Goal: Information Seeking & Learning: Learn about a topic

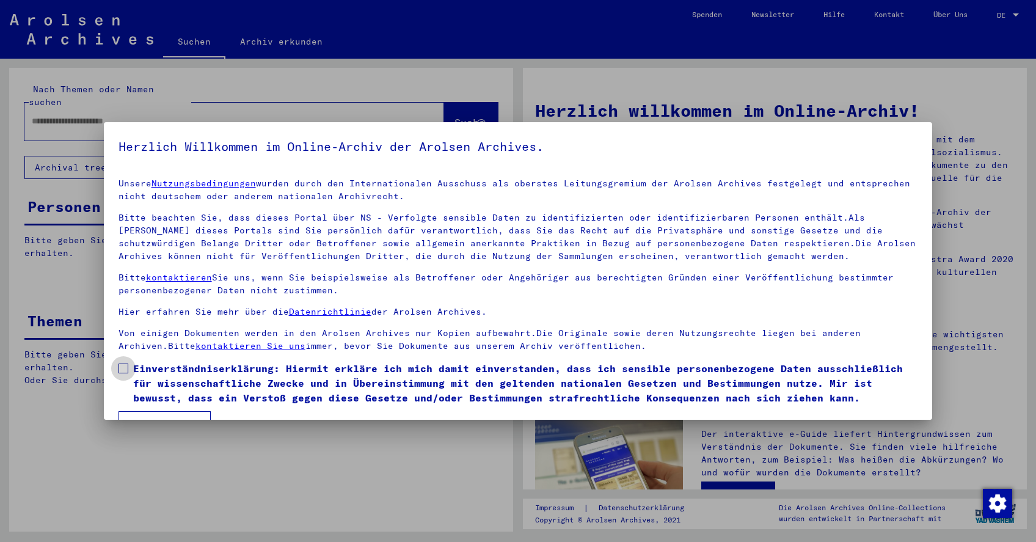
drag, startPoint x: 123, startPoint y: 367, endPoint x: 154, endPoint y: 397, distance: 43.6
click at [123, 368] on span at bounding box center [123, 368] width 10 height 10
click at [178, 418] on button "Ich stimme zu" at bounding box center [164, 422] width 92 height 23
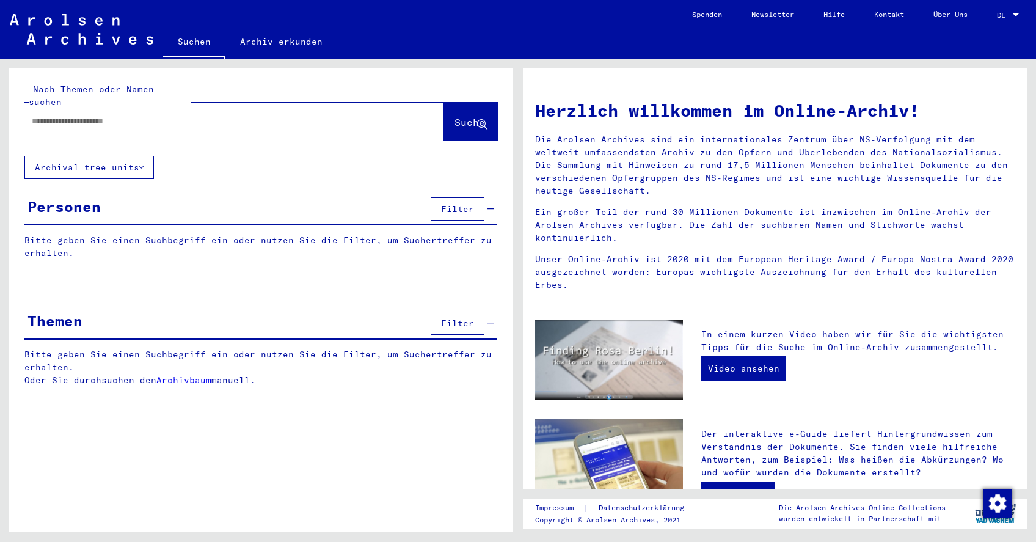
click at [60, 115] on input "text" at bounding box center [219, 121] width 375 height 13
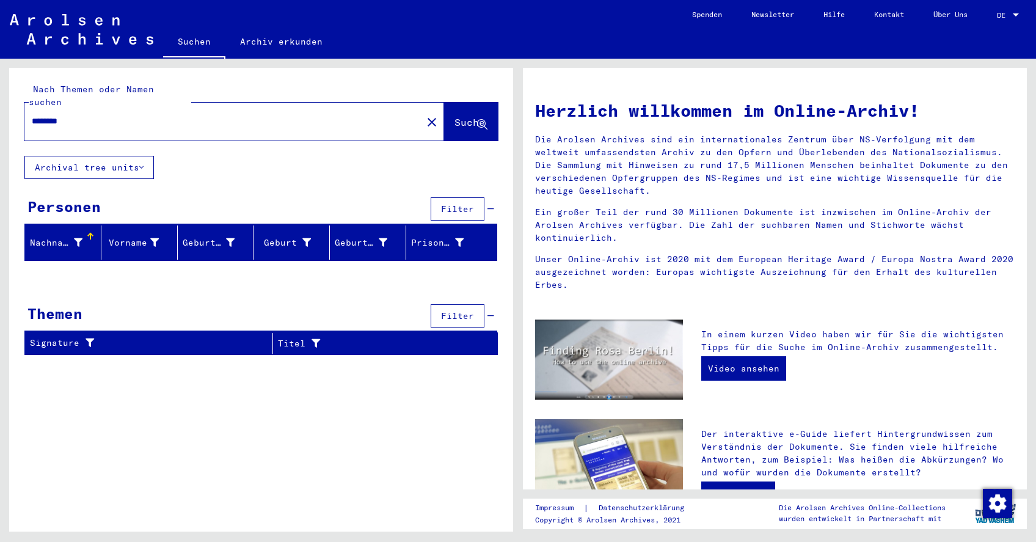
click at [84, 115] on input "********" at bounding box center [219, 121] width 375 height 13
click at [63, 236] on div "Nachname" at bounding box center [56, 242] width 53 height 13
click at [78, 115] on input "********" at bounding box center [219, 121] width 375 height 13
click at [460, 116] on span "Suche" at bounding box center [469, 122] width 31 height 12
click at [457, 116] on span "Suche" at bounding box center [469, 122] width 31 height 12
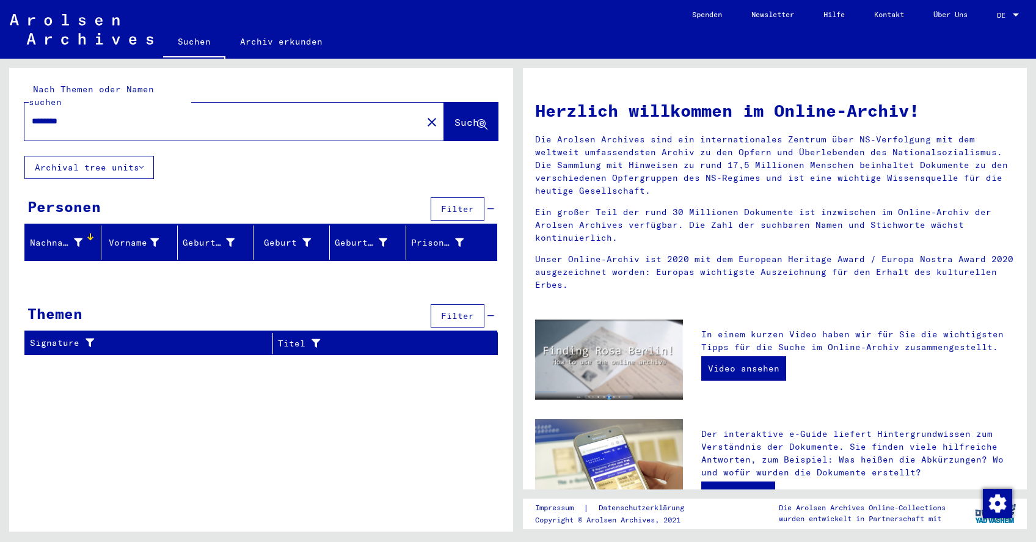
click at [78, 115] on input "********" at bounding box center [219, 121] width 375 height 13
click at [81, 158] on button "Archival tree units" at bounding box center [88, 167] width 129 height 23
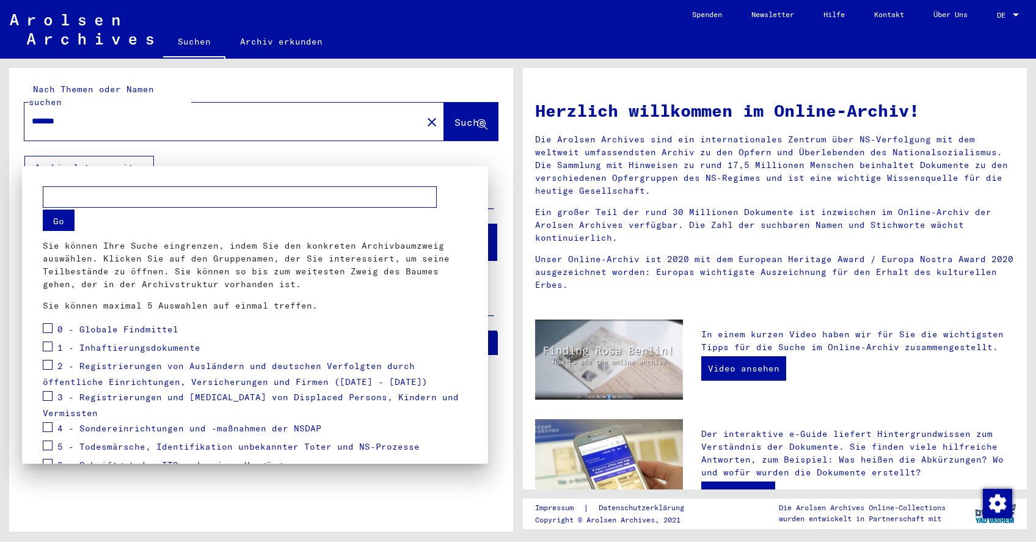
click at [233, 153] on div at bounding box center [518, 271] width 1036 height 542
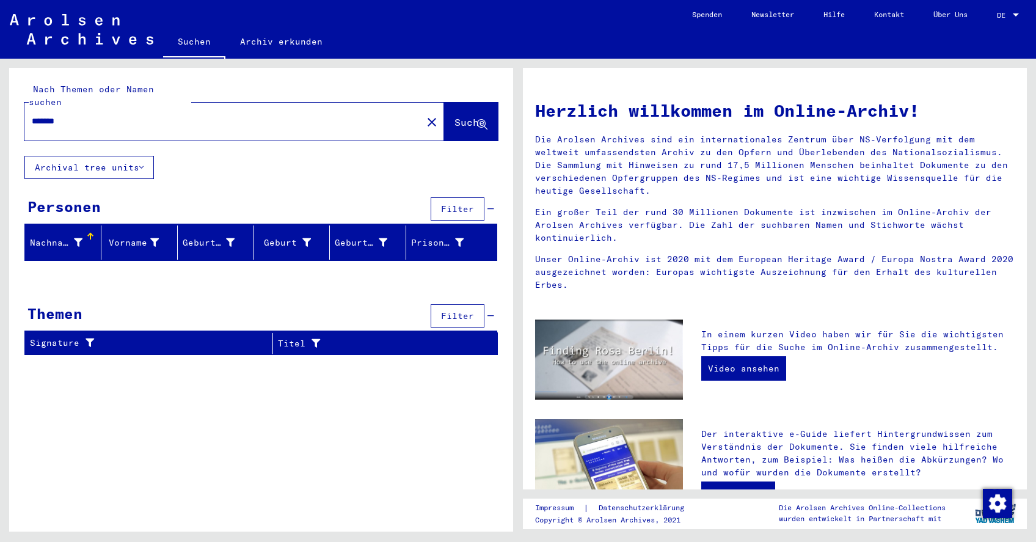
click at [71, 115] on input "*******" at bounding box center [219, 121] width 375 height 13
type input "***"
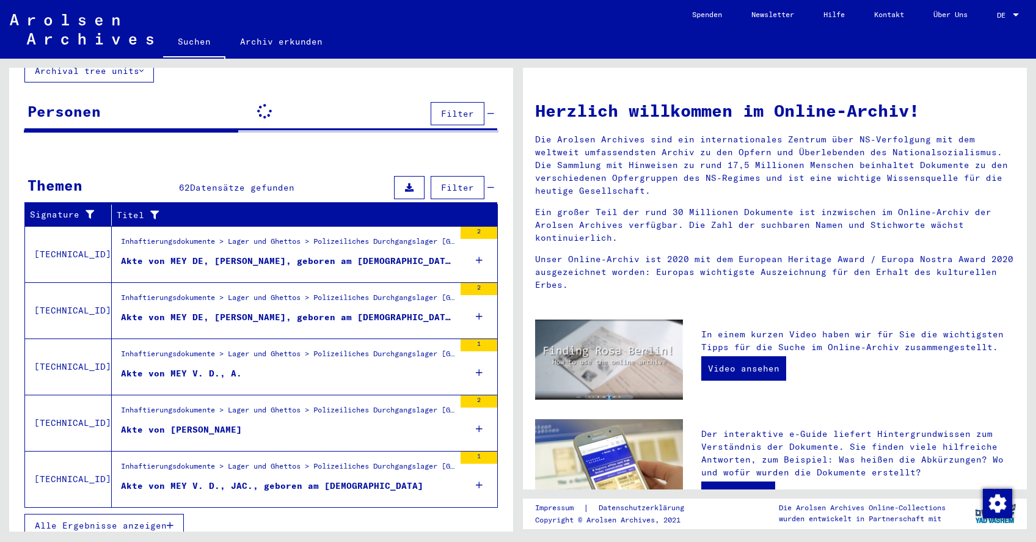
scroll to position [96, 0]
click at [138, 520] on span "Alle Ergebnisse anzeigen" at bounding box center [101, 525] width 132 height 11
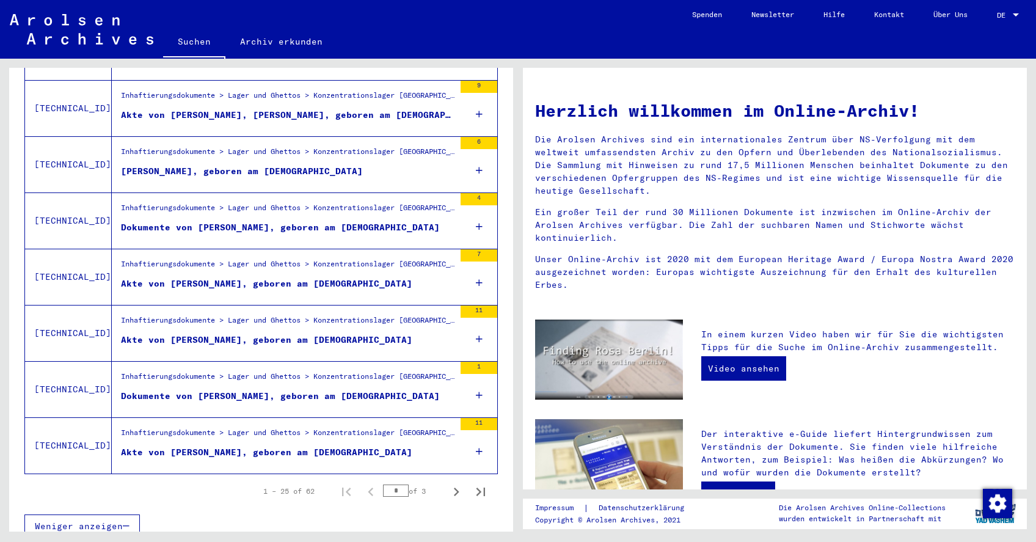
scroll to position [0, 0]
click at [100, 520] on span "Weniger anzeigen" at bounding box center [79, 525] width 88 height 11
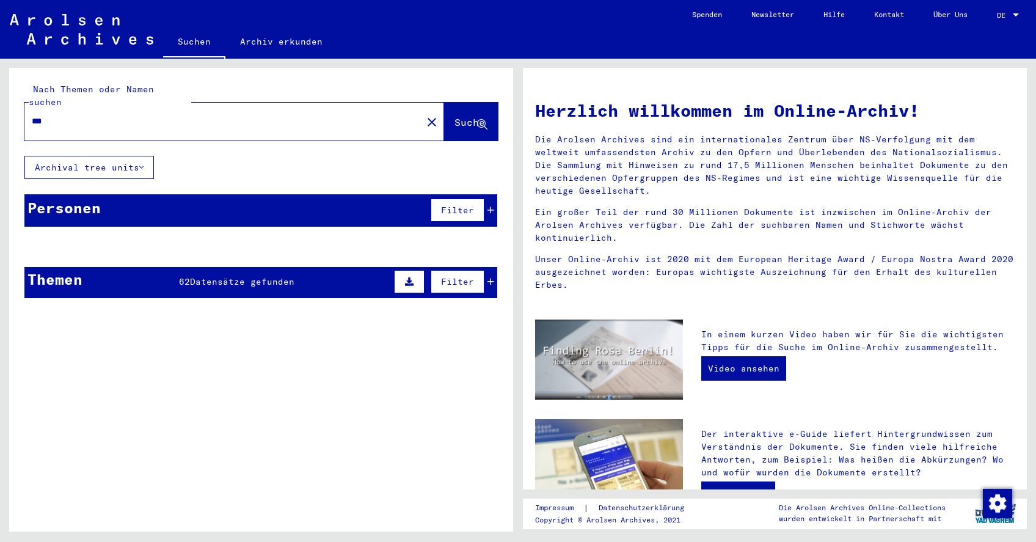
click at [272, 276] on span "Datensätze gefunden" at bounding box center [242, 281] width 104 height 11
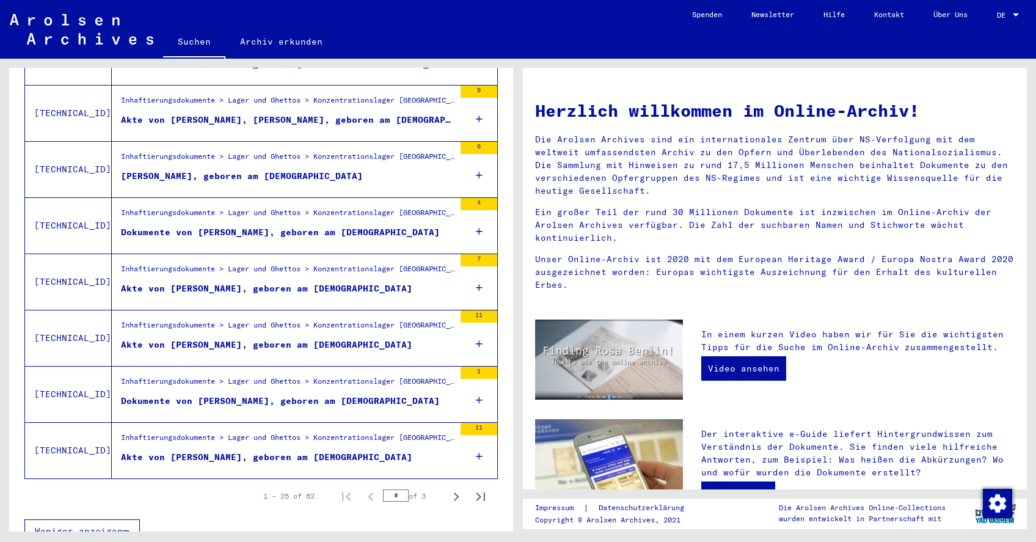
scroll to position [1249, 0]
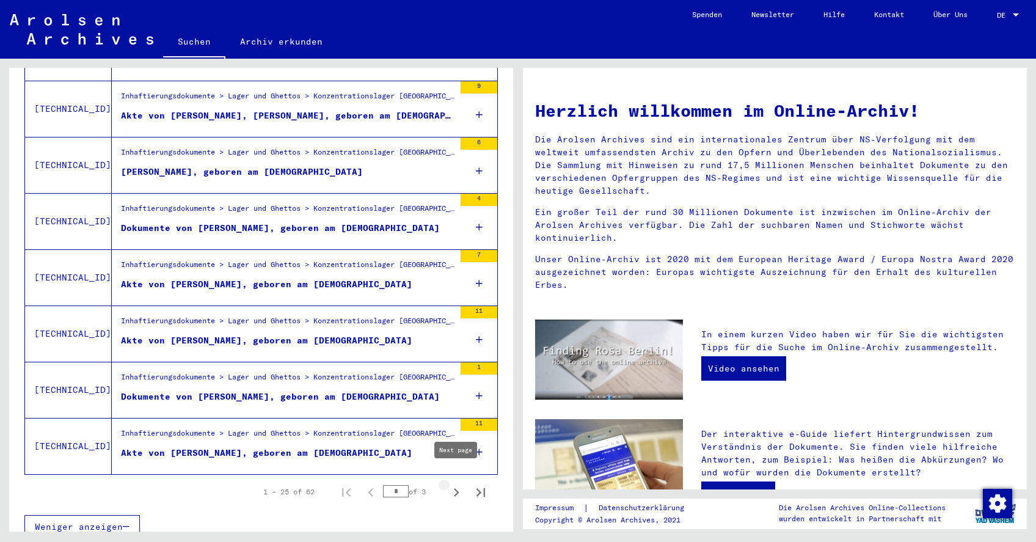
click at [457, 488] on icon "Next page" at bounding box center [456, 492] width 5 height 9
type input "*"
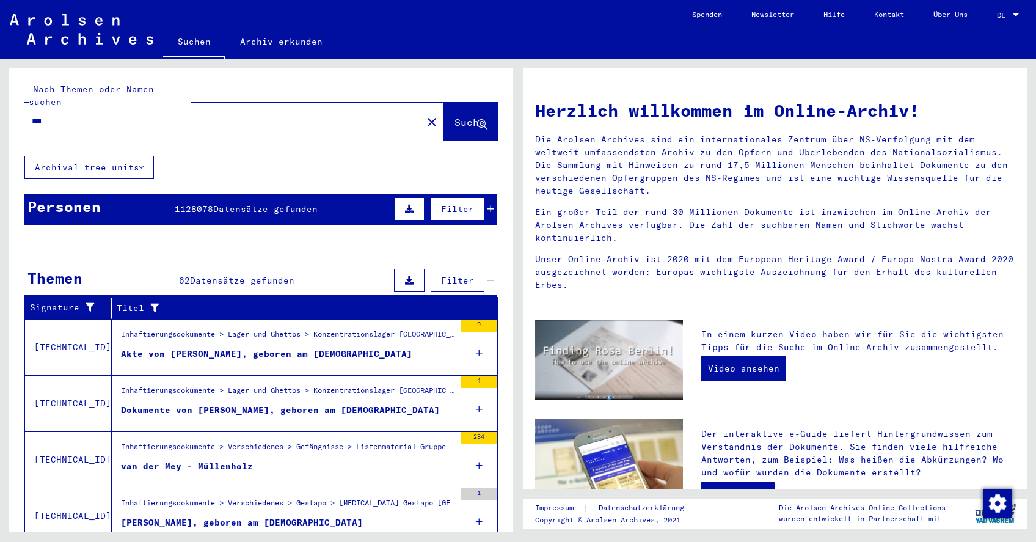
scroll to position [0, 0]
click at [51, 115] on input "***" at bounding box center [219, 121] width 375 height 13
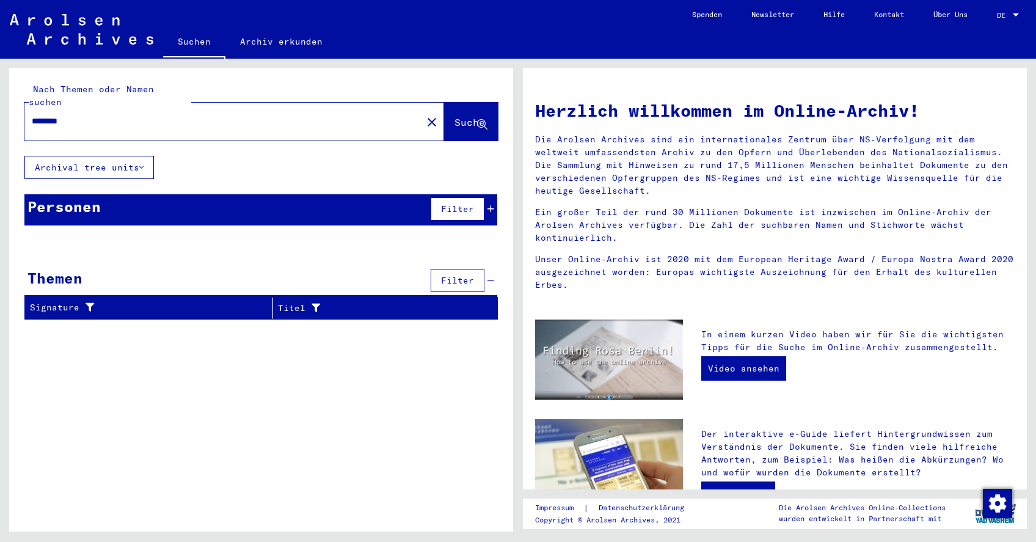
click at [58, 115] on input "********" at bounding box center [219, 121] width 375 height 13
click at [78, 115] on input "********" at bounding box center [219, 121] width 375 height 13
click at [64, 115] on input "********" at bounding box center [219, 121] width 375 height 13
click at [74, 115] on input "*******" at bounding box center [219, 121] width 375 height 13
type input "*"
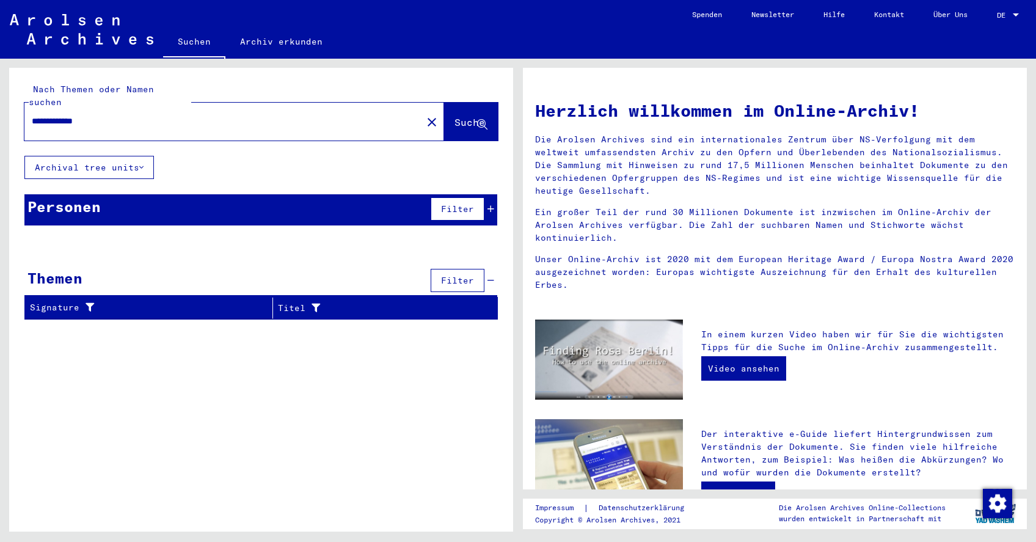
type input "**********"
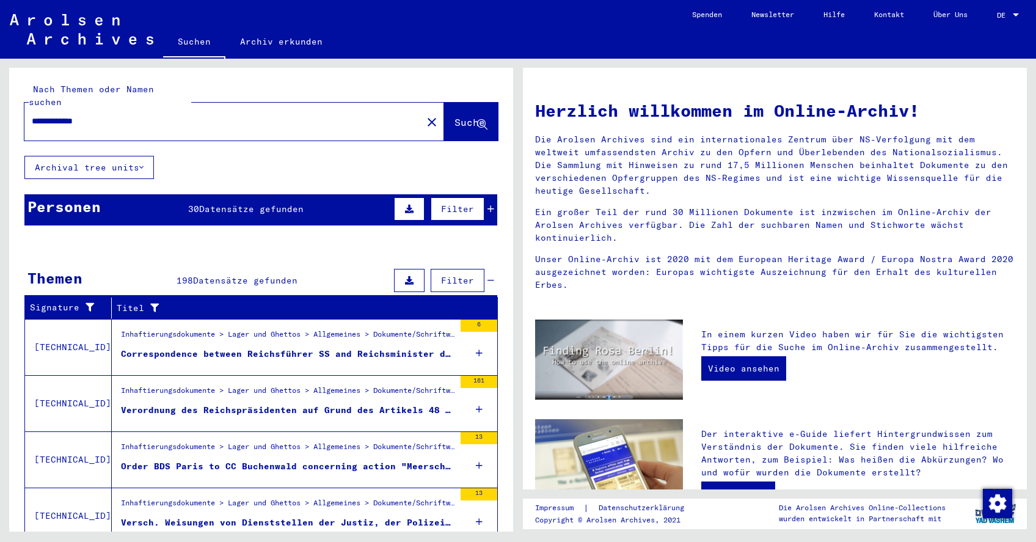
scroll to position [26, 0]
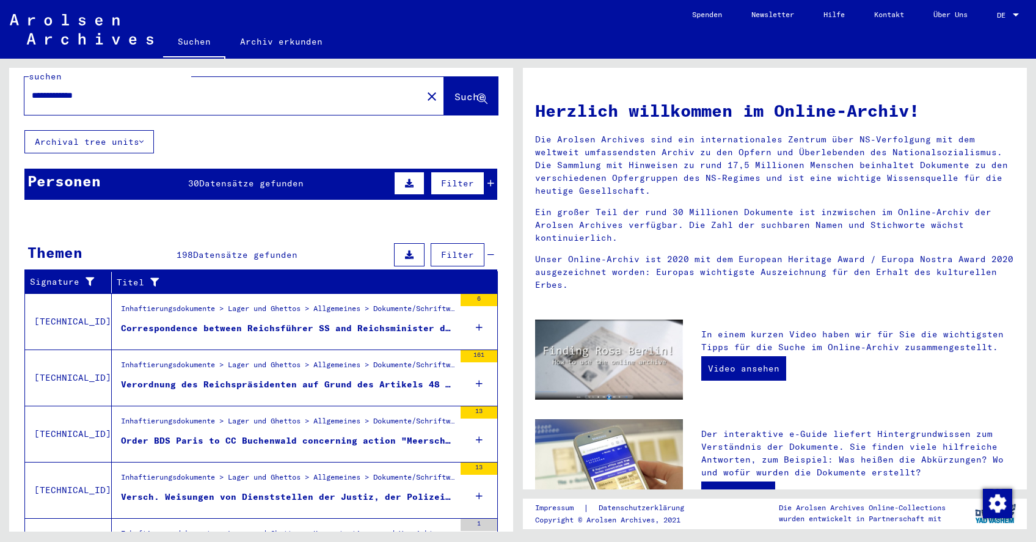
click at [216, 322] on div "Correspondence between Reichsführer SS and Reichsminister der [PERSON_NAME] con…" at bounding box center [287, 328] width 333 height 13
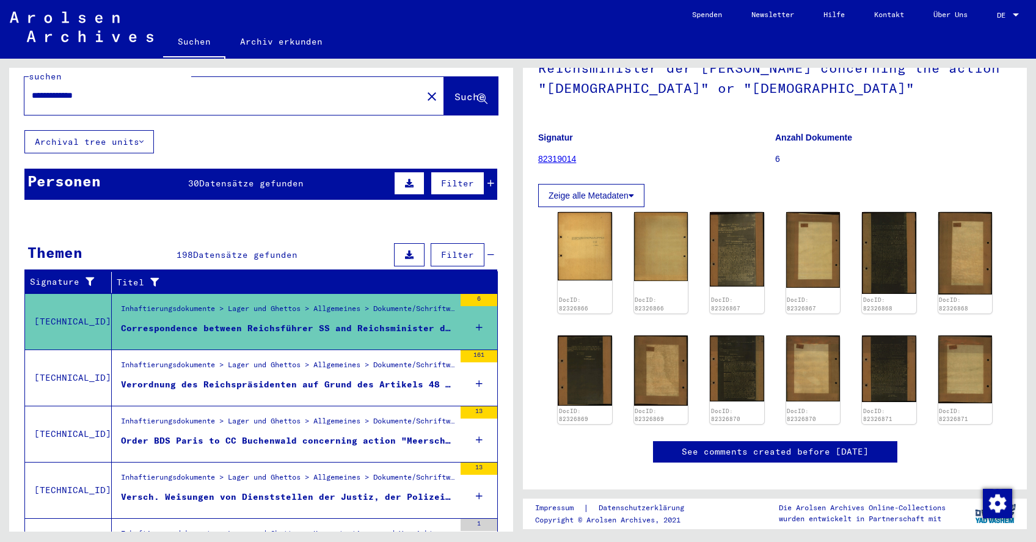
scroll to position [104, 0]
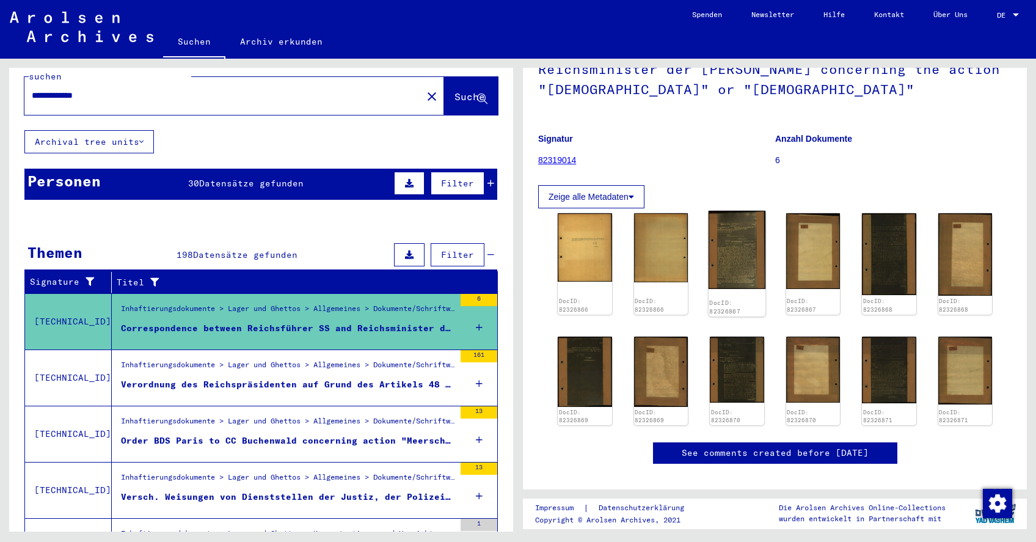
click at [743, 264] on img at bounding box center [736, 250] width 57 height 78
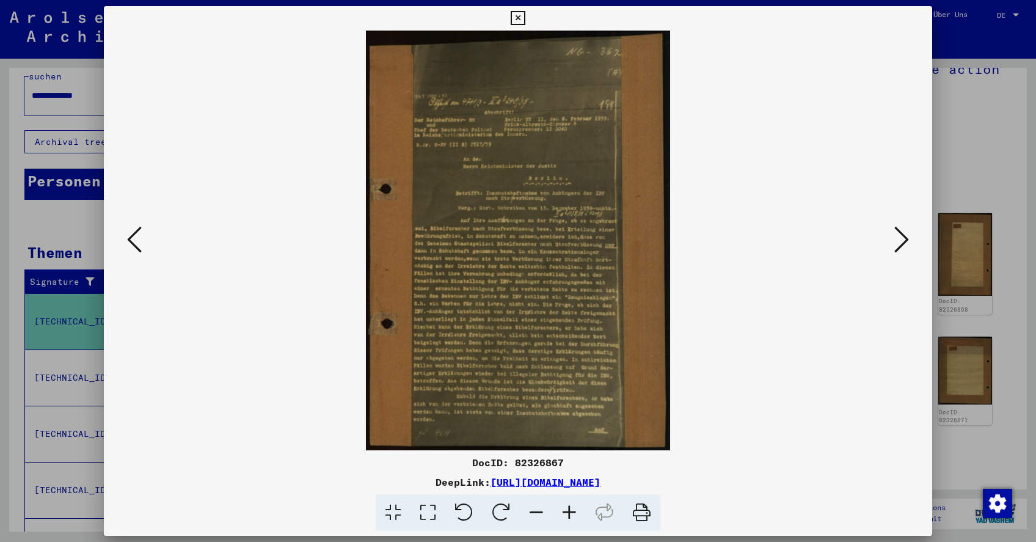
click at [570, 514] on icon at bounding box center [569, 512] width 33 height 37
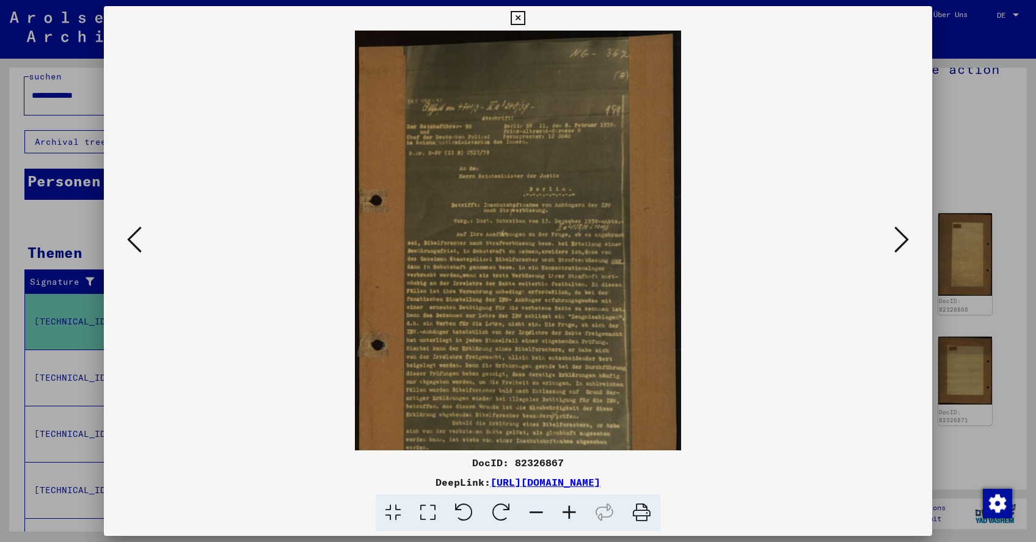
click at [570, 514] on icon at bounding box center [569, 512] width 33 height 37
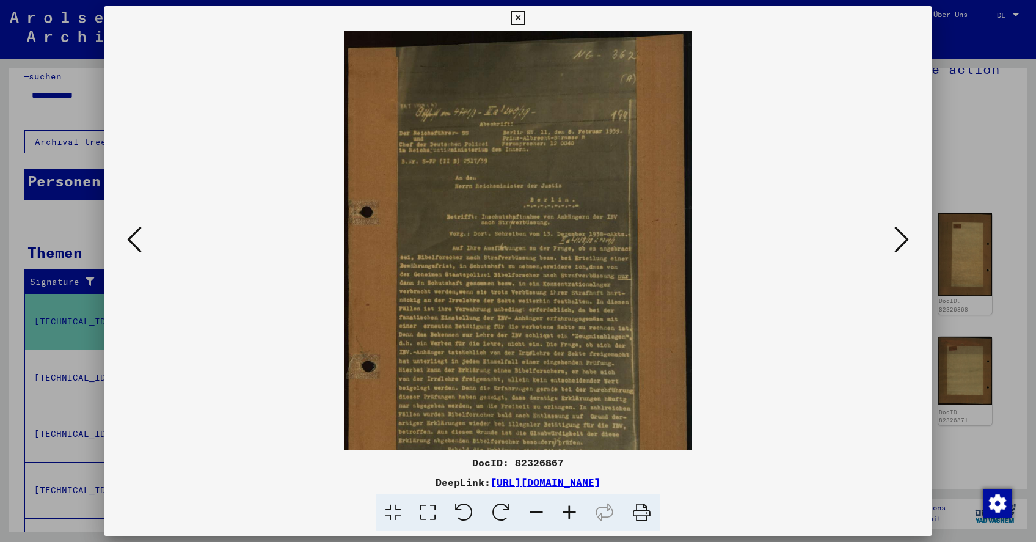
click at [570, 514] on icon at bounding box center [569, 512] width 33 height 37
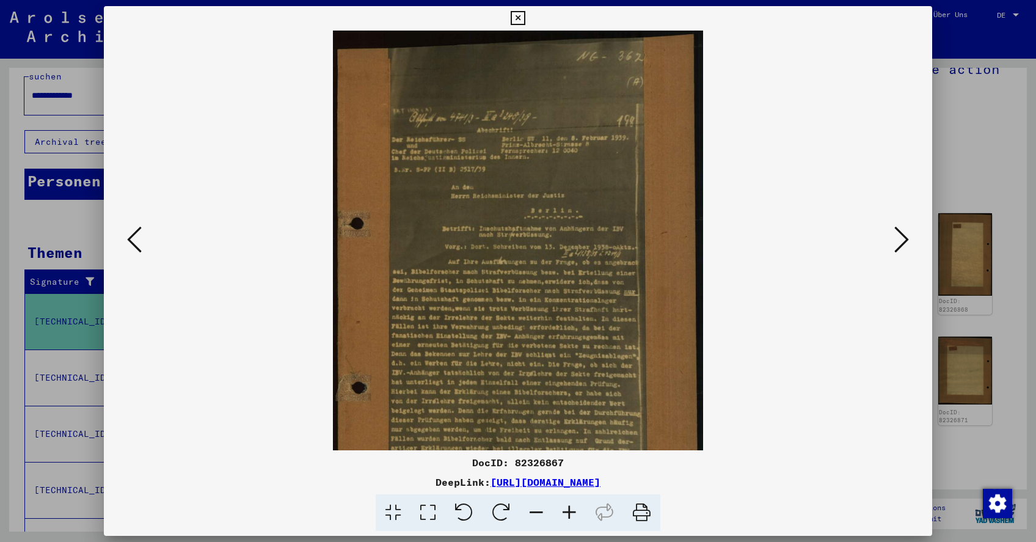
click at [570, 514] on icon at bounding box center [569, 512] width 33 height 37
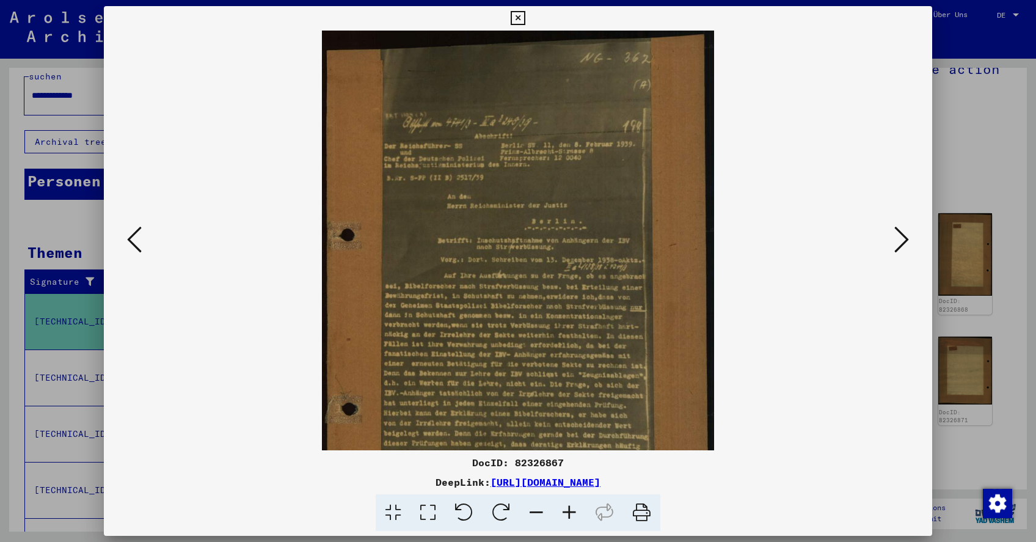
click at [570, 514] on icon at bounding box center [569, 512] width 33 height 37
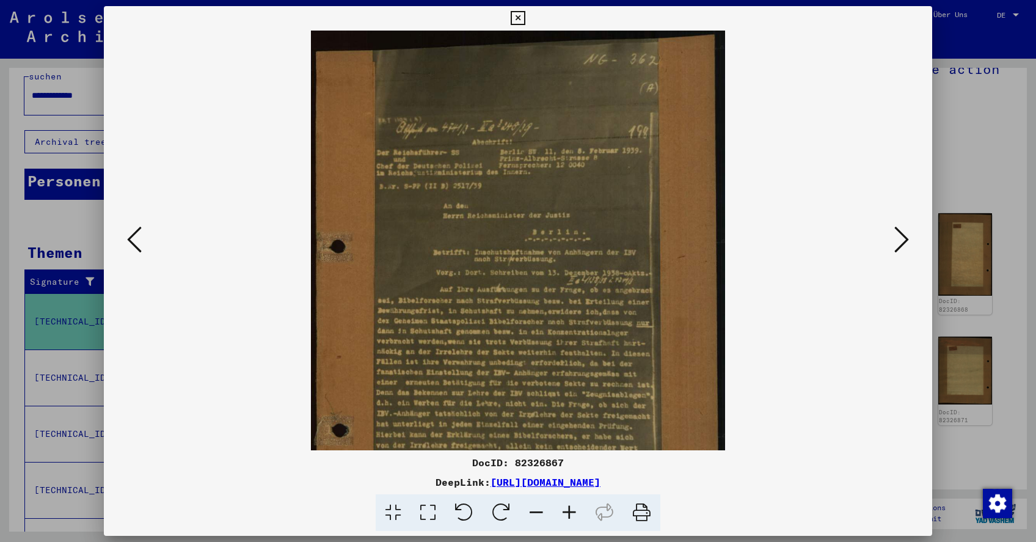
click at [570, 514] on icon at bounding box center [569, 512] width 33 height 37
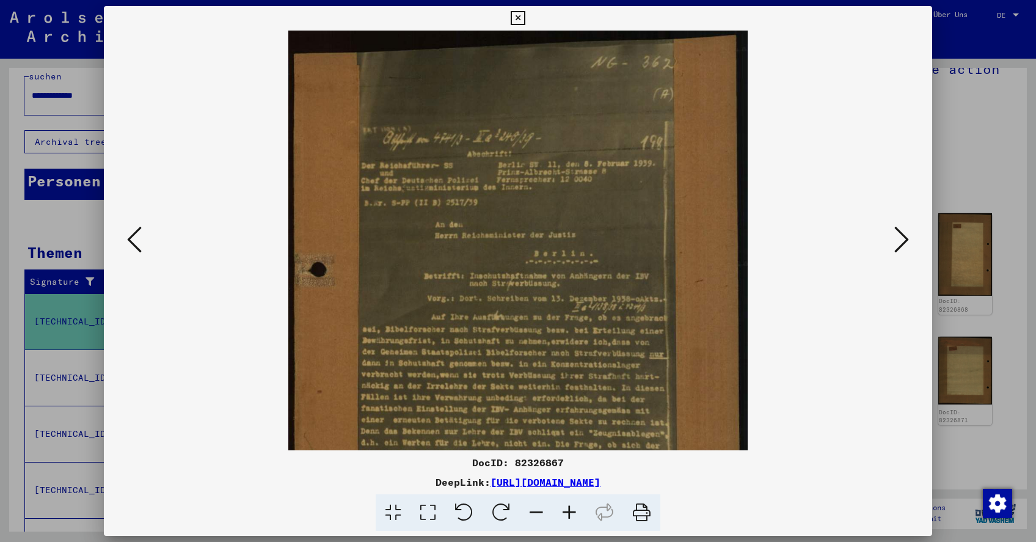
click at [570, 514] on icon at bounding box center [569, 512] width 33 height 37
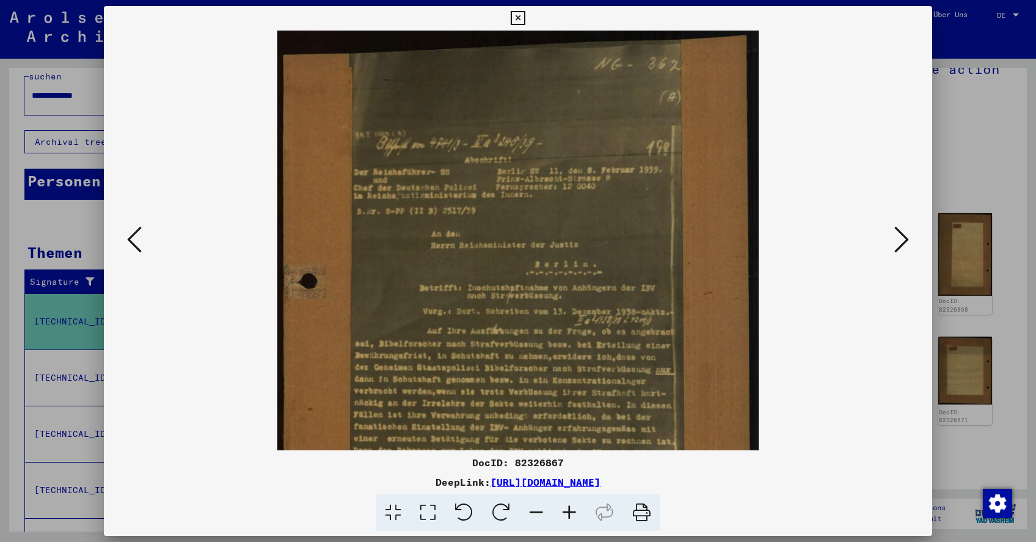
click at [570, 514] on icon at bounding box center [569, 512] width 33 height 37
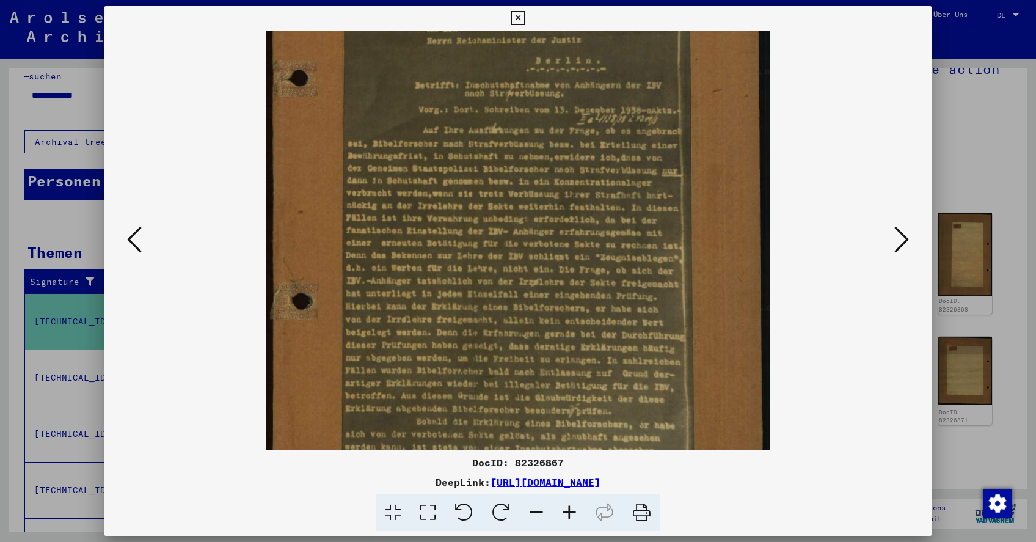
scroll to position [220, 0]
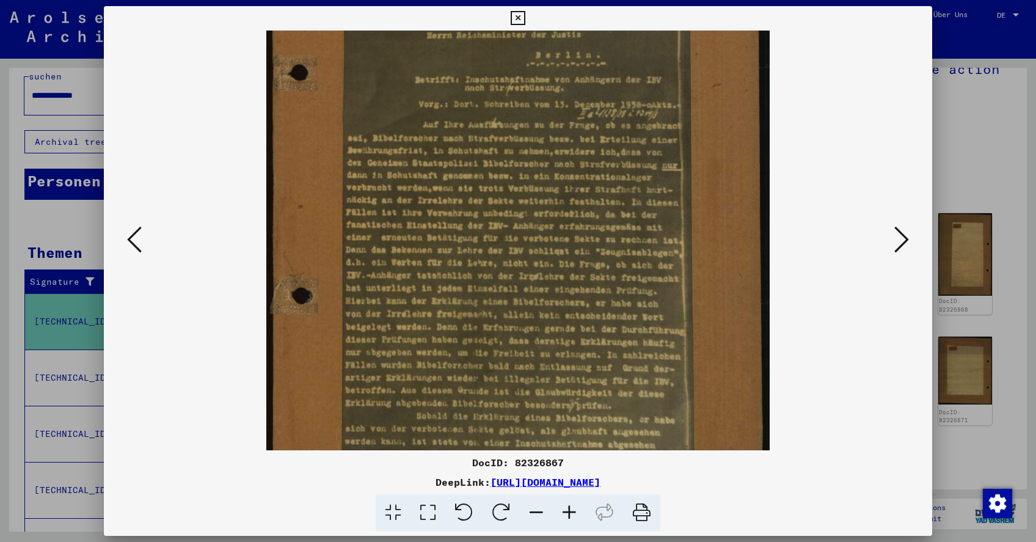
drag, startPoint x: 550, startPoint y: 386, endPoint x: 562, endPoint y: 166, distance: 220.1
click at [640, 509] on icon at bounding box center [641, 512] width 37 height 37
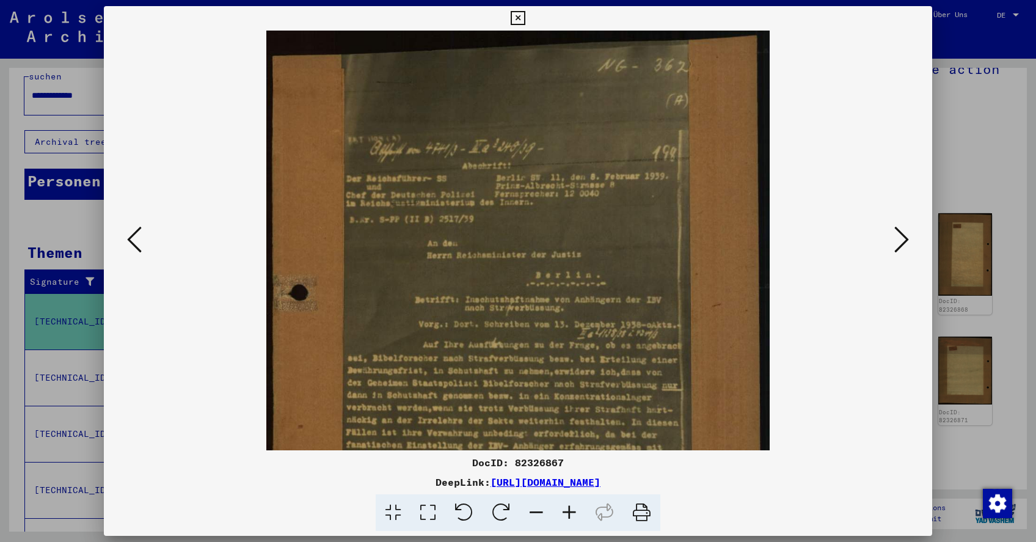
scroll to position [0, 0]
click at [901, 244] on icon at bounding box center [901, 239] width 15 height 29
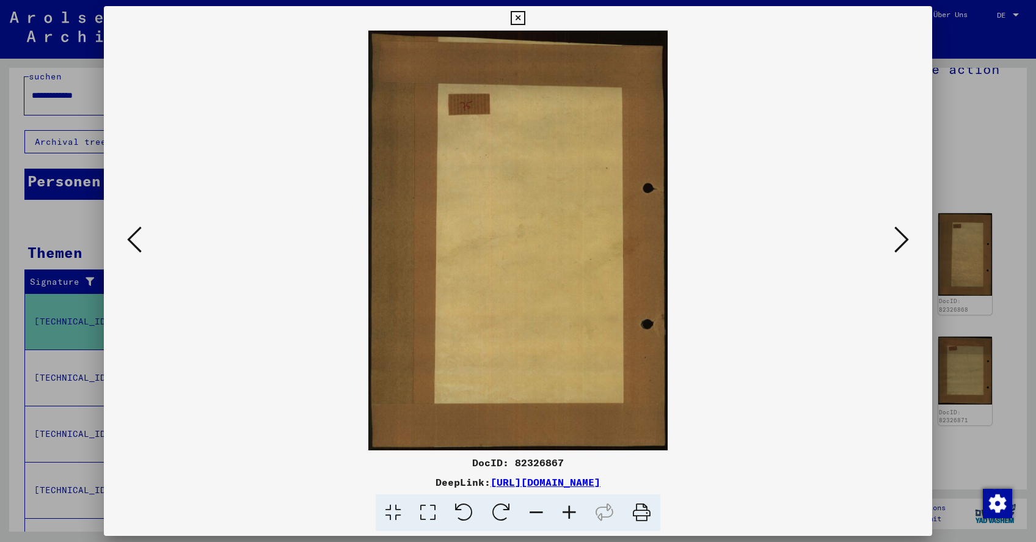
click at [901, 244] on icon at bounding box center [901, 239] width 15 height 29
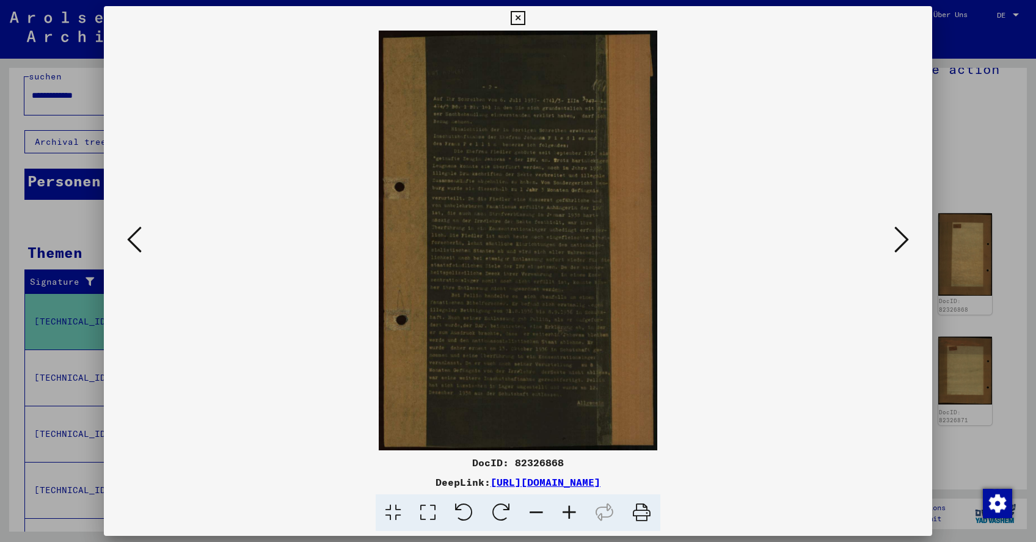
click at [570, 513] on icon at bounding box center [569, 512] width 33 height 37
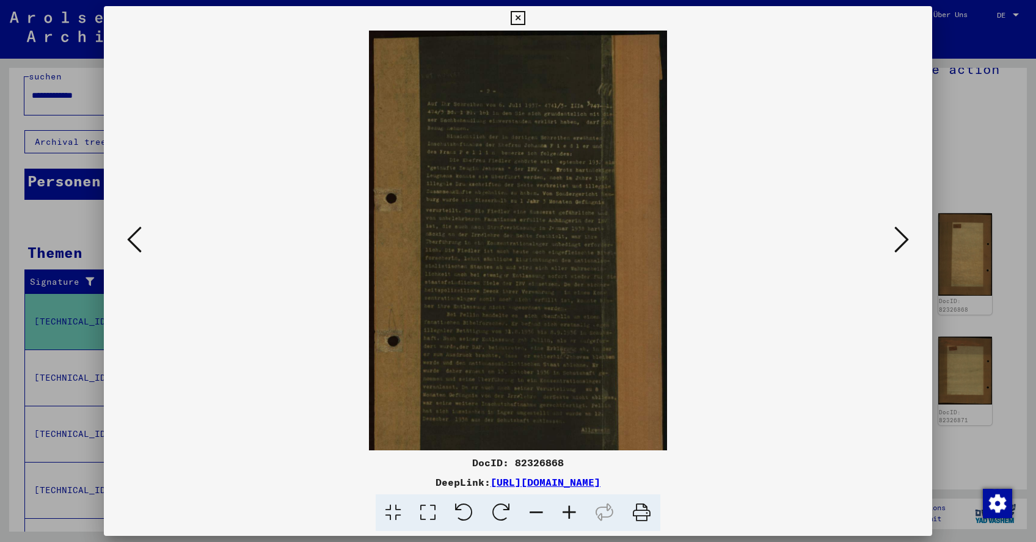
click at [570, 513] on icon at bounding box center [569, 512] width 33 height 37
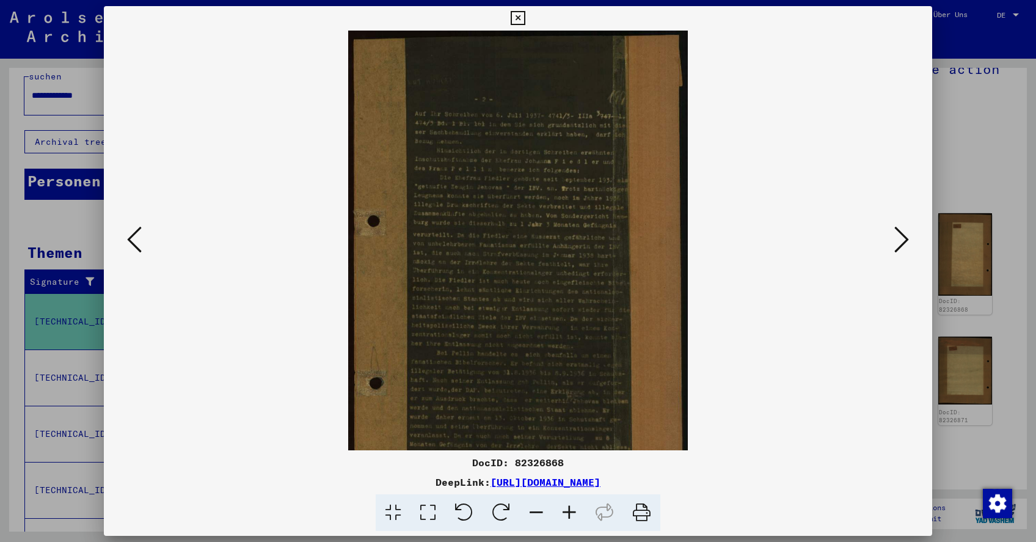
click at [570, 513] on icon at bounding box center [569, 512] width 33 height 37
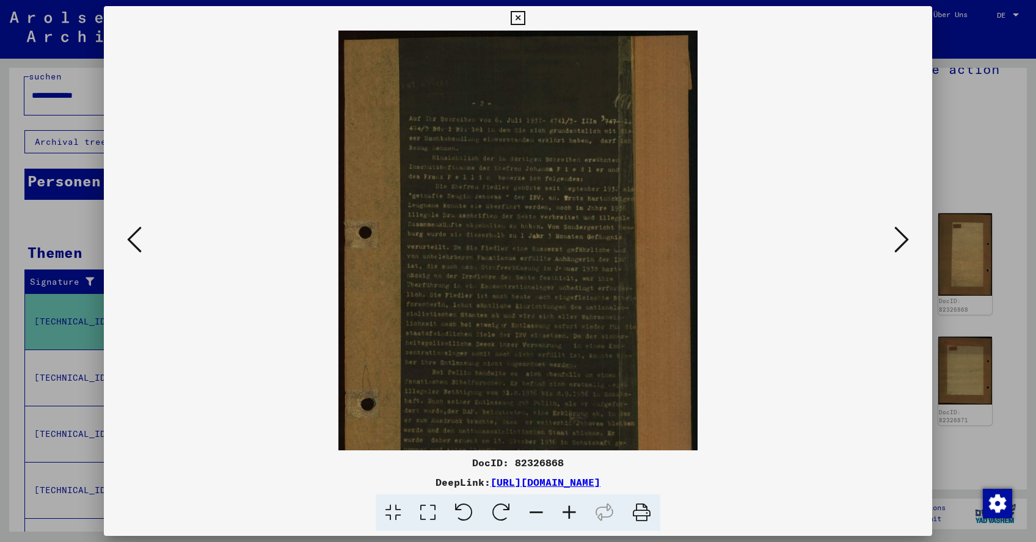
click at [570, 513] on icon at bounding box center [569, 512] width 33 height 37
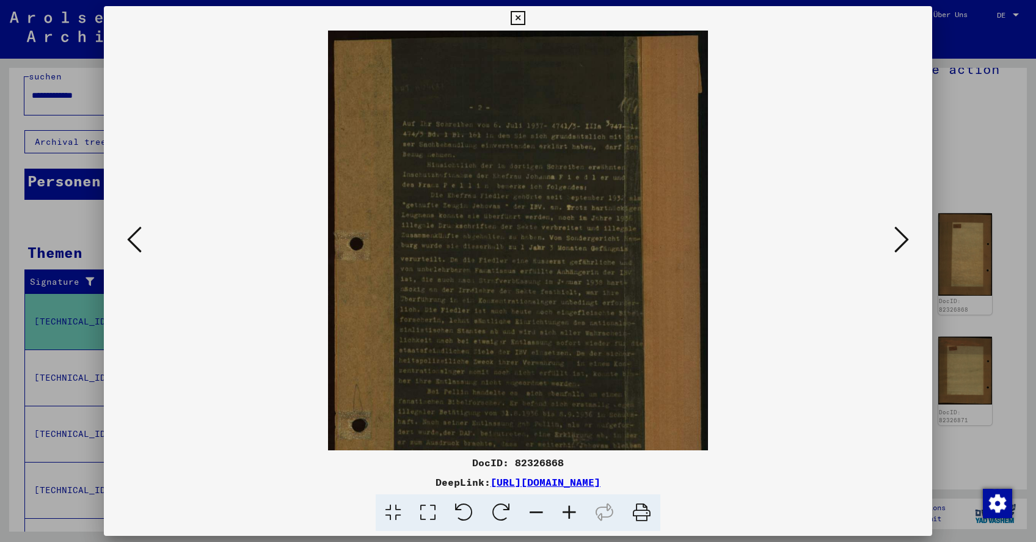
click at [570, 513] on icon at bounding box center [569, 512] width 33 height 37
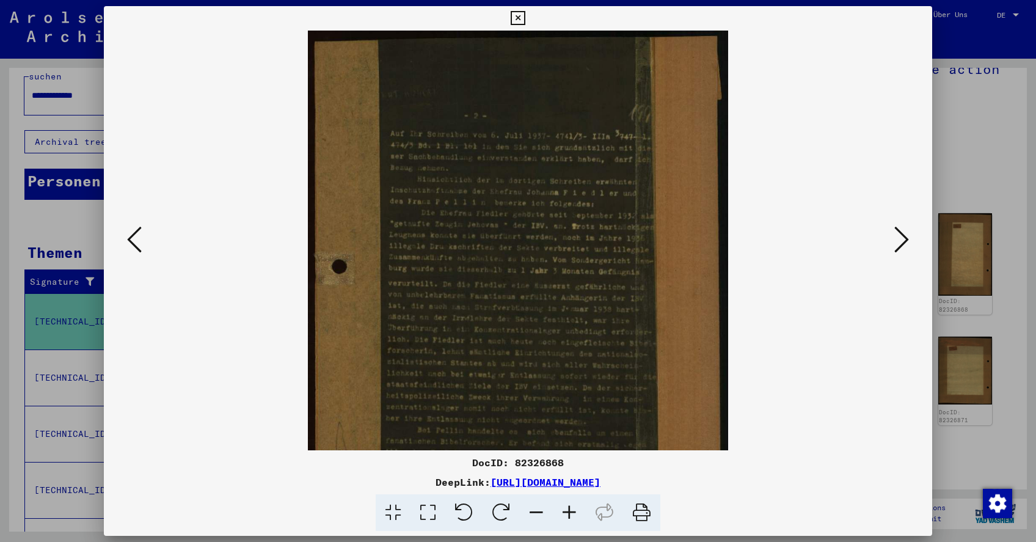
click at [570, 513] on icon at bounding box center [569, 512] width 33 height 37
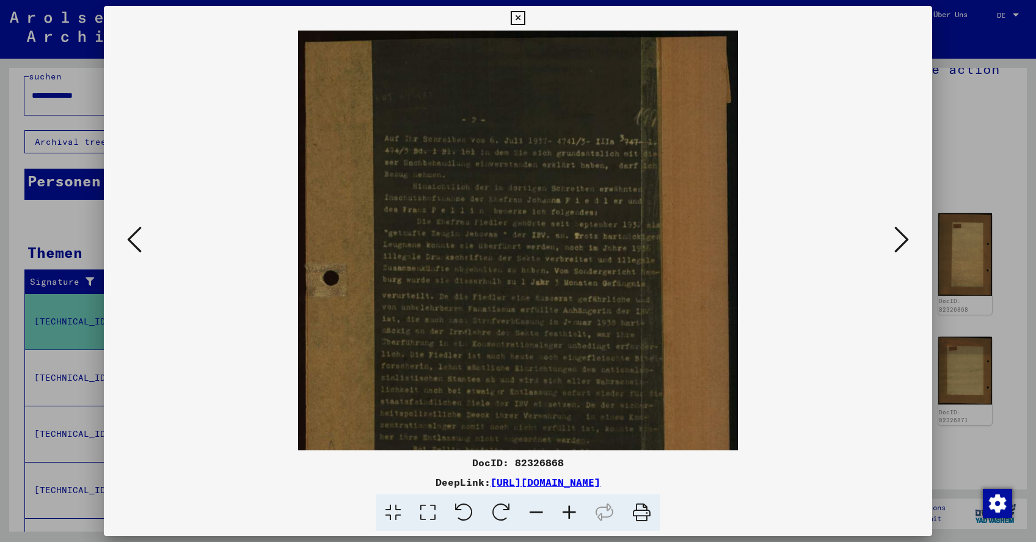
click at [640, 513] on icon at bounding box center [641, 512] width 37 height 37
click at [901, 241] on icon at bounding box center [901, 239] width 15 height 29
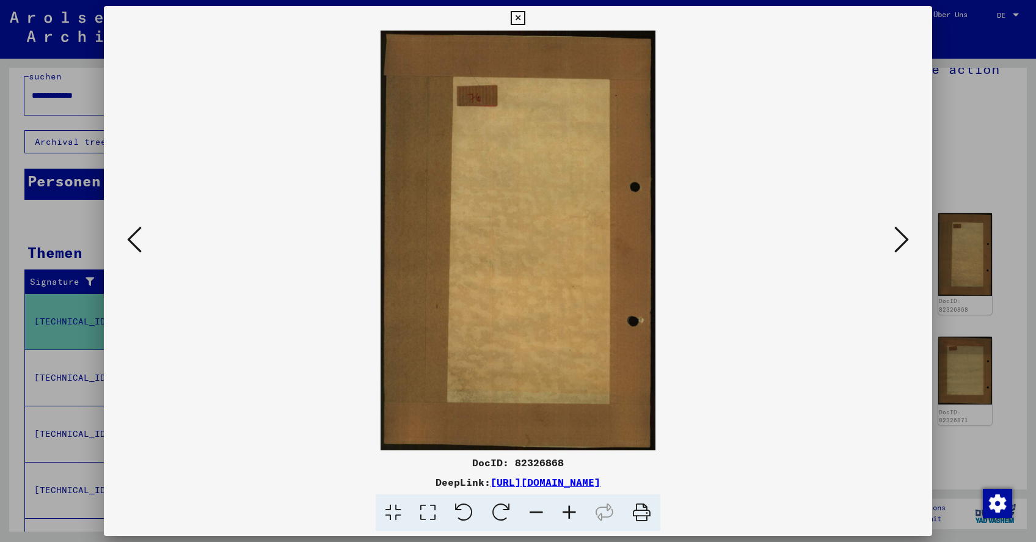
click at [901, 241] on icon at bounding box center [901, 239] width 15 height 29
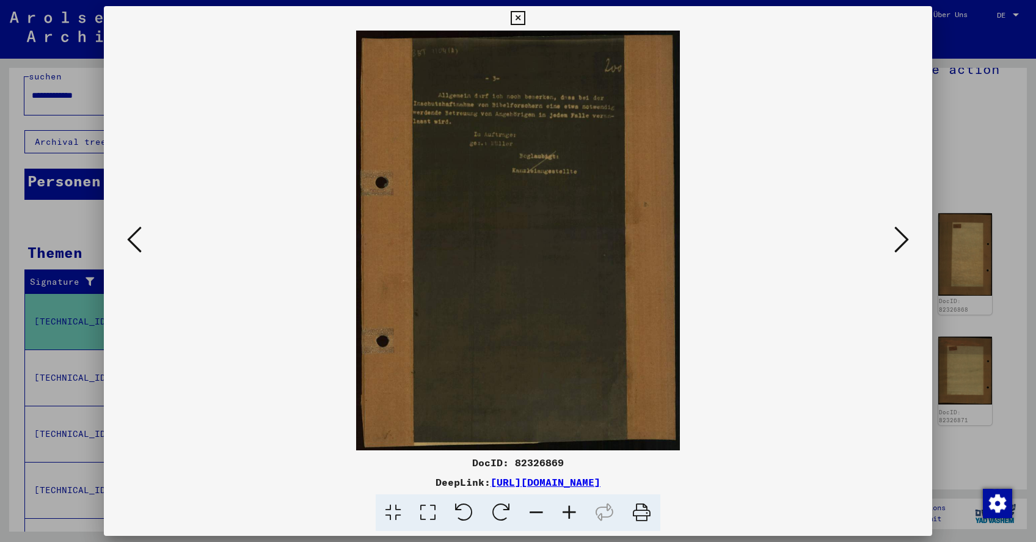
click at [640, 513] on icon at bounding box center [641, 512] width 37 height 37
click at [902, 242] on icon at bounding box center [901, 239] width 15 height 29
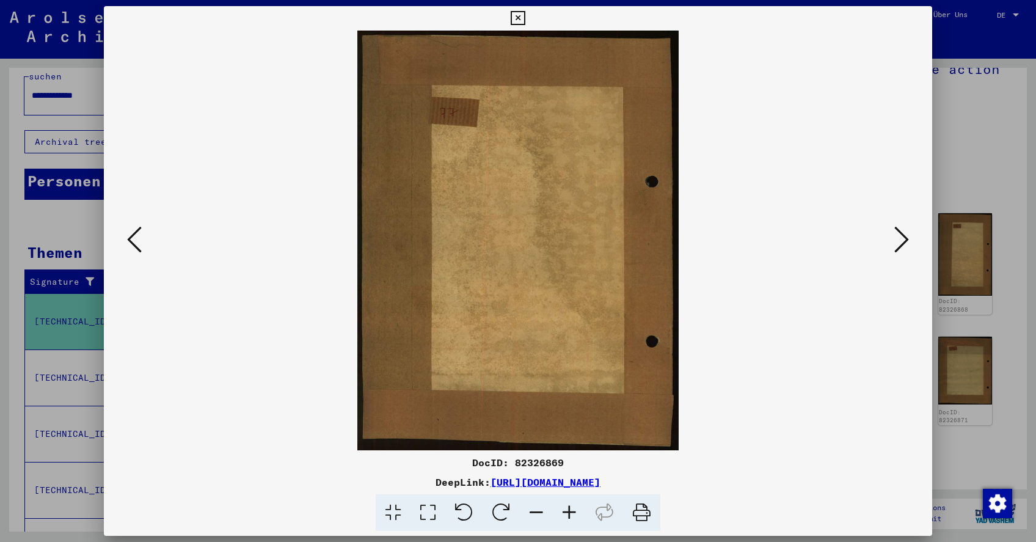
click at [902, 242] on icon at bounding box center [901, 239] width 15 height 29
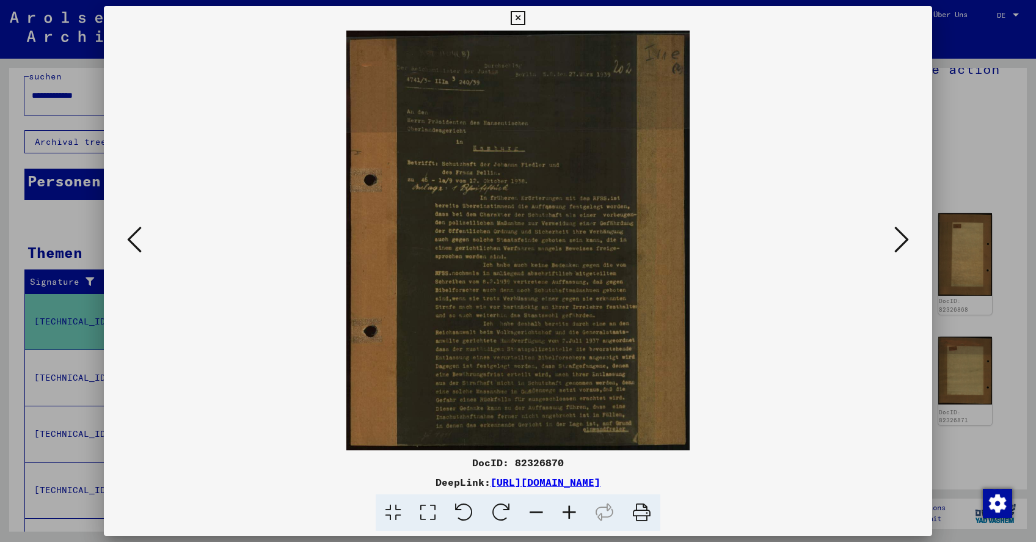
click at [568, 511] on icon at bounding box center [569, 512] width 33 height 37
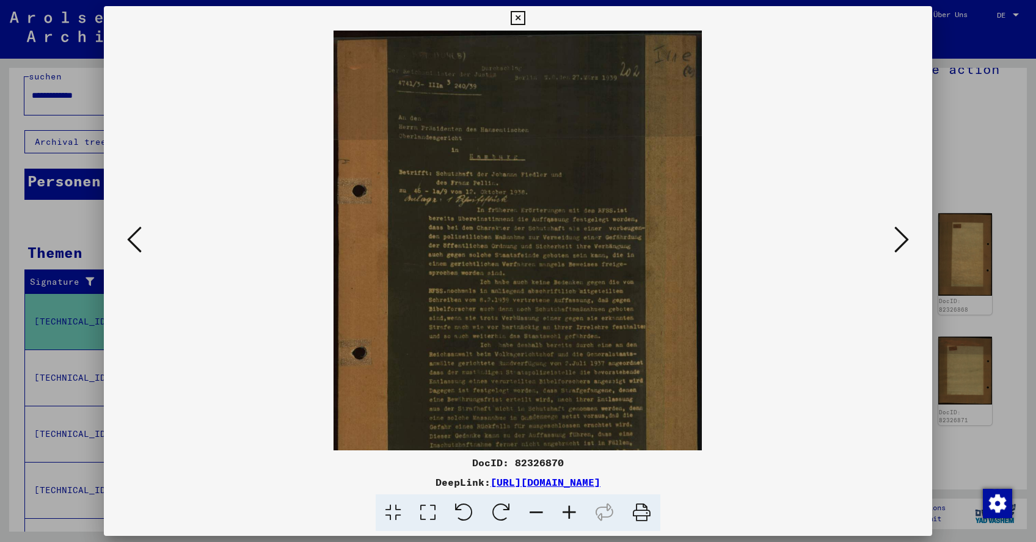
click at [568, 511] on icon at bounding box center [569, 512] width 33 height 37
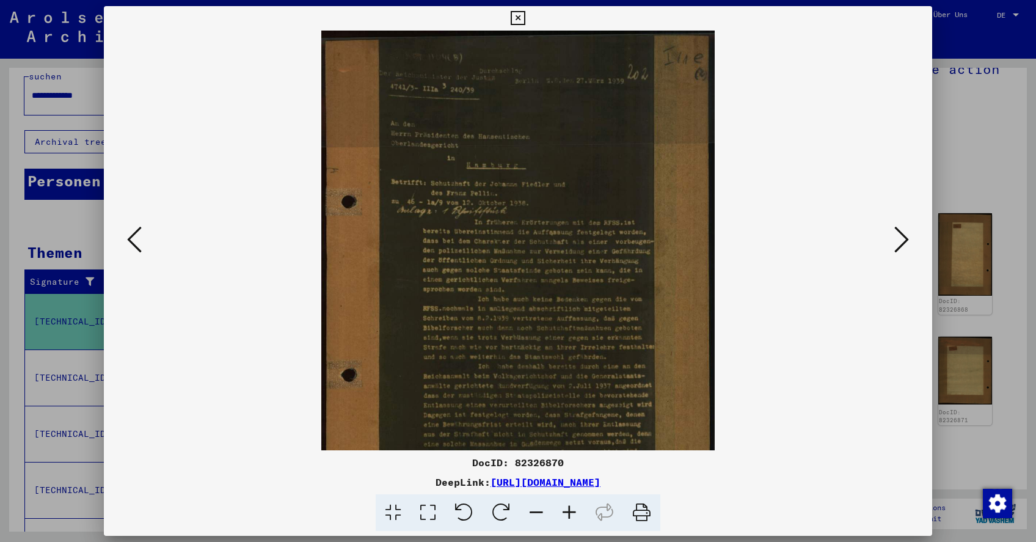
click at [568, 511] on icon at bounding box center [569, 512] width 33 height 37
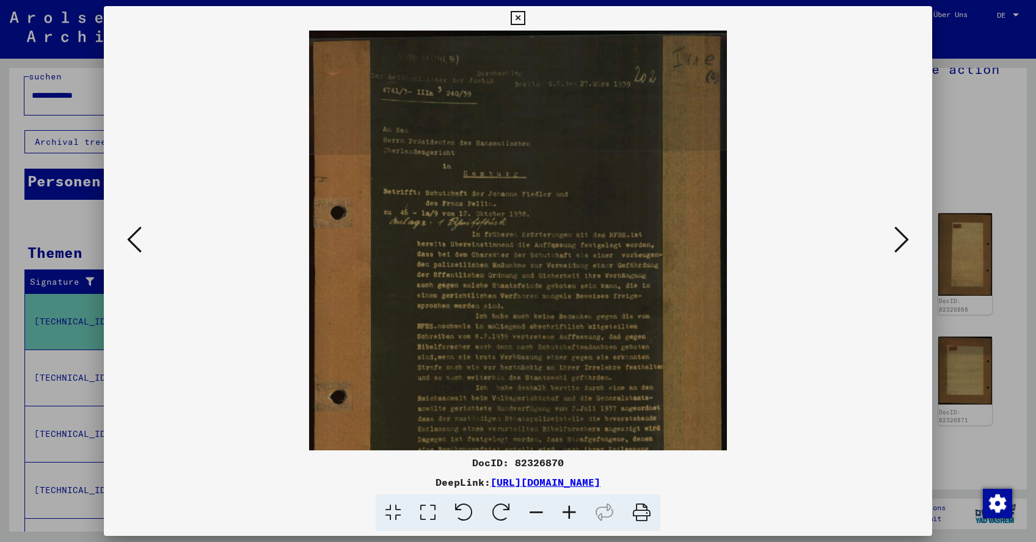
click at [568, 511] on icon at bounding box center [569, 512] width 33 height 37
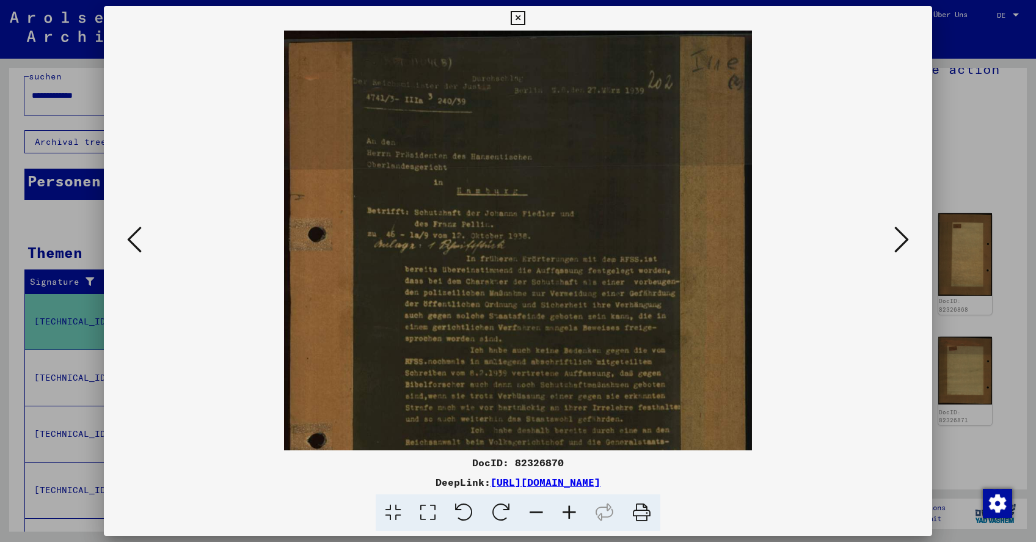
click at [568, 511] on icon at bounding box center [569, 512] width 33 height 37
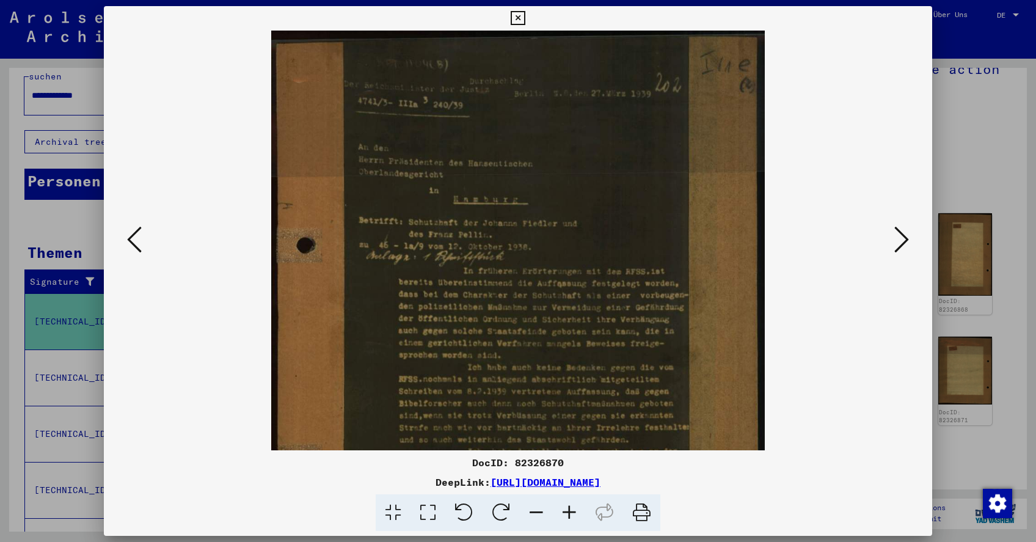
click at [568, 511] on icon at bounding box center [569, 512] width 33 height 37
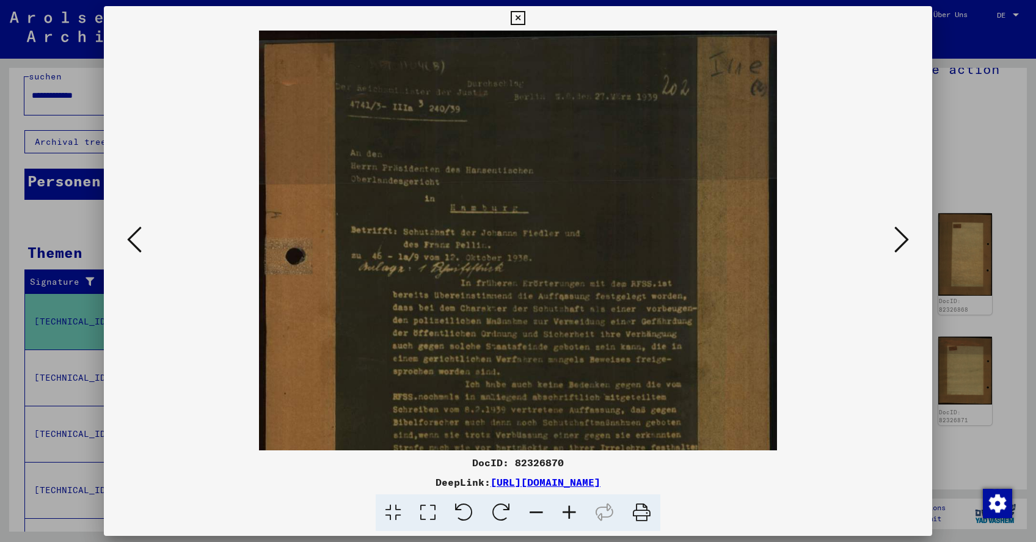
click at [568, 511] on icon at bounding box center [569, 512] width 33 height 37
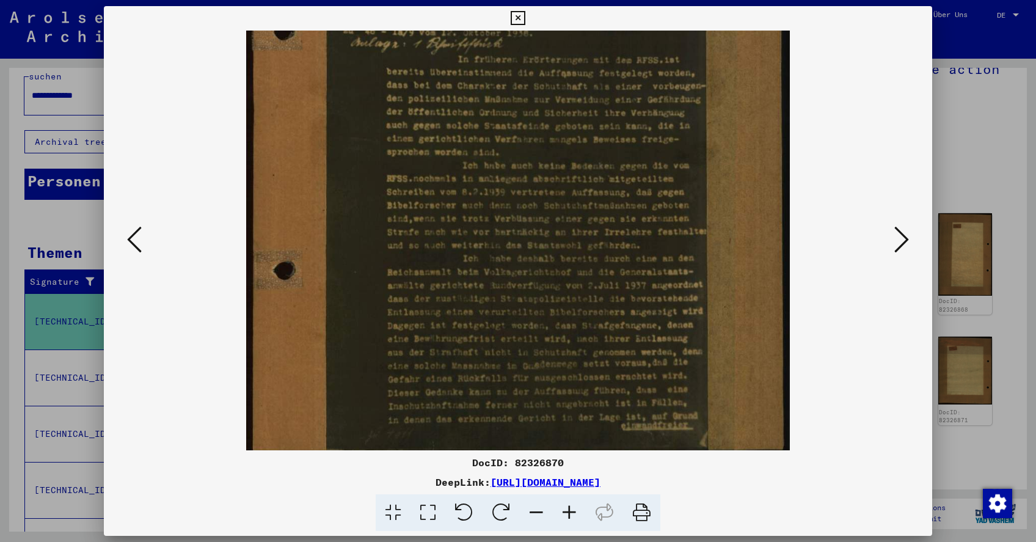
scroll to position [244, 0]
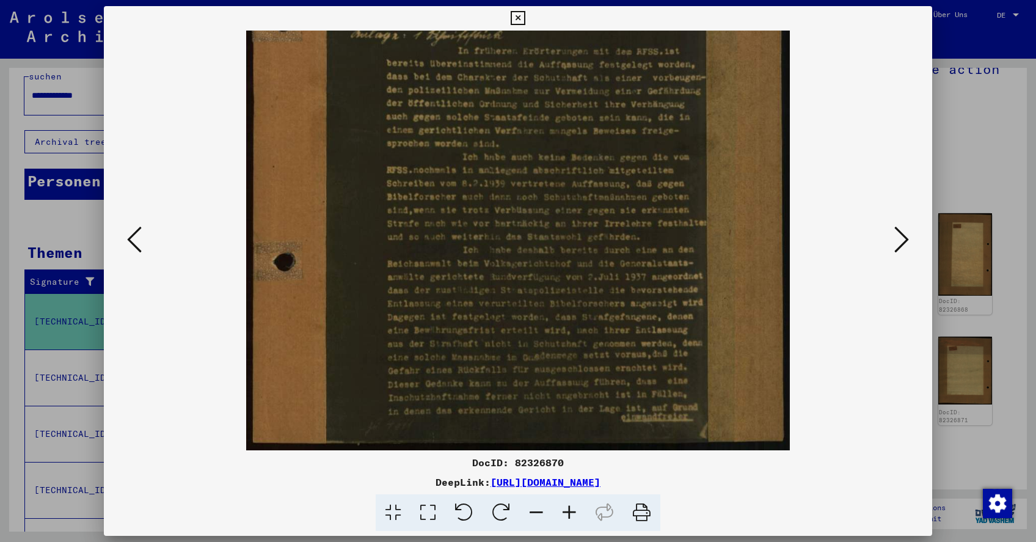
drag, startPoint x: 514, startPoint y: 404, endPoint x: 504, endPoint y: 156, distance: 247.5
click at [641, 512] on icon at bounding box center [641, 512] width 37 height 37
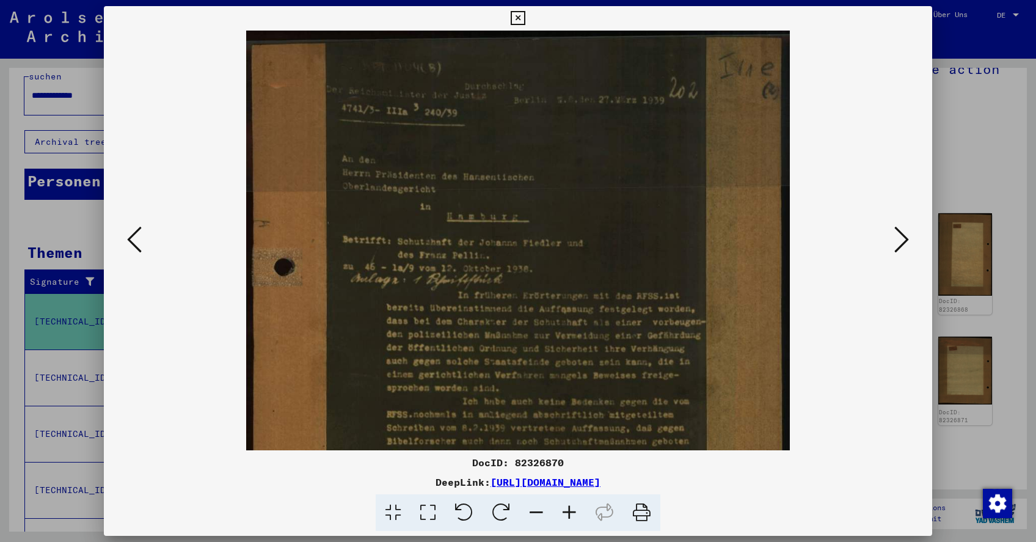
click at [899, 241] on icon at bounding box center [901, 239] width 15 height 29
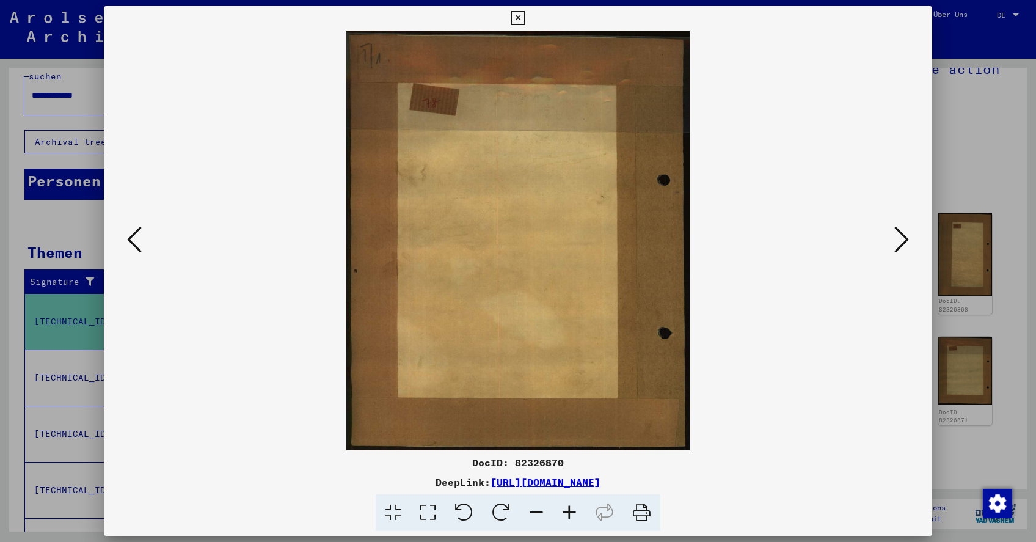
click at [899, 241] on icon at bounding box center [901, 239] width 15 height 29
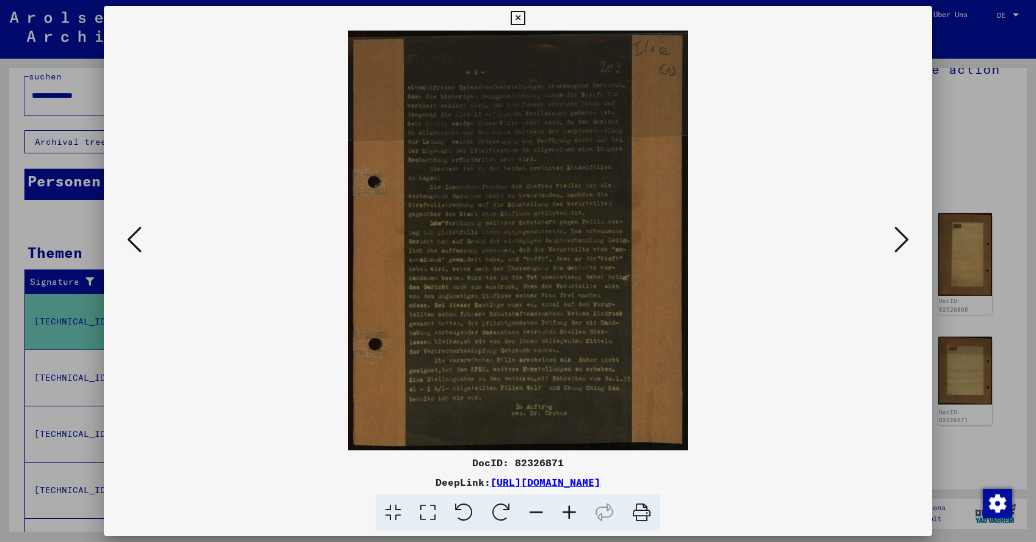
click at [640, 510] on icon at bounding box center [641, 512] width 37 height 37
click at [899, 244] on icon at bounding box center [901, 239] width 15 height 29
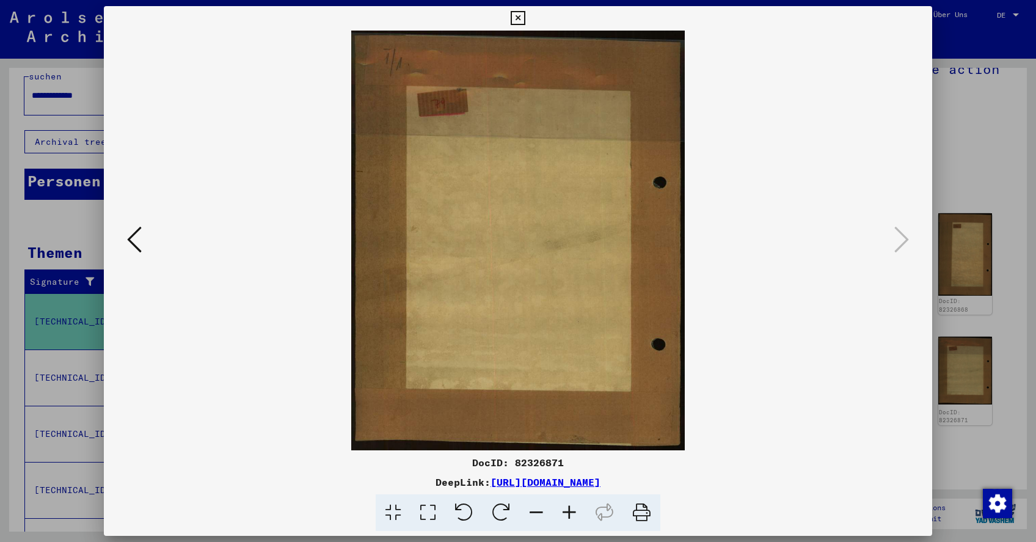
click at [524, 14] on icon at bounding box center [517, 18] width 14 height 15
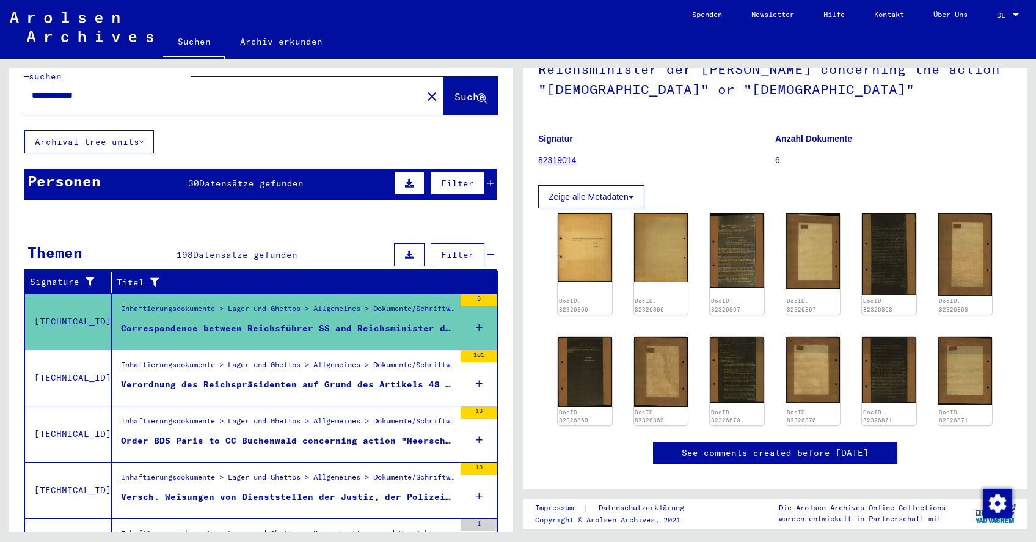
click at [226, 378] on div "Verordnung des Reichspräsidenten auf Grund des Artikels 48 der Reichsverfassung…" at bounding box center [287, 384] width 333 height 13
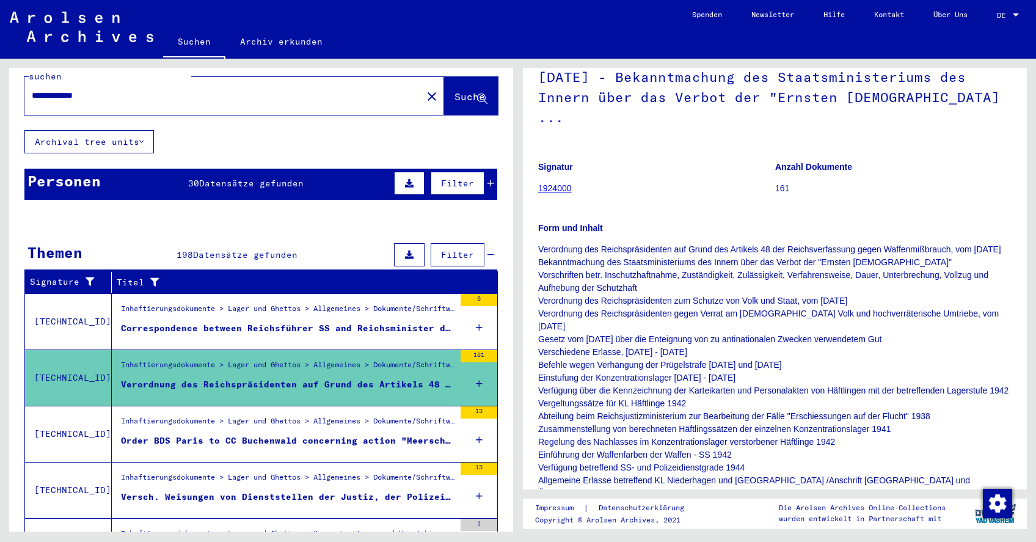
scroll to position [121, 0]
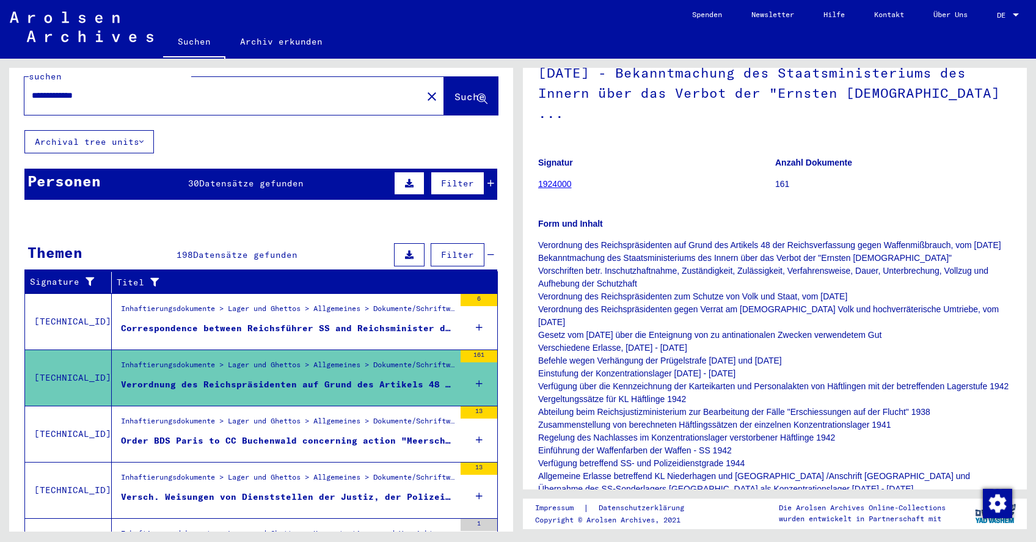
drag, startPoint x: 539, startPoint y: 237, endPoint x: 922, endPoint y: 238, distance: 382.8
click at [922, 239] on p "Verordnung des Reichspräsidenten auf Grund des Artikels 48 der Reichsverfassung…" at bounding box center [774, 373] width 473 height 269
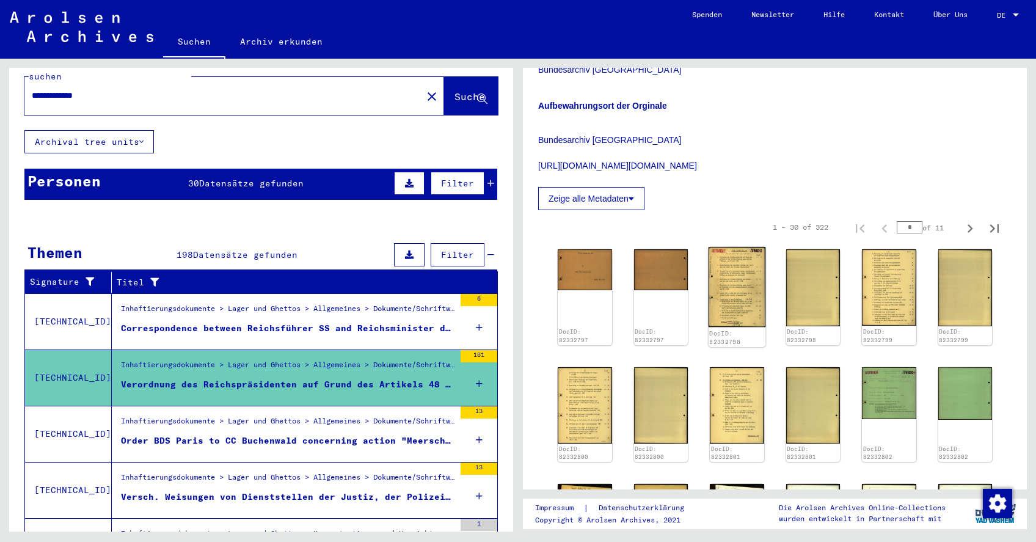
scroll to position [624, 0]
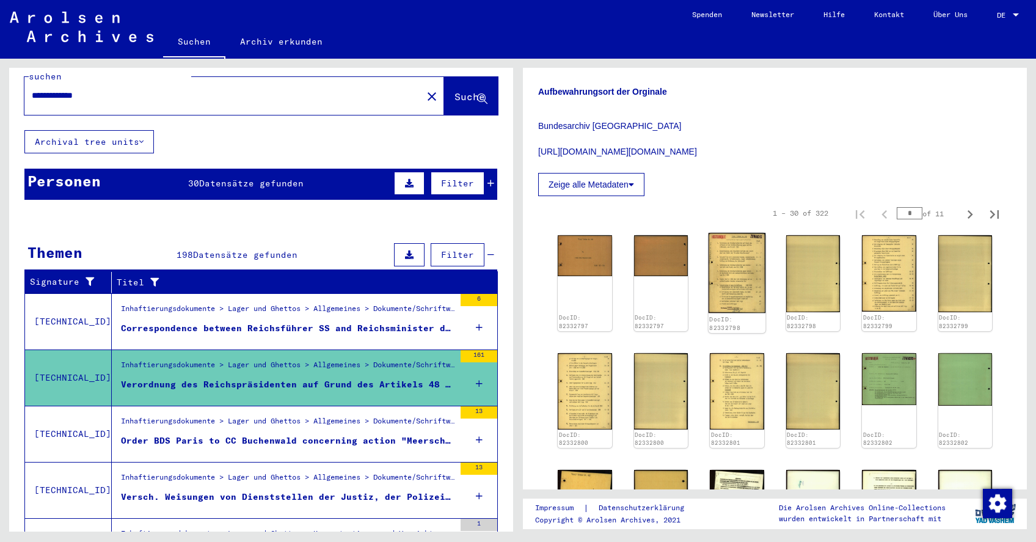
click at [733, 244] on img at bounding box center [736, 273] width 57 height 81
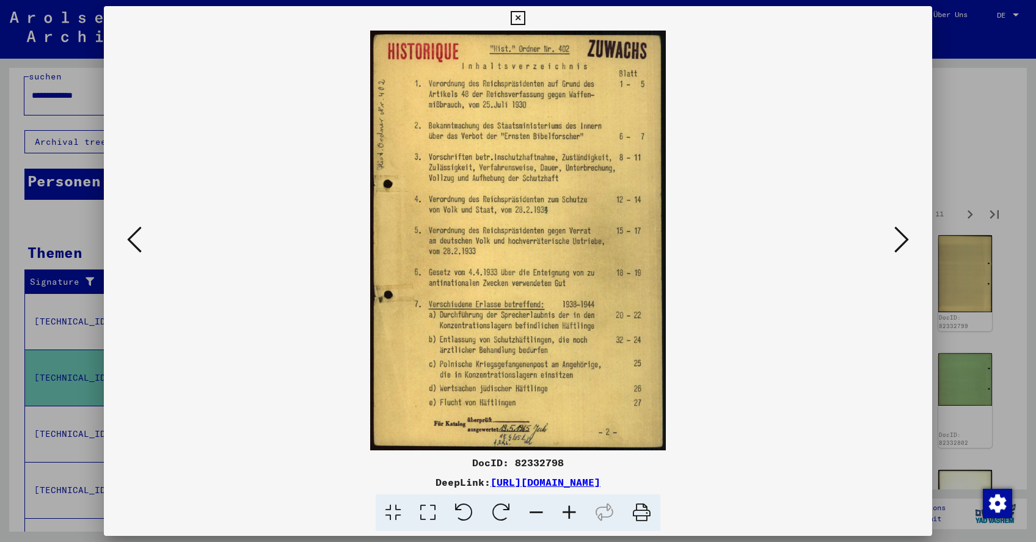
click at [907, 247] on icon at bounding box center [901, 239] width 15 height 29
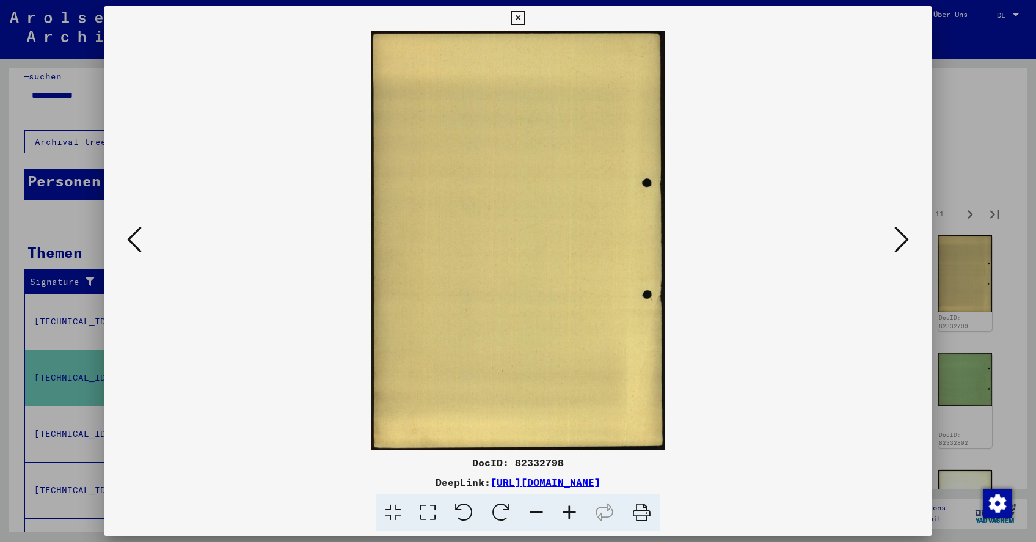
click at [907, 247] on icon at bounding box center [901, 239] width 15 height 29
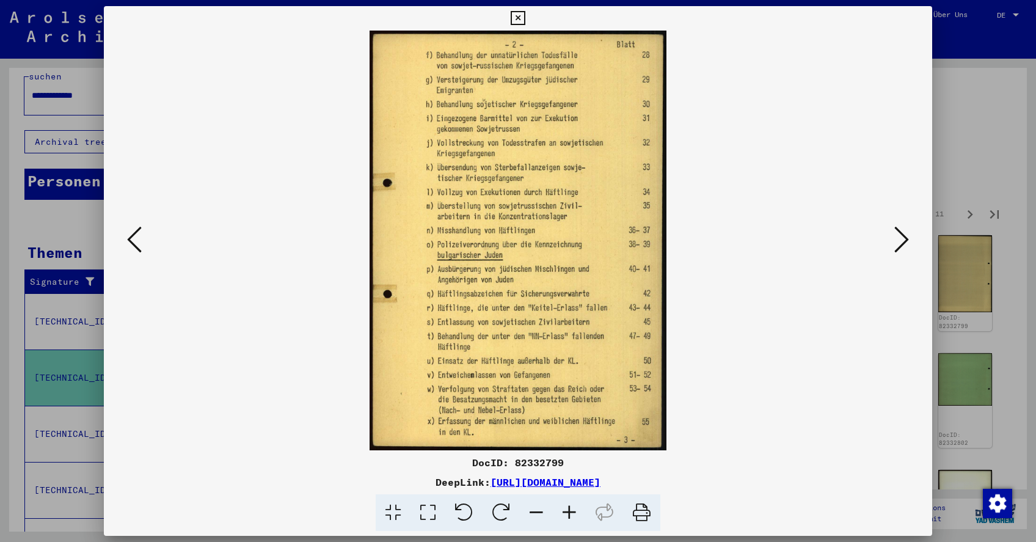
click at [130, 246] on icon at bounding box center [134, 239] width 15 height 29
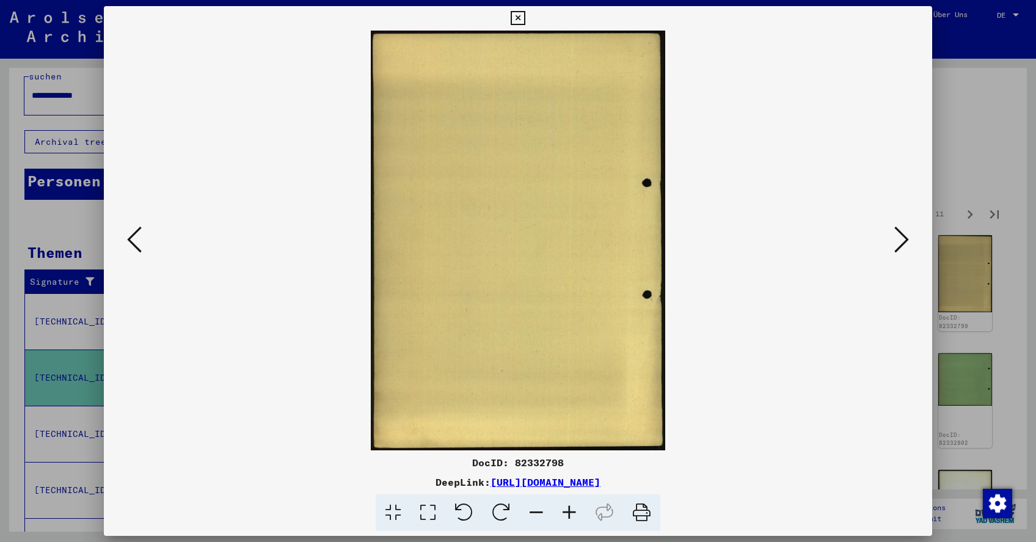
click at [130, 246] on icon at bounding box center [134, 239] width 15 height 29
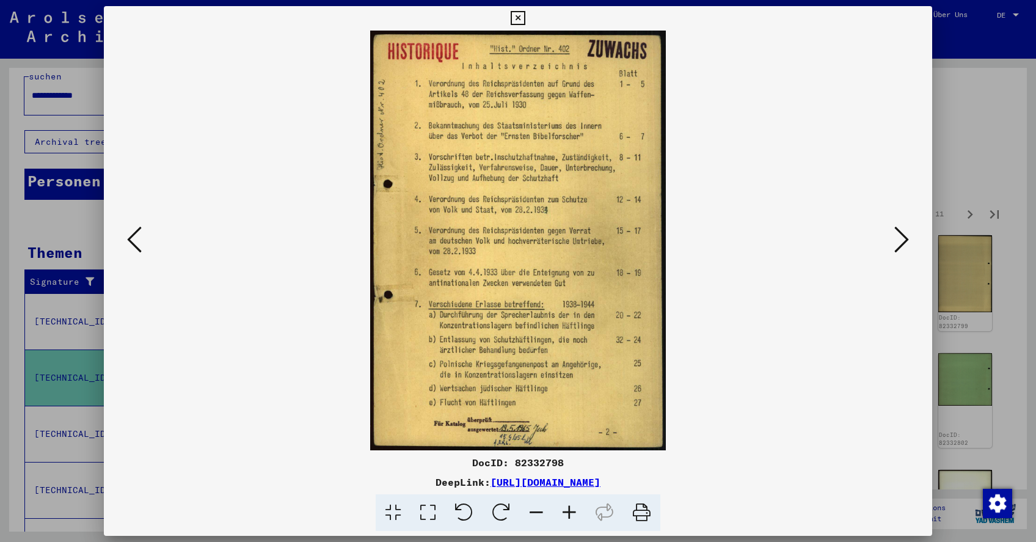
click at [899, 239] on icon at bounding box center [901, 239] width 15 height 29
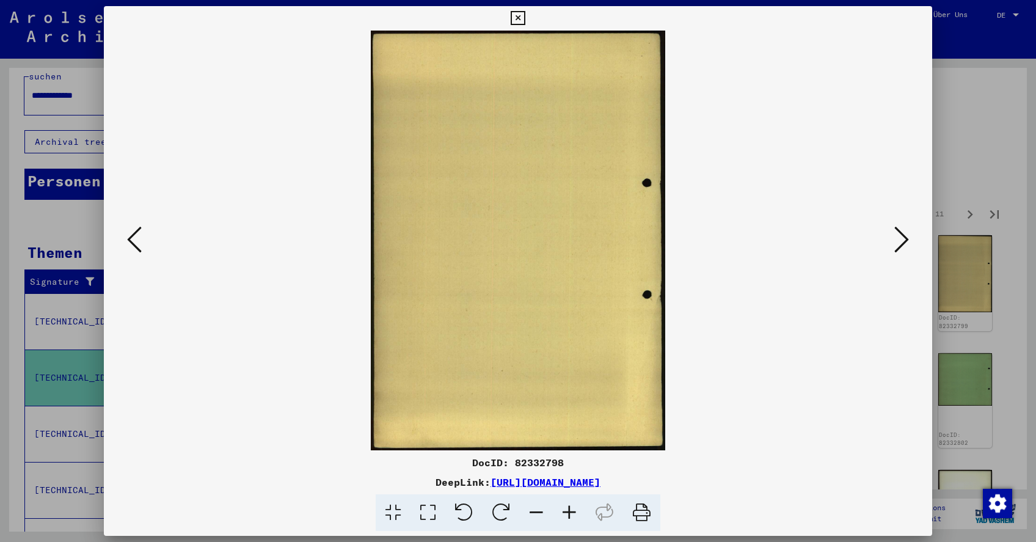
click at [899, 239] on icon at bounding box center [901, 239] width 15 height 29
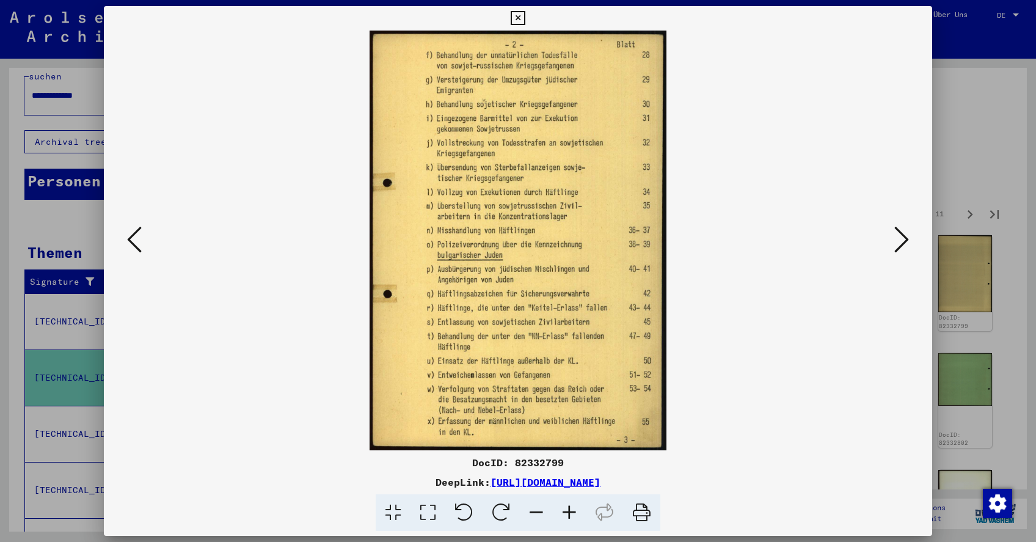
click at [899, 239] on icon at bounding box center [901, 239] width 15 height 29
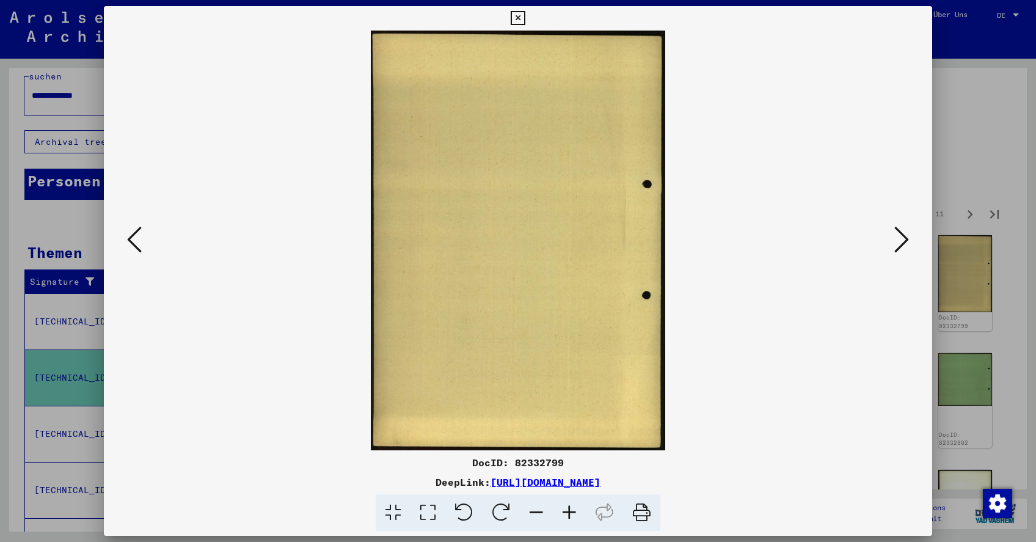
click at [899, 239] on icon at bounding box center [901, 239] width 15 height 29
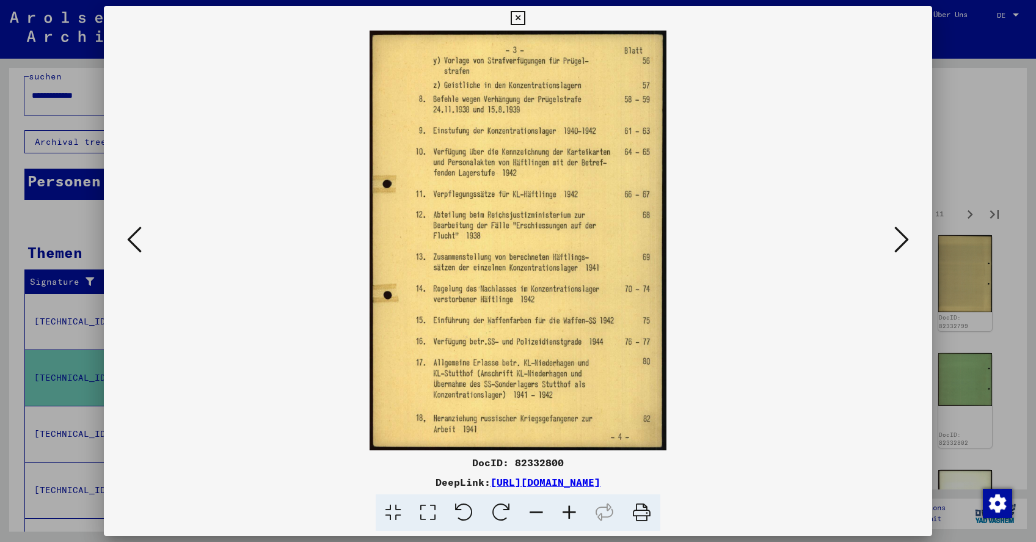
click at [899, 239] on icon at bounding box center [901, 239] width 15 height 29
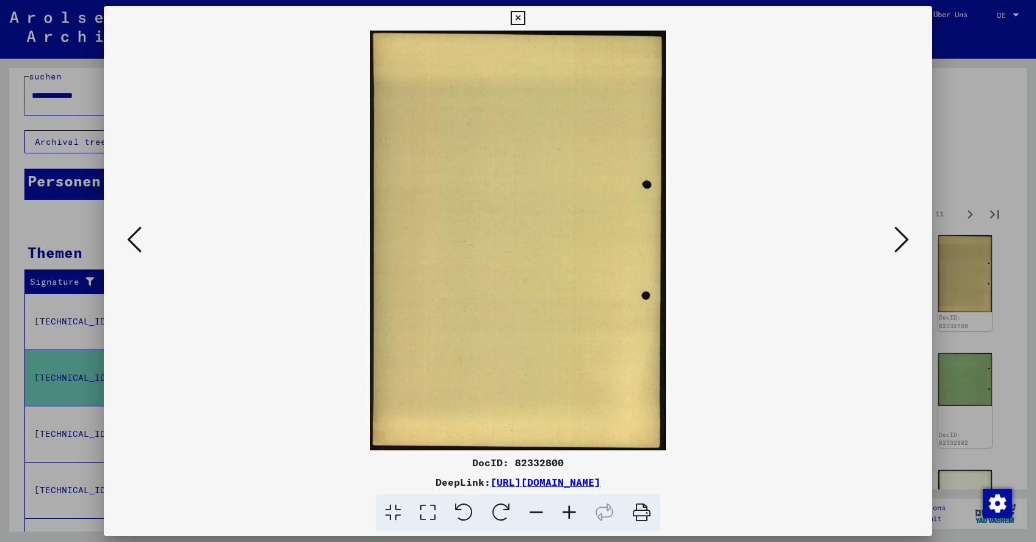
click at [899, 239] on icon at bounding box center [901, 239] width 15 height 29
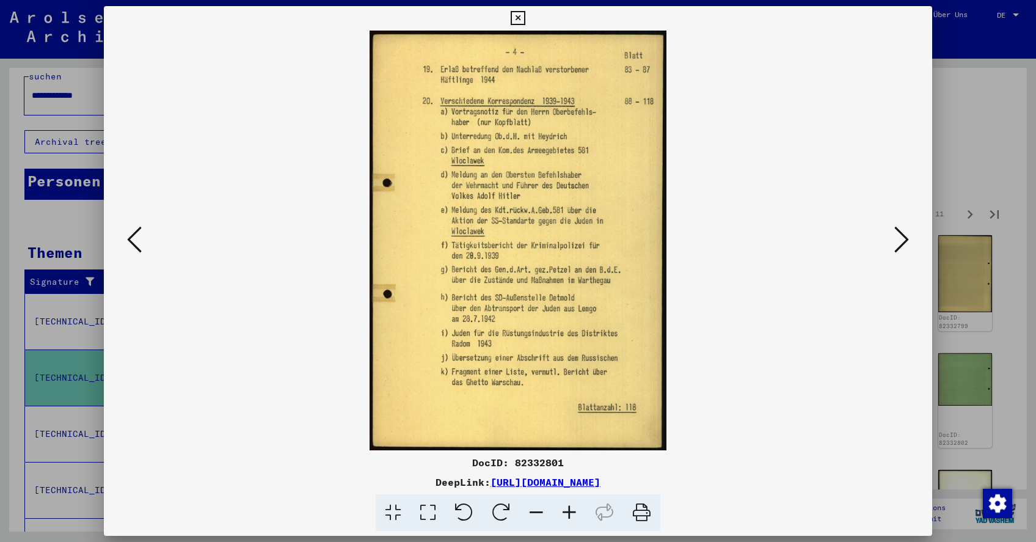
click at [899, 239] on icon at bounding box center [901, 239] width 15 height 29
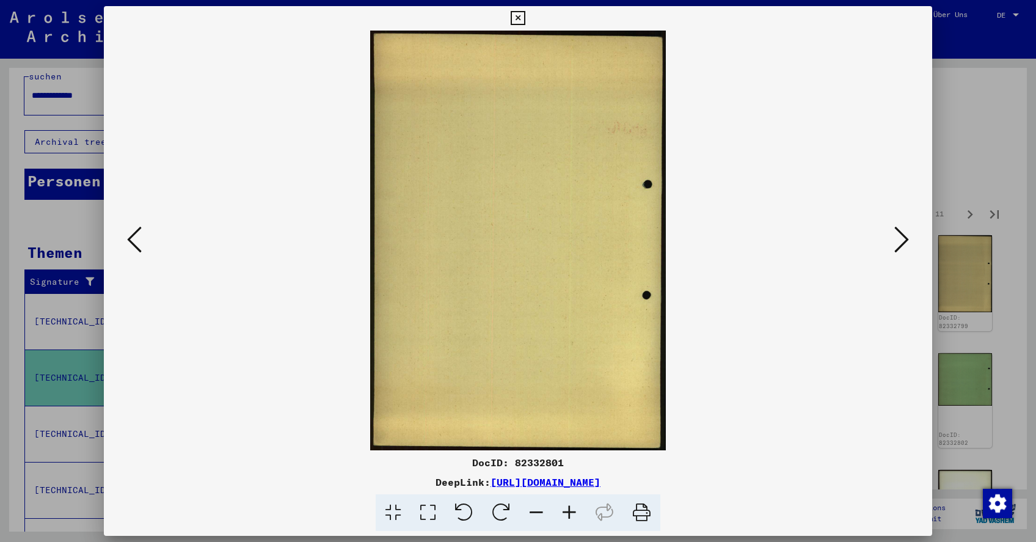
click at [899, 239] on icon at bounding box center [901, 239] width 15 height 29
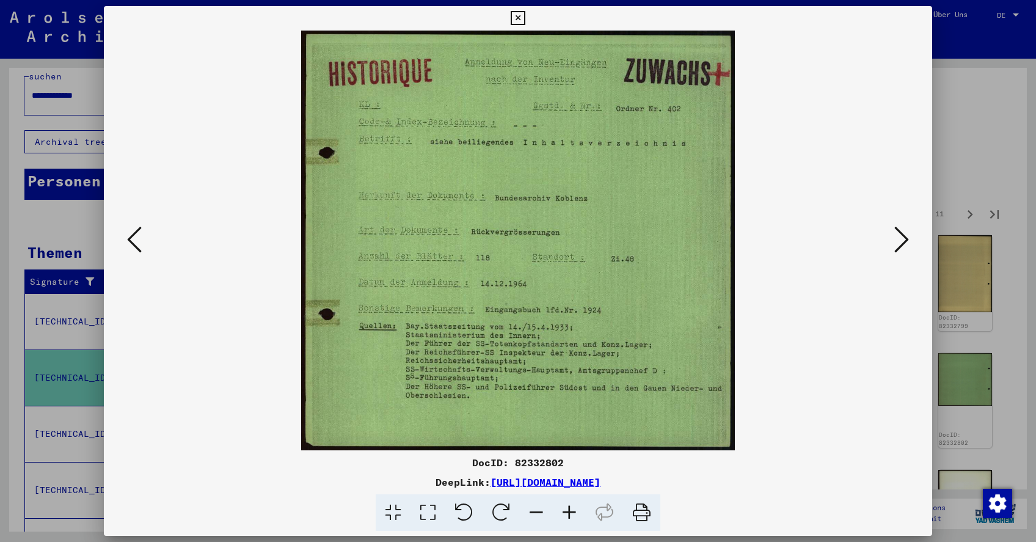
click at [899, 239] on icon at bounding box center [901, 239] width 15 height 29
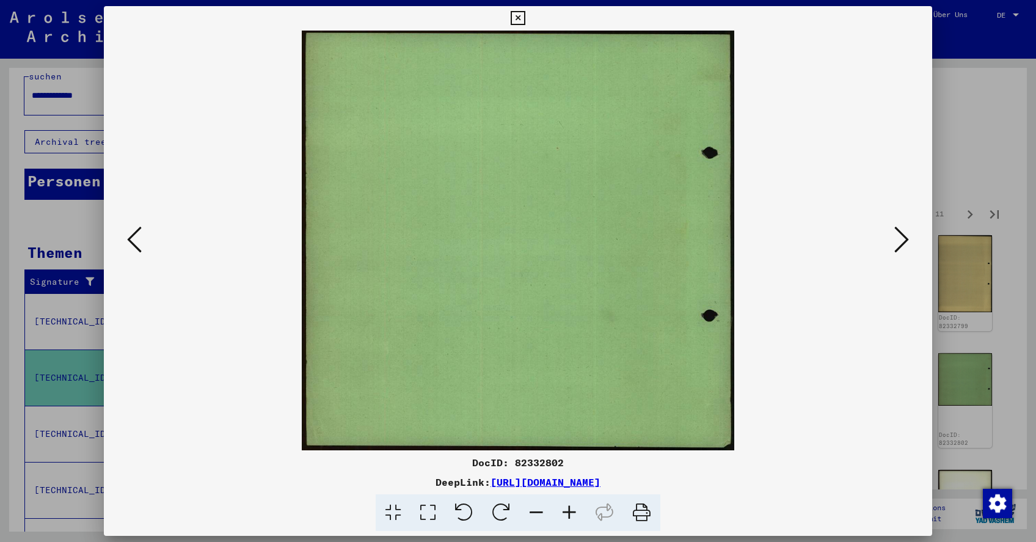
click at [899, 239] on icon at bounding box center [901, 239] width 15 height 29
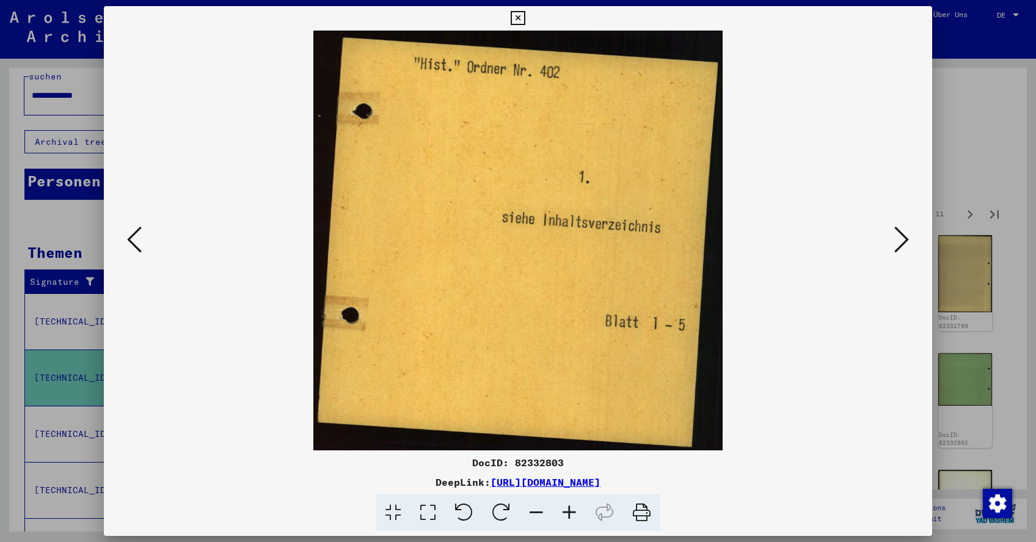
click at [899, 239] on icon at bounding box center [901, 239] width 15 height 29
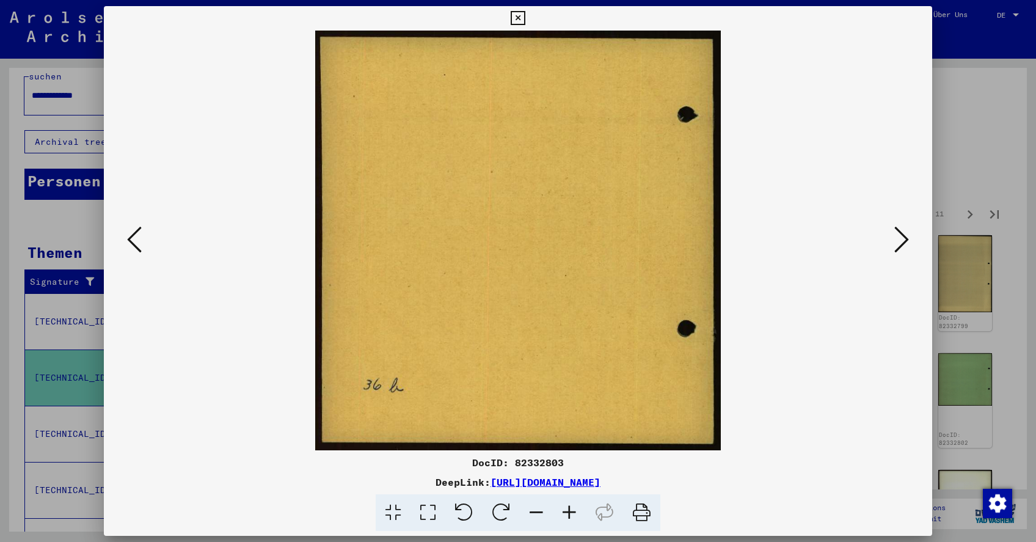
click at [899, 239] on icon at bounding box center [901, 239] width 15 height 29
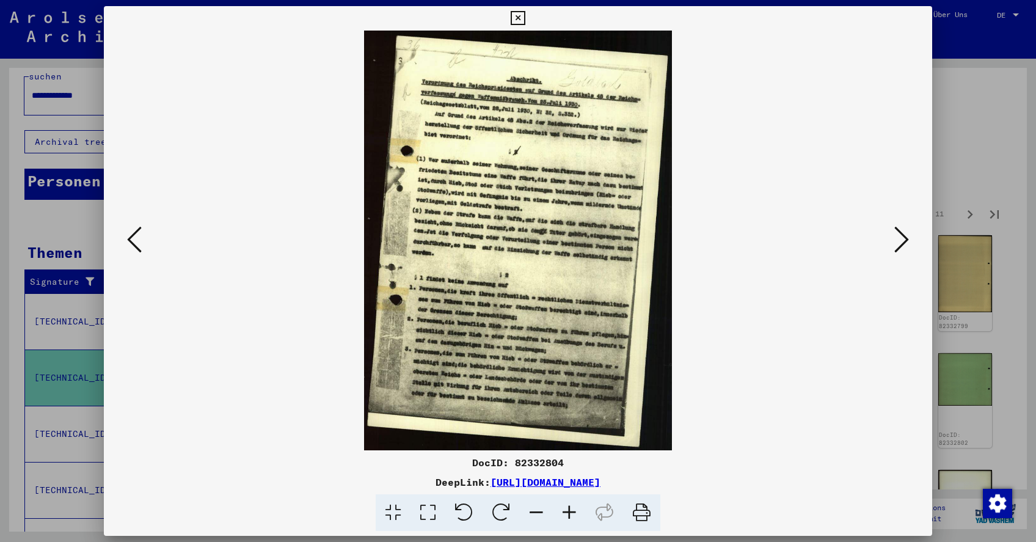
click at [569, 512] on icon at bounding box center [569, 512] width 33 height 37
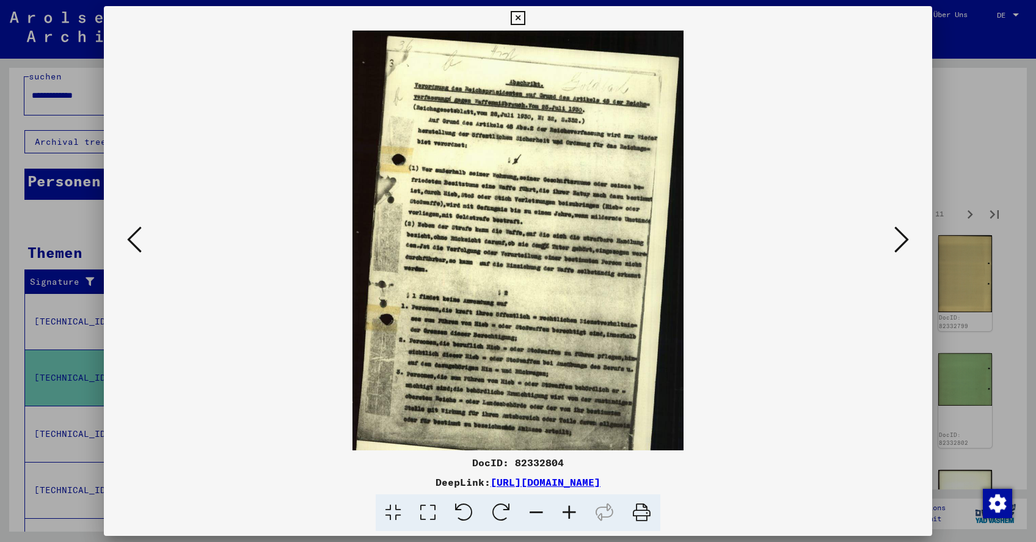
click at [569, 512] on icon at bounding box center [569, 512] width 33 height 37
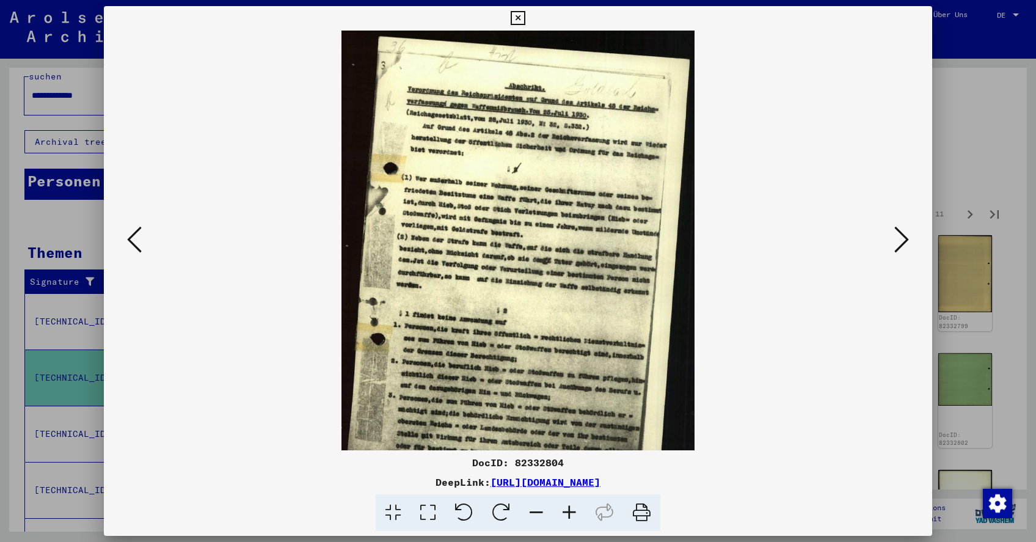
click at [569, 512] on icon at bounding box center [569, 512] width 33 height 37
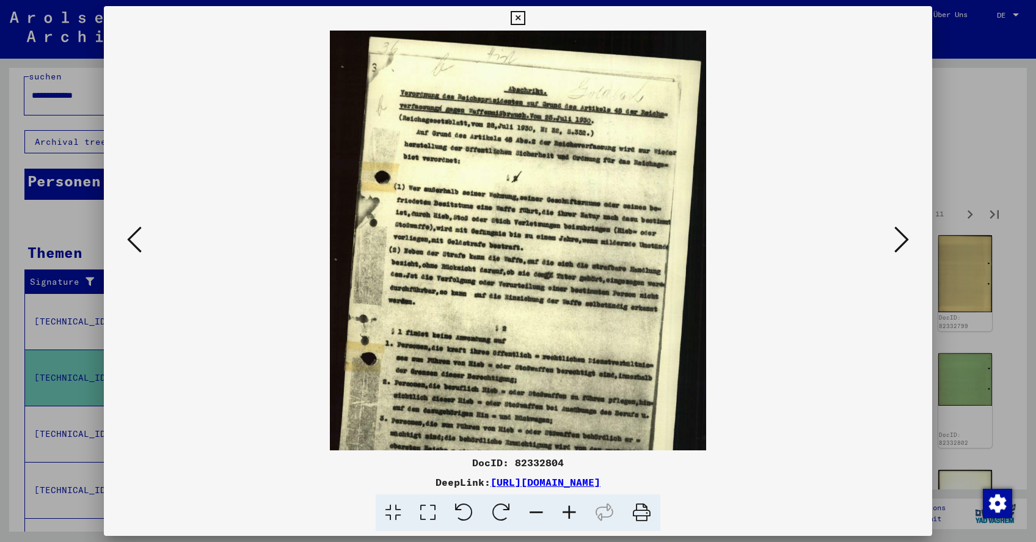
click at [569, 512] on icon at bounding box center [569, 512] width 33 height 37
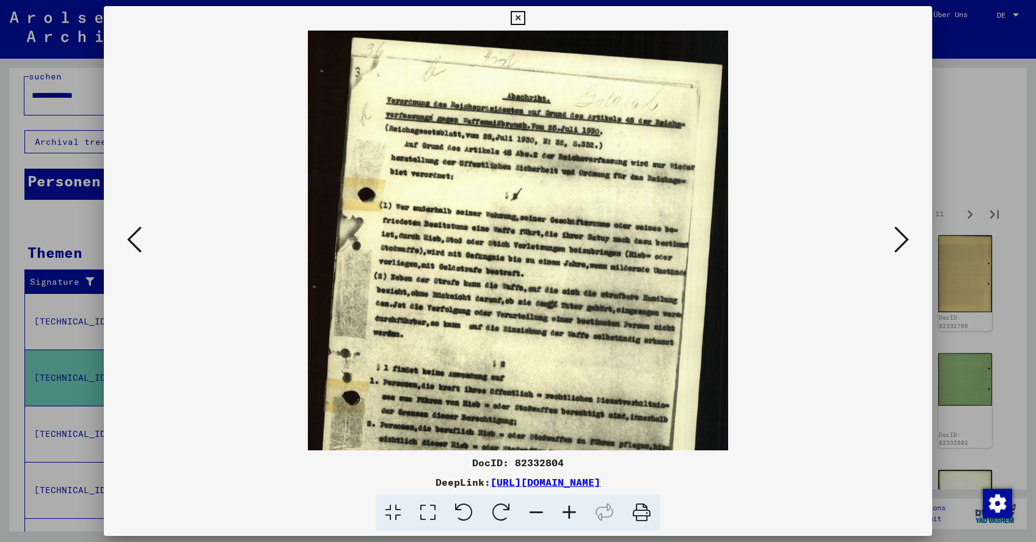
click at [569, 512] on icon at bounding box center [569, 512] width 33 height 37
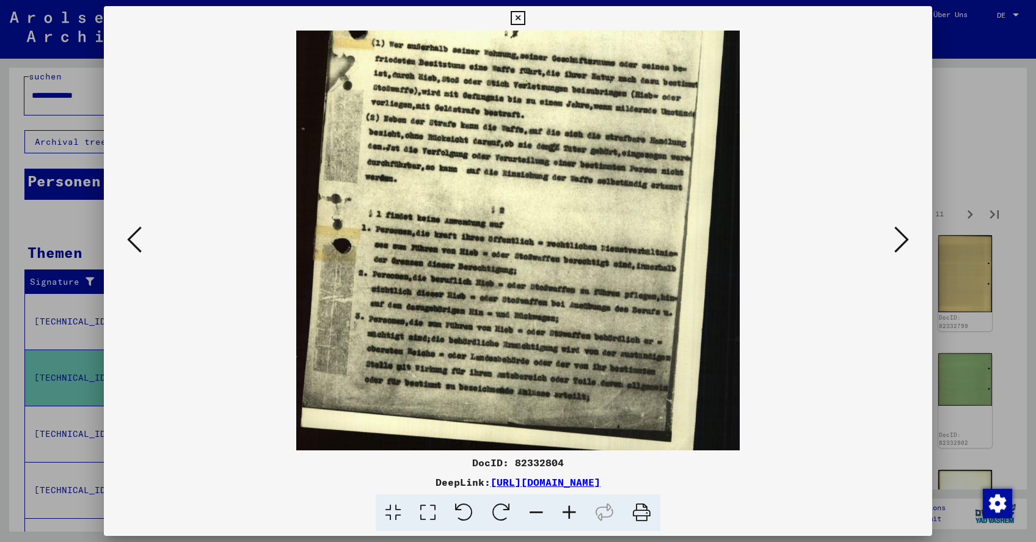
scroll to position [183, 0]
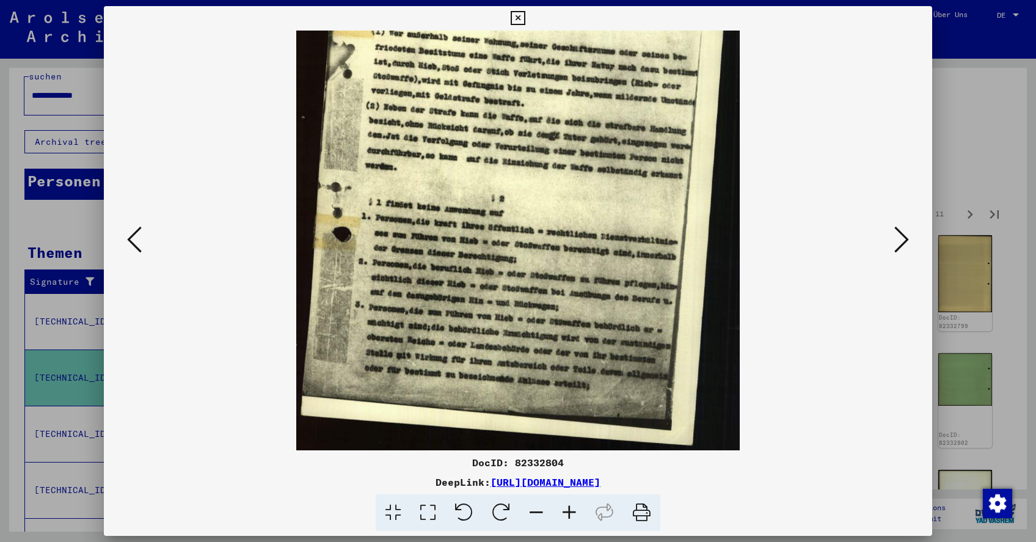
drag, startPoint x: 560, startPoint y: 397, endPoint x: 593, endPoint y: 201, distance: 198.7
click at [904, 242] on icon at bounding box center [901, 239] width 15 height 29
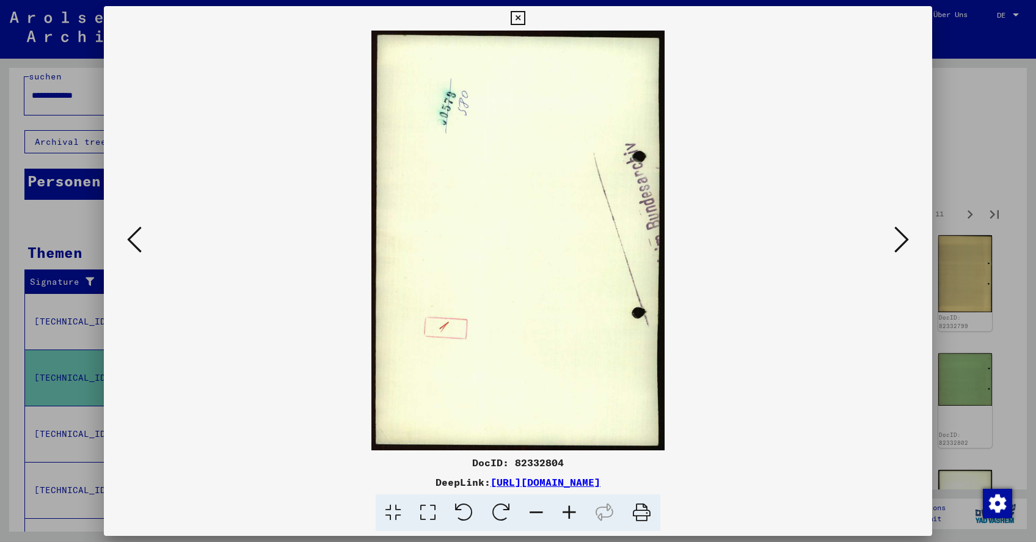
click at [904, 242] on icon at bounding box center [901, 239] width 15 height 29
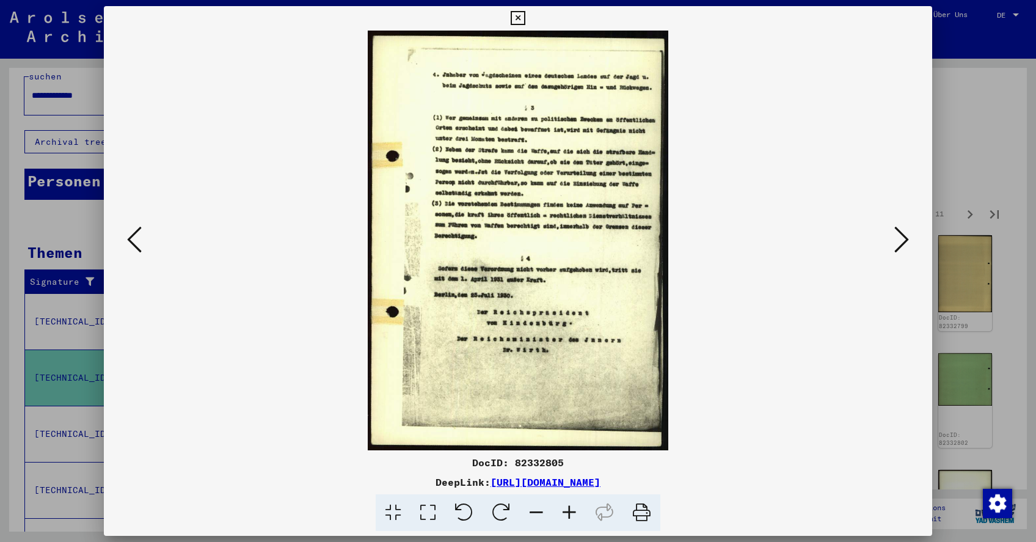
click at [904, 239] on icon at bounding box center [901, 239] width 15 height 29
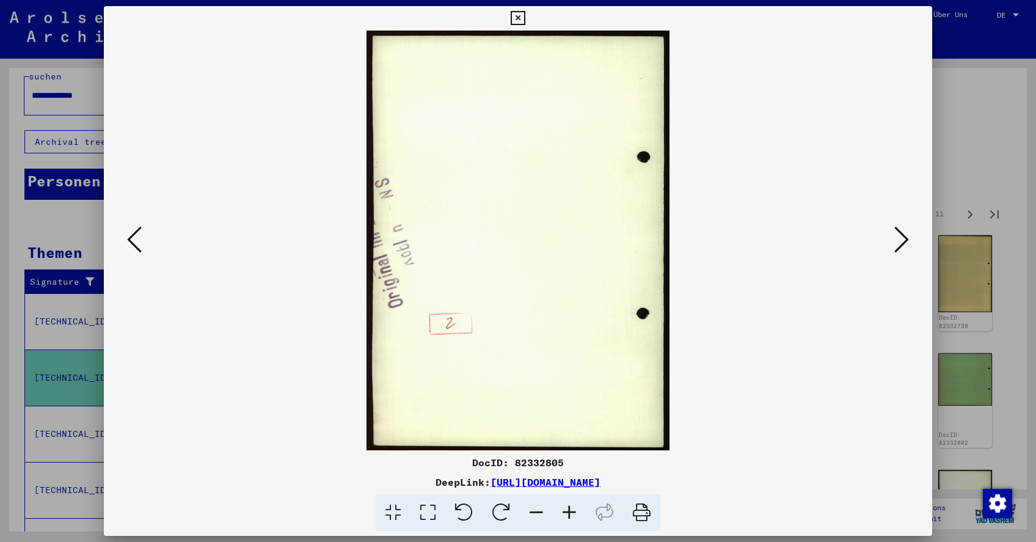
click at [904, 239] on icon at bounding box center [901, 239] width 15 height 29
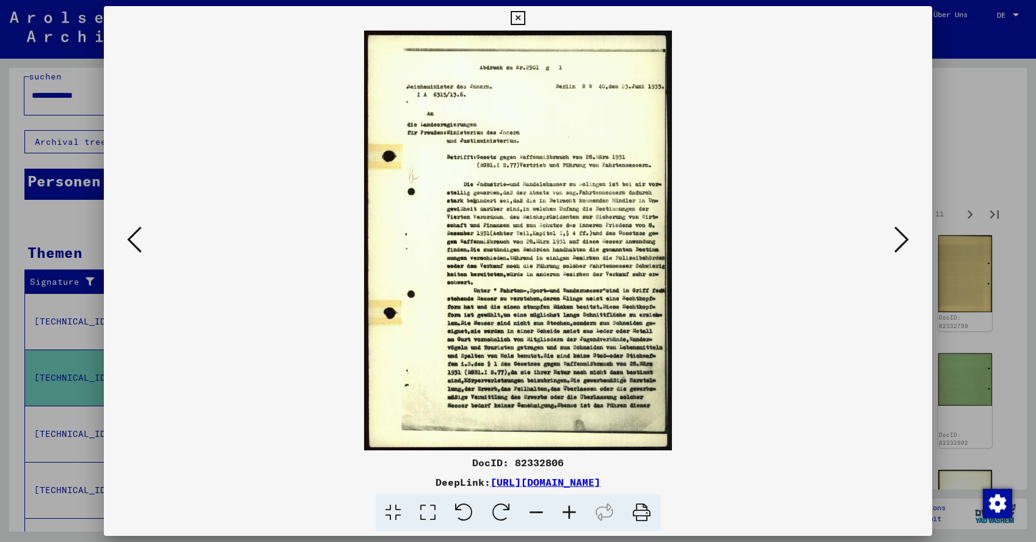
click at [901, 239] on icon at bounding box center [901, 239] width 15 height 29
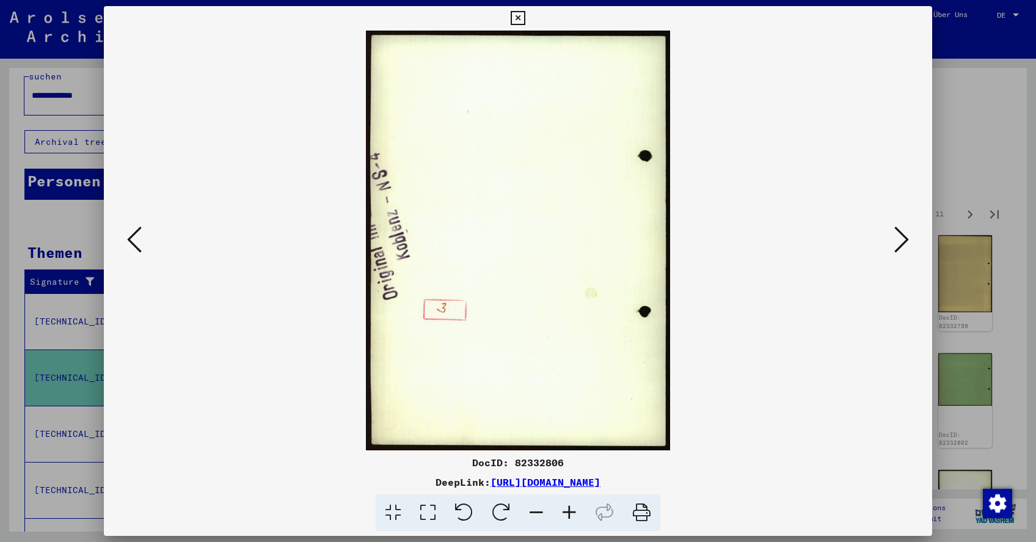
click at [901, 239] on icon at bounding box center [901, 239] width 15 height 29
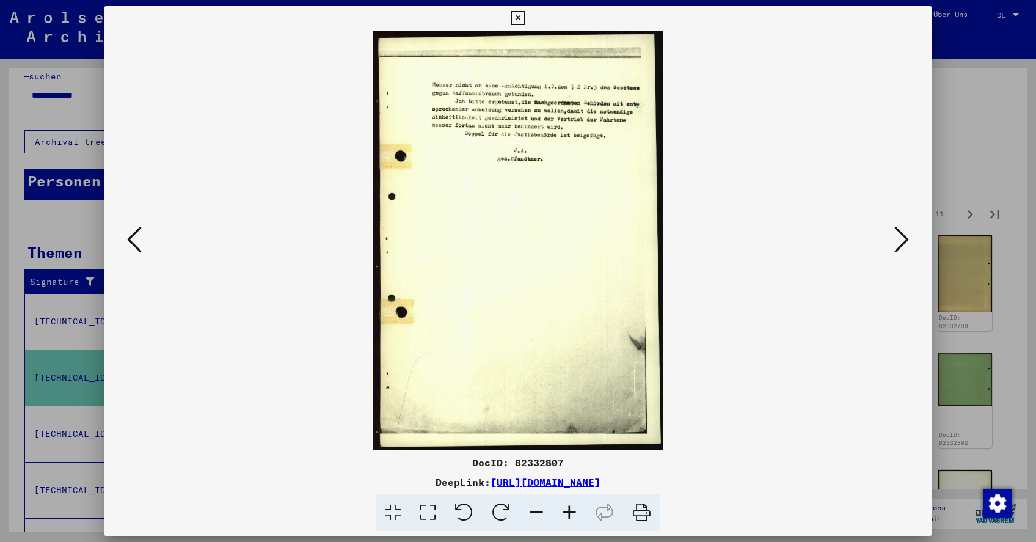
click at [901, 239] on icon at bounding box center [901, 239] width 15 height 29
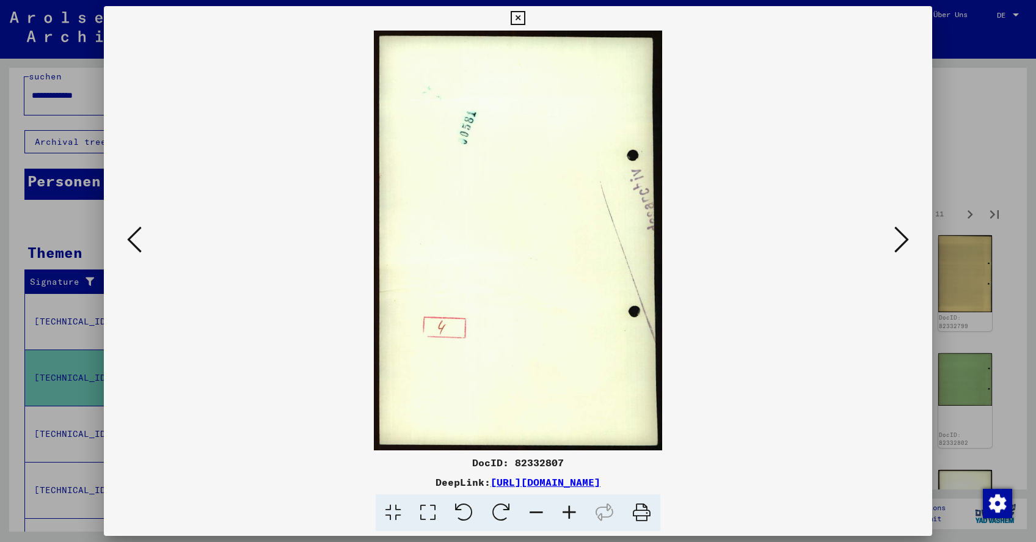
click at [901, 239] on icon at bounding box center [901, 239] width 15 height 29
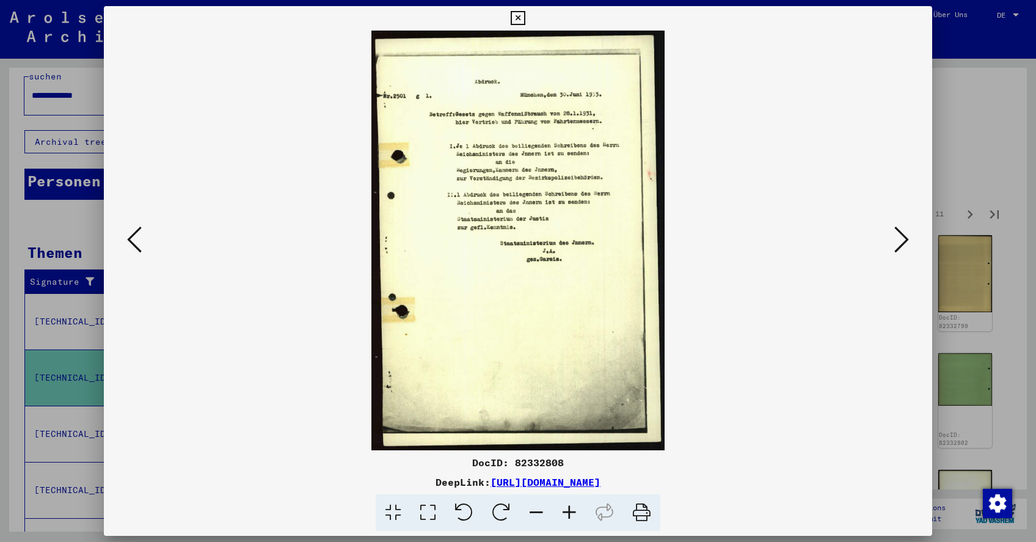
click at [901, 239] on icon at bounding box center [901, 239] width 15 height 29
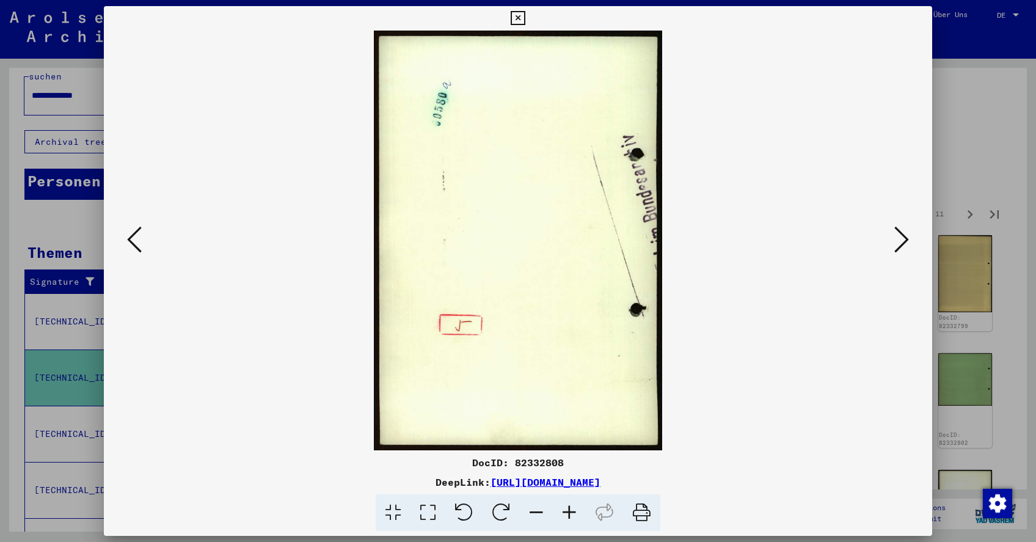
click at [901, 239] on icon at bounding box center [901, 239] width 15 height 29
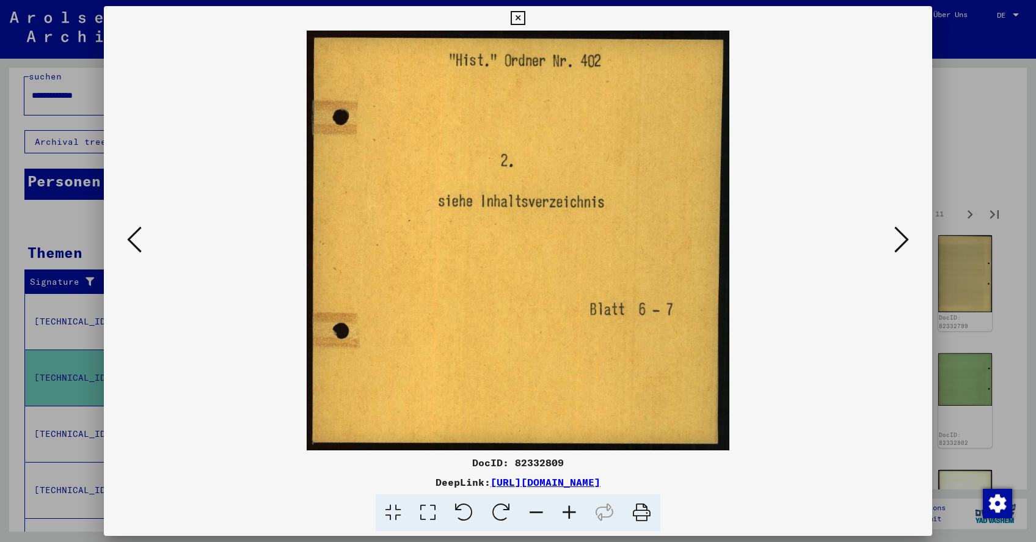
click at [901, 239] on icon at bounding box center [901, 239] width 15 height 29
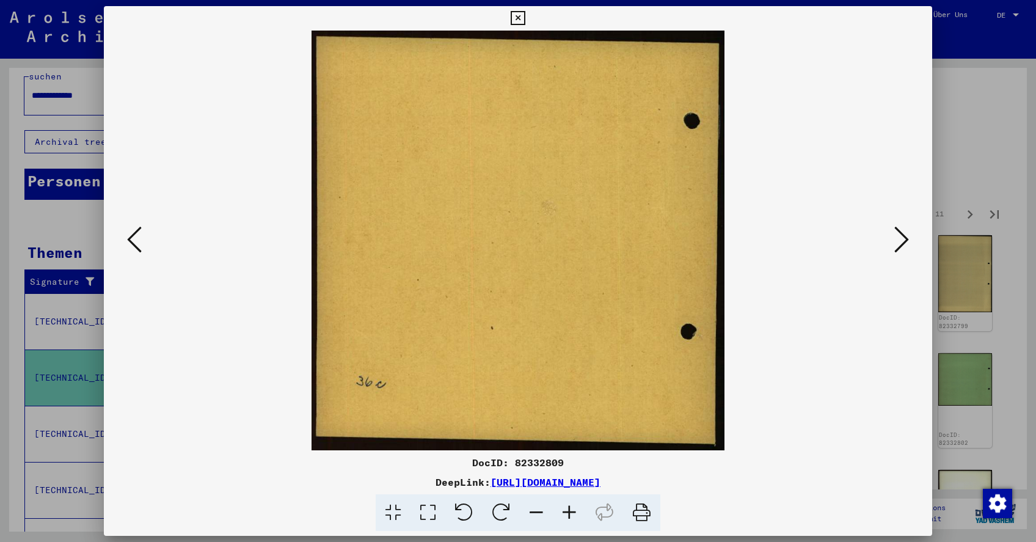
click at [901, 239] on icon at bounding box center [901, 239] width 15 height 29
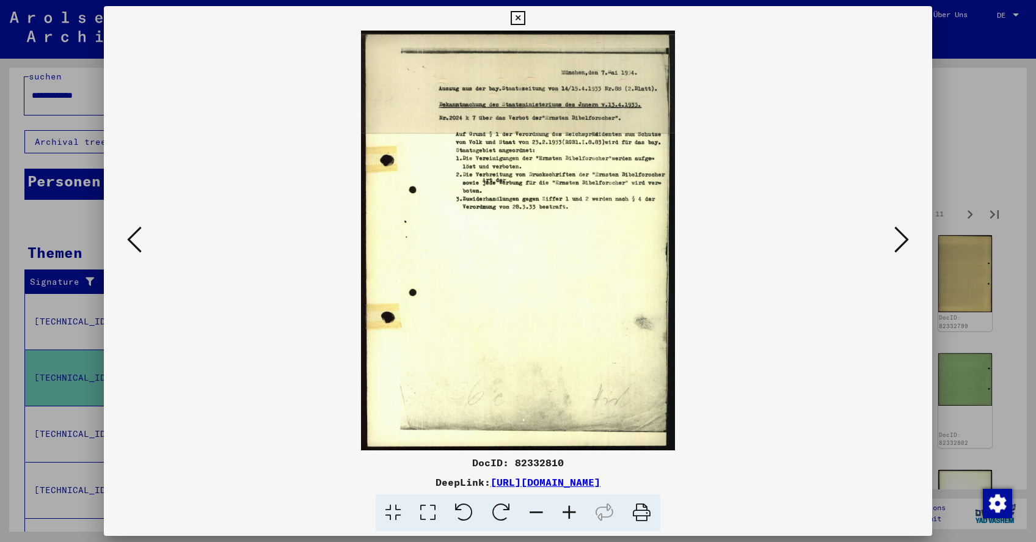
click at [638, 513] on icon at bounding box center [641, 512] width 37 height 37
click at [902, 242] on icon at bounding box center [901, 239] width 15 height 29
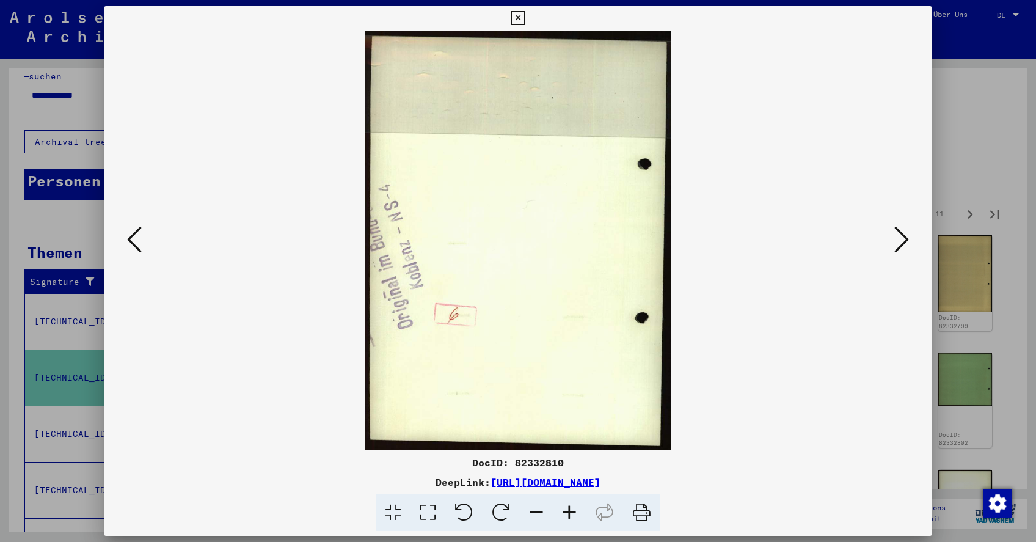
click at [902, 242] on icon at bounding box center [901, 239] width 15 height 29
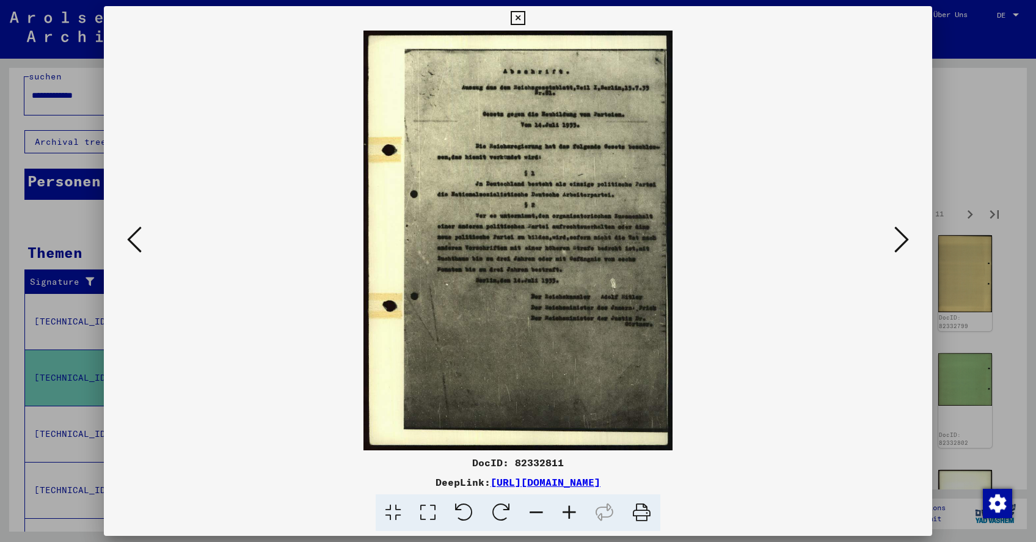
click at [902, 242] on icon at bounding box center [901, 239] width 15 height 29
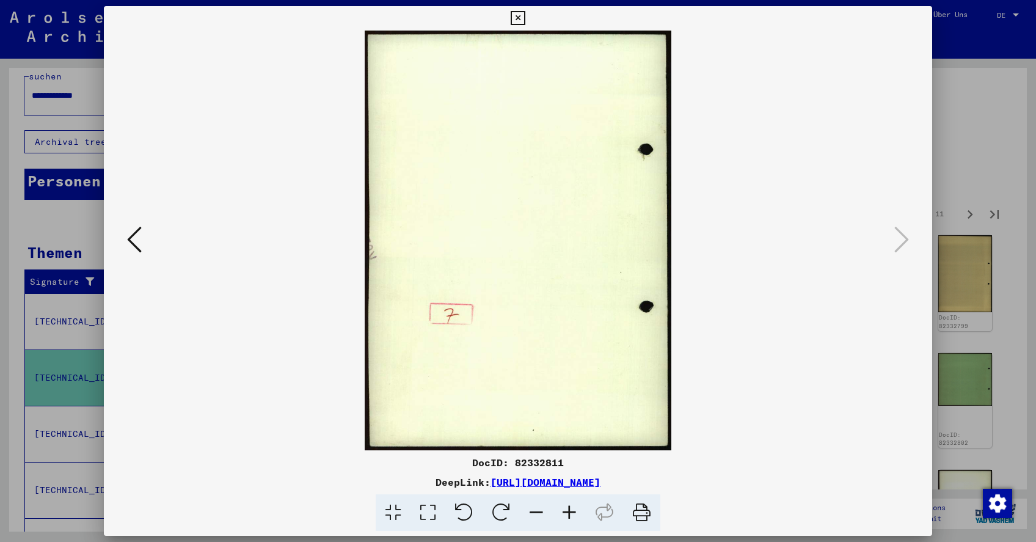
click at [136, 244] on icon at bounding box center [134, 239] width 15 height 29
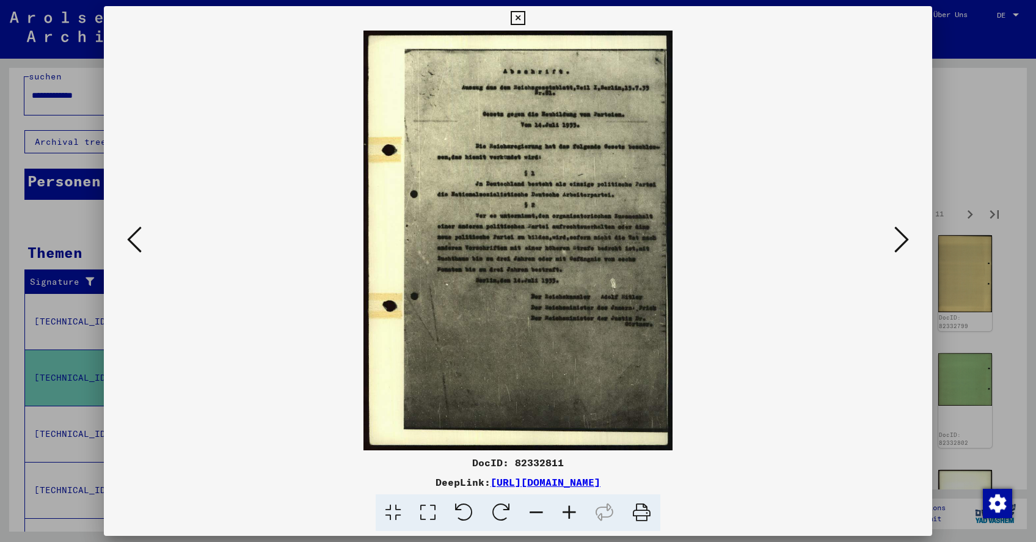
click at [571, 506] on icon at bounding box center [569, 512] width 33 height 37
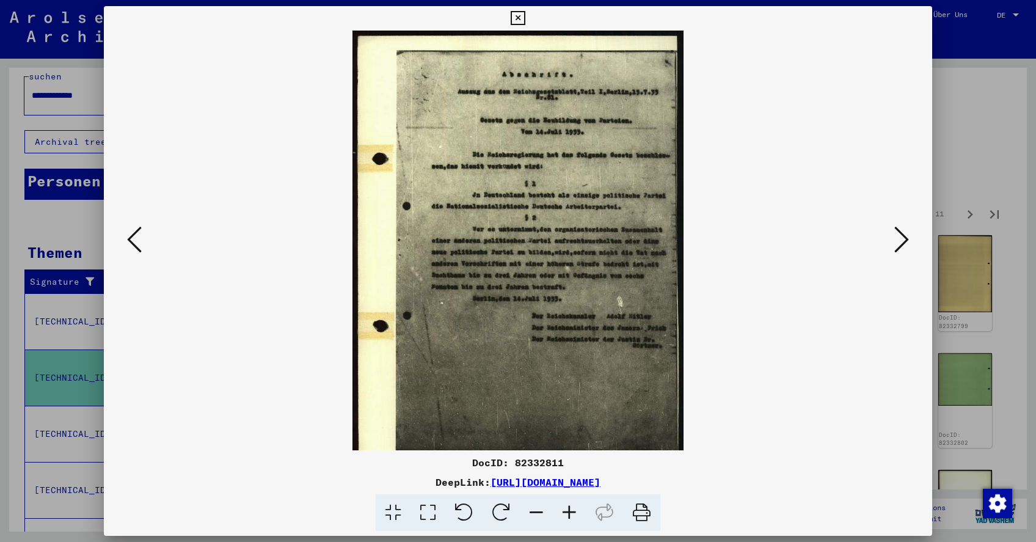
click at [571, 506] on icon at bounding box center [569, 512] width 33 height 37
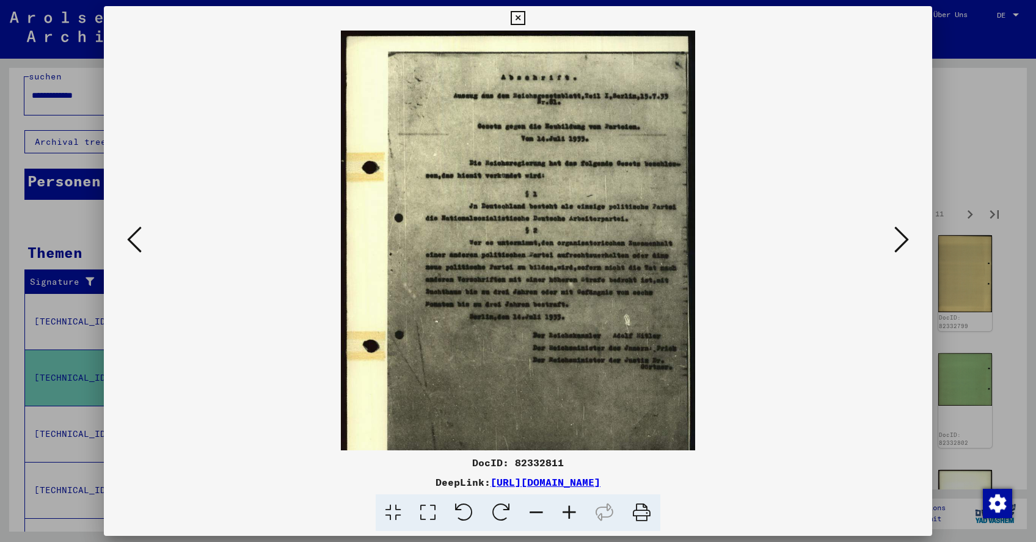
click at [571, 506] on icon at bounding box center [569, 512] width 33 height 37
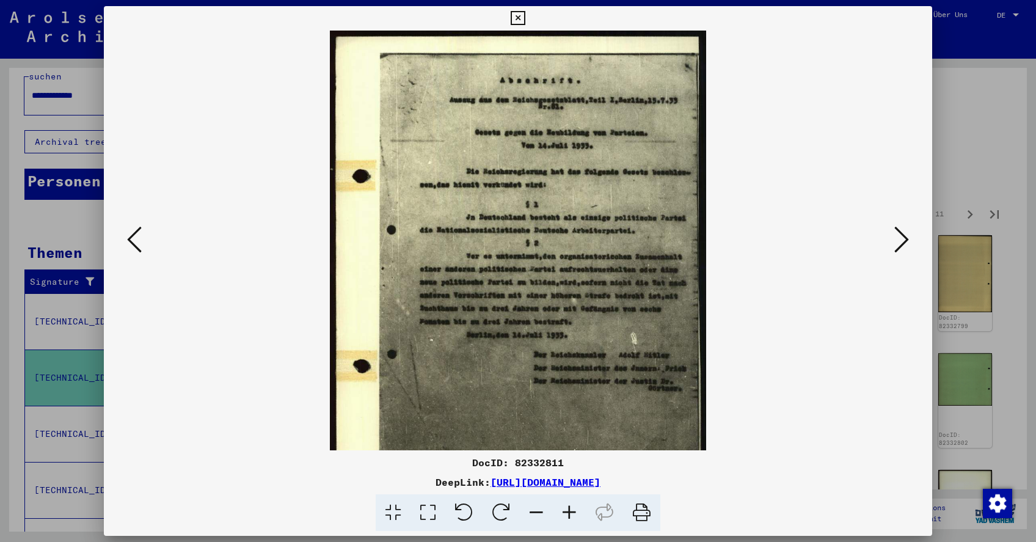
click at [899, 236] on icon at bounding box center [901, 239] width 15 height 29
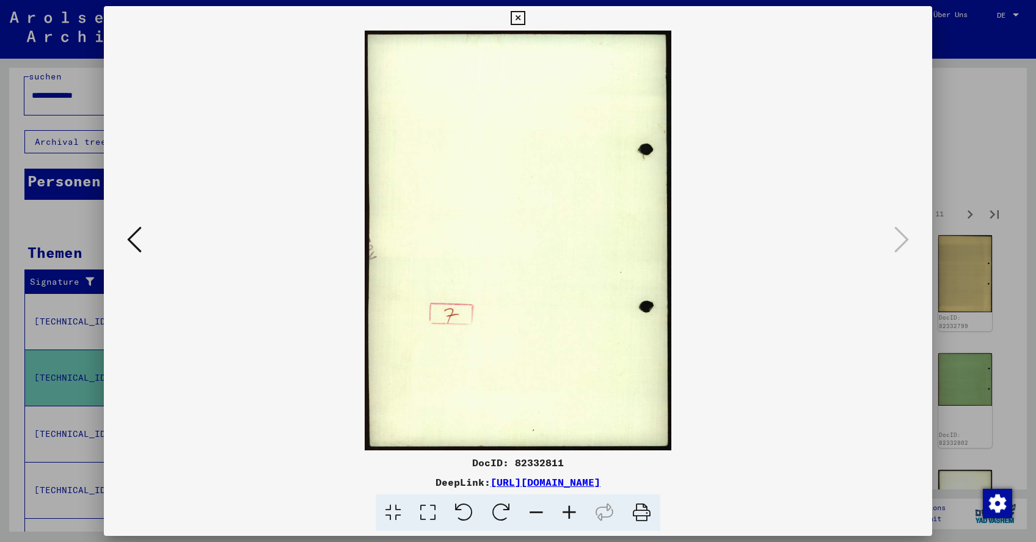
click at [524, 19] on icon at bounding box center [517, 18] width 14 height 15
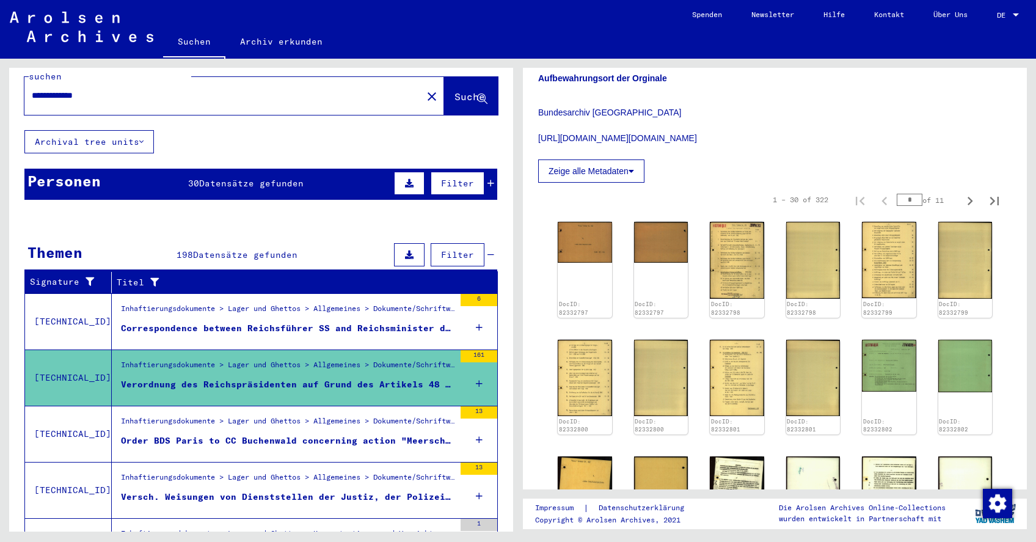
scroll to position [658, 0]
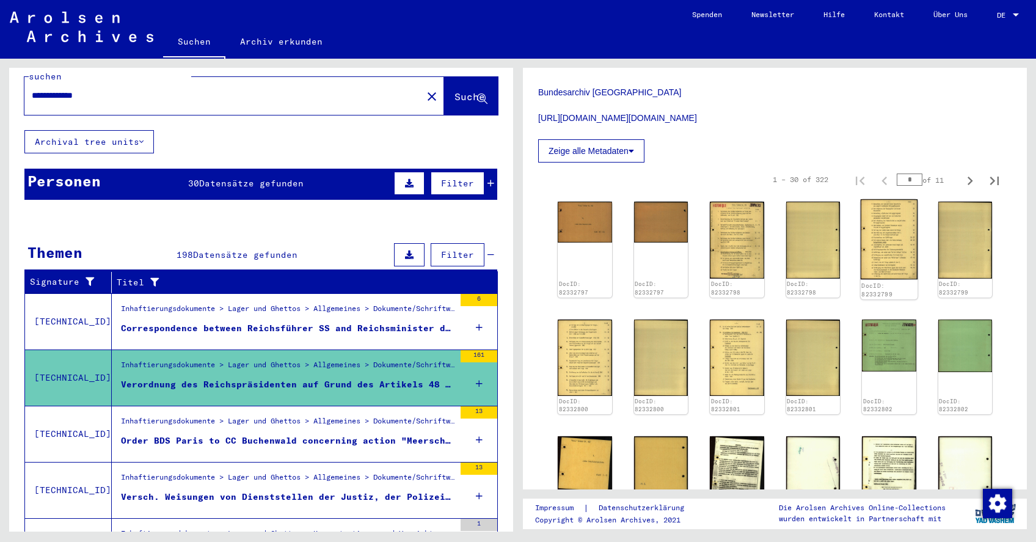
click at [882, 219] on img at bounding box center [888, 239] width 57 height 80
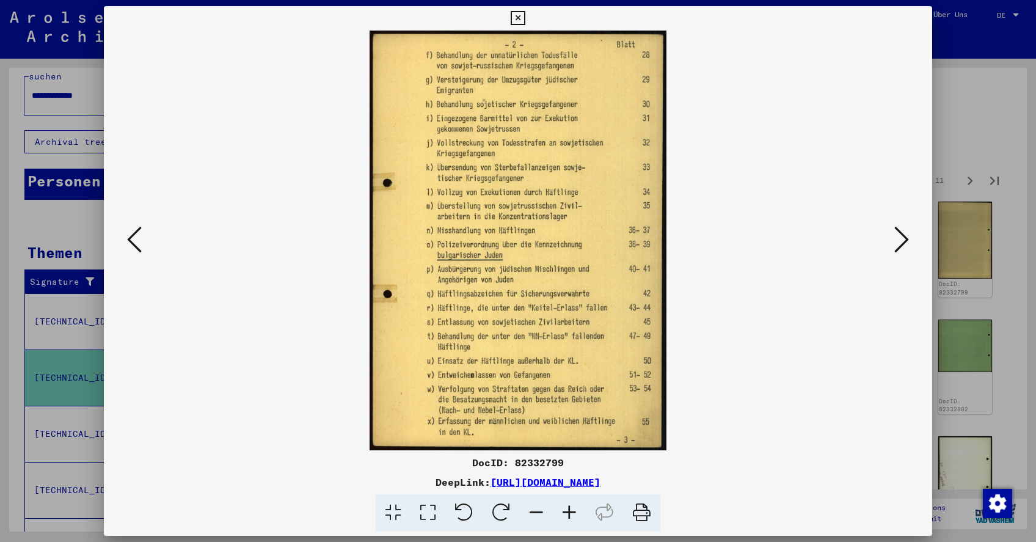
scroll to position [0, 0]
click at [905, 242] on icon at bounding box center [901, 239] width 15 height 29
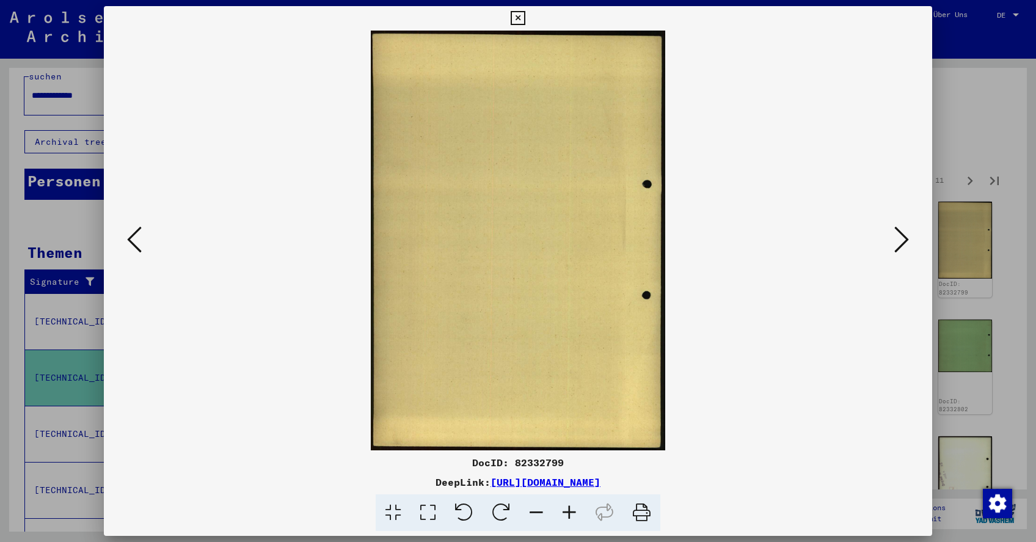
click at [524, 21] on icon at bounding box center [517, 18] width 14 height 15
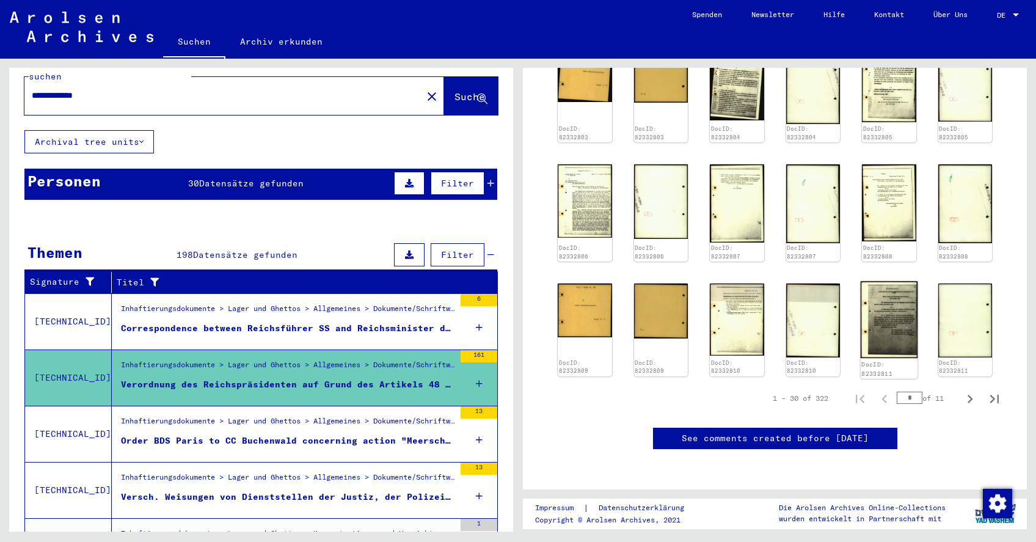
scroll to position [1102, 0]
click at [965, 390] on icon "Next page" at bounding box center [969, 398] width 17 height 17
type input "*"
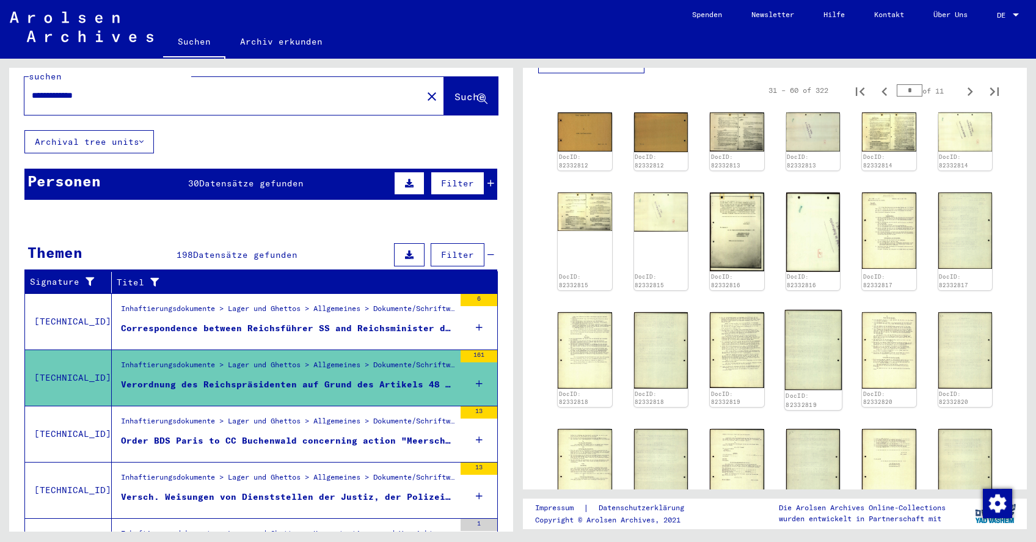
scroll to position [745, 0]
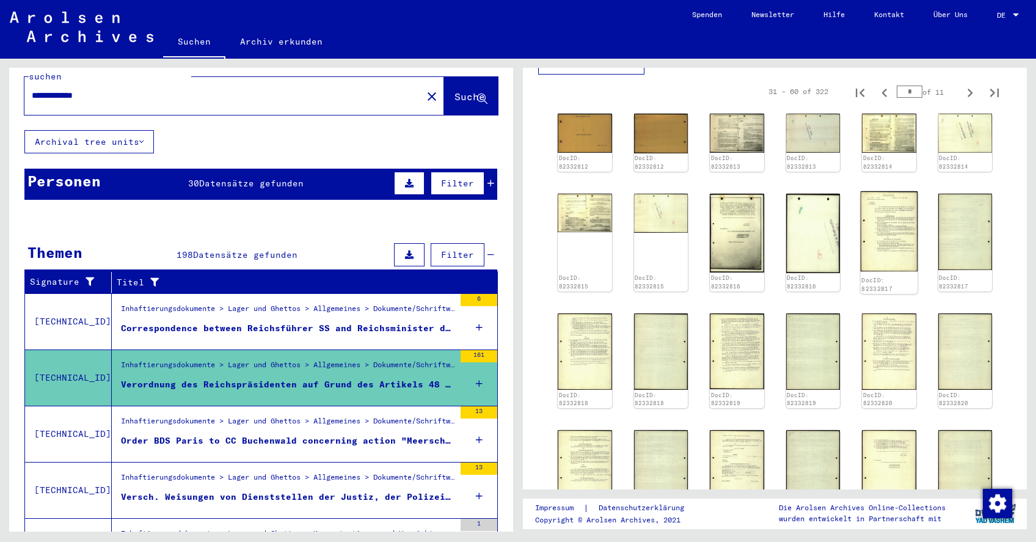
click at [889, 202] on img at bounding box center [888, 231] width 57 height 80
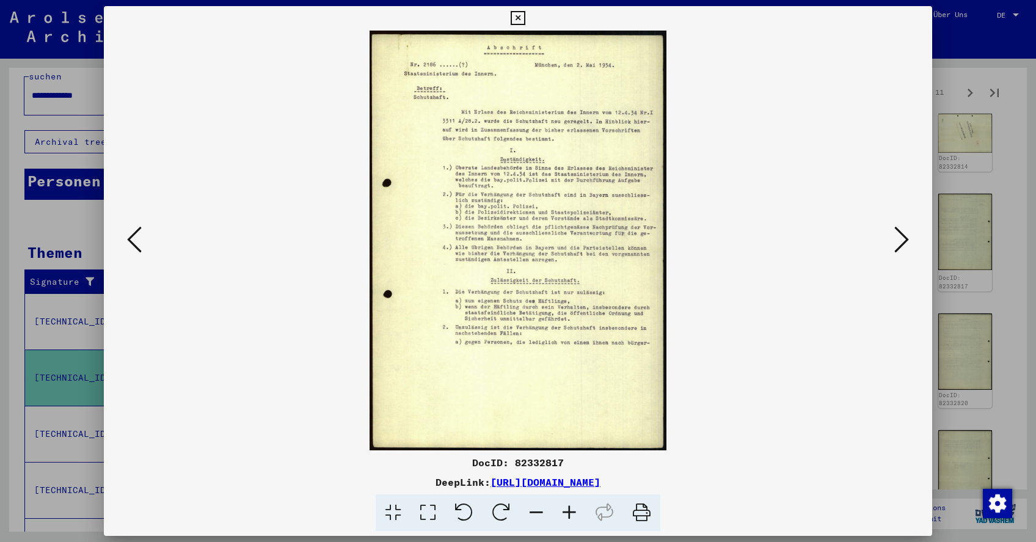
click at [901, 241] on icon at bounding box center [901, 239] width 15 height 29
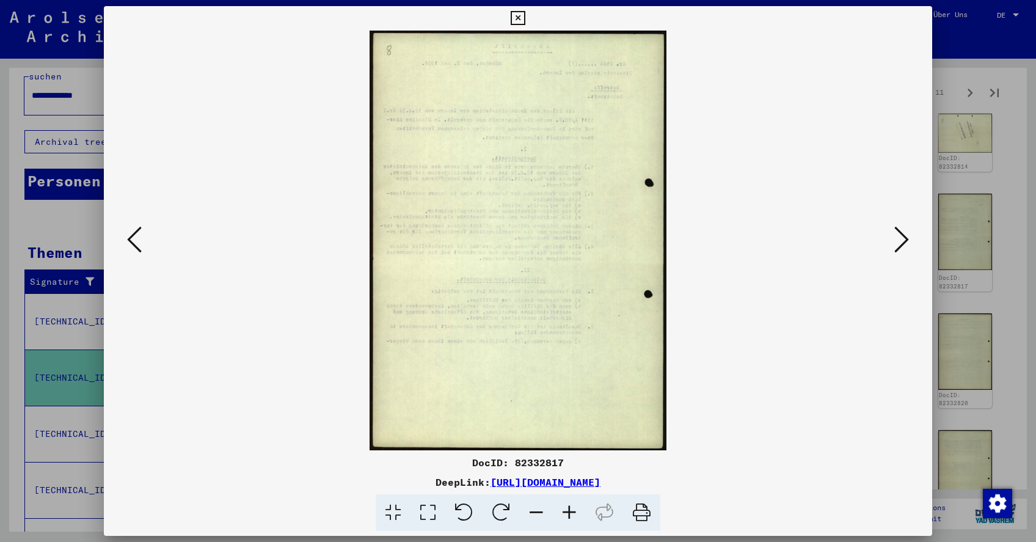
click at [901, 241] on icon at bounding box center [901, 239] width 15 height 29
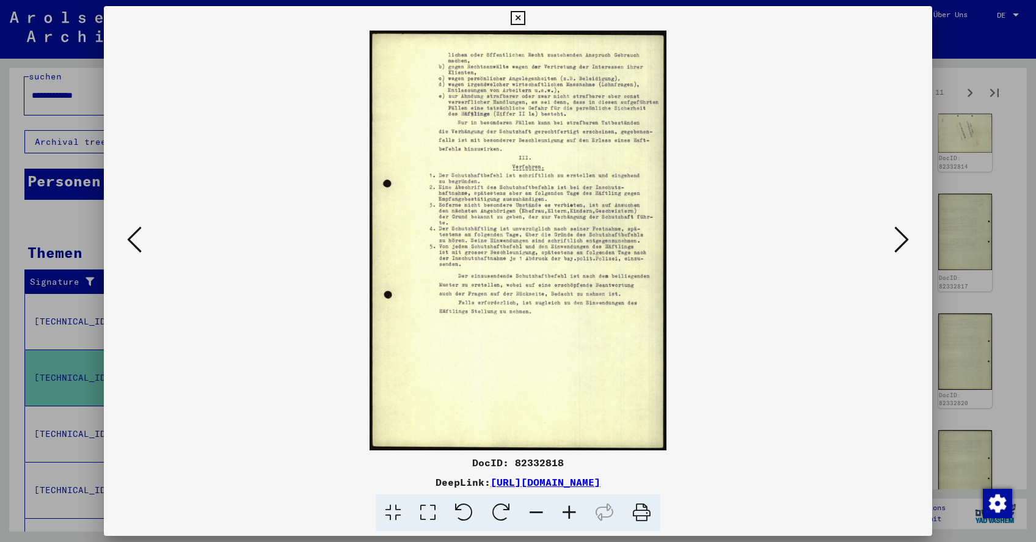
click at [901, 241] on icon at bounding box center [901, 239] width 15 height 29
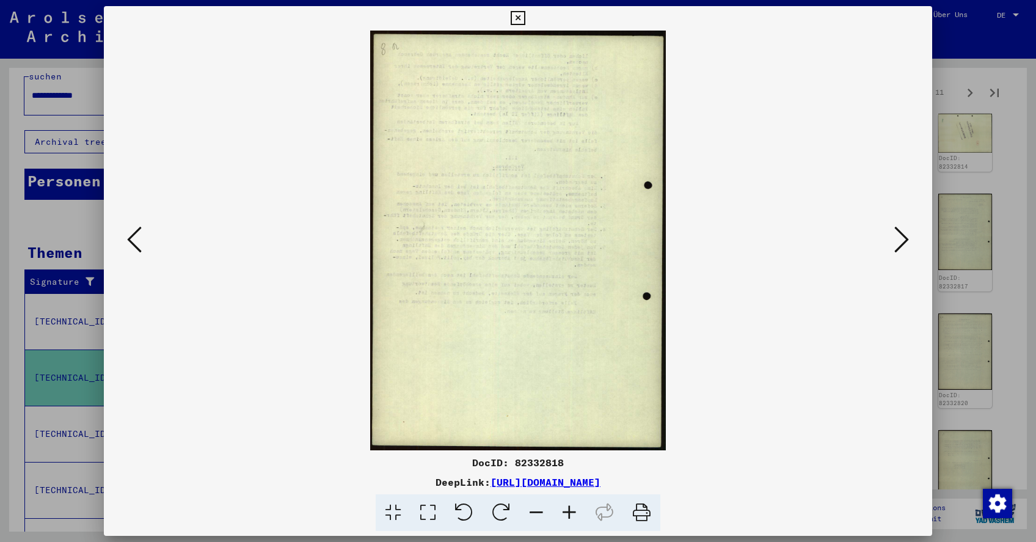
click at [901, 241] on icon at bounding box center [901, 239] width 15 height 29
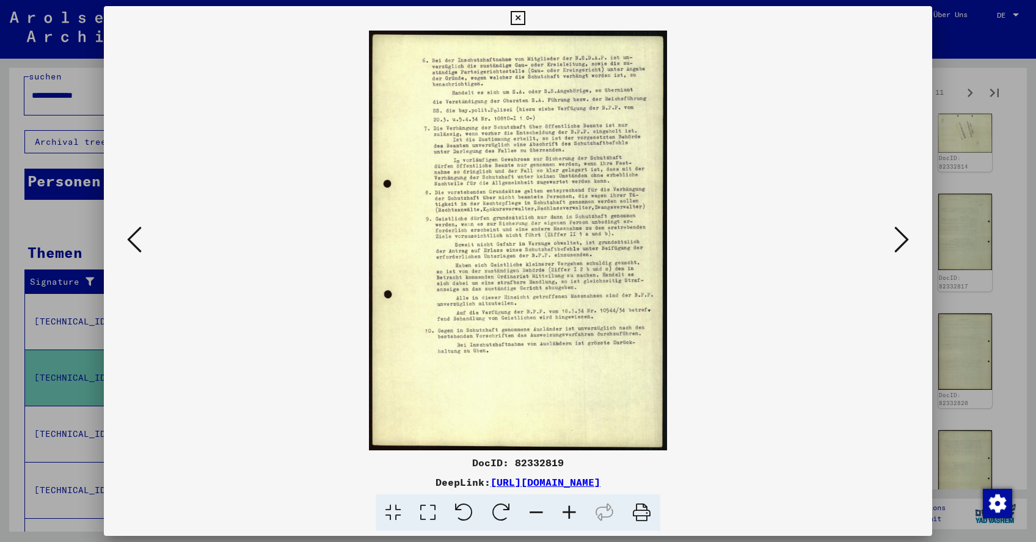
click at [901, 241] on icon at bounding box center [901, 239] width 15 height 29
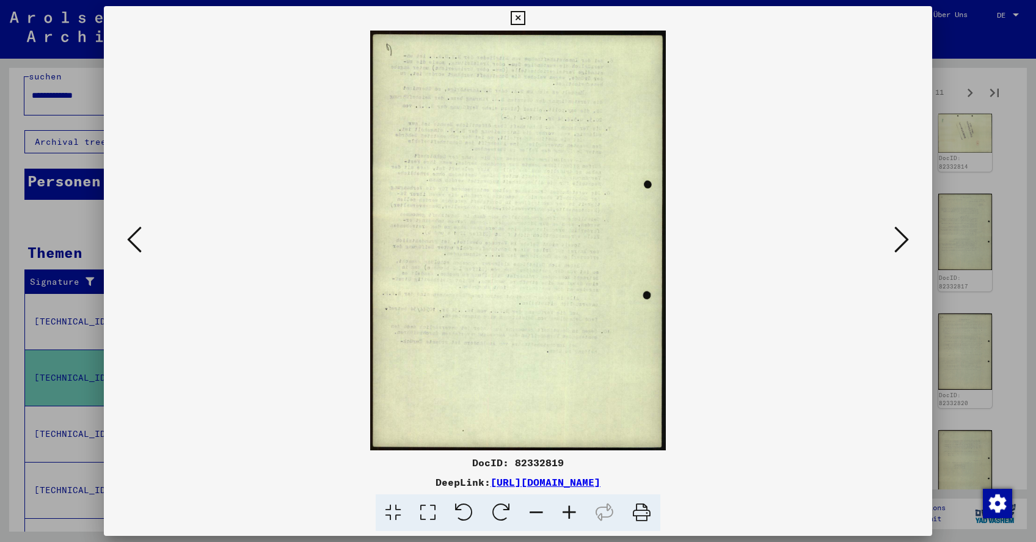
click at [901, 241] on icon at bounding box center [901, 239] width 15 height 29
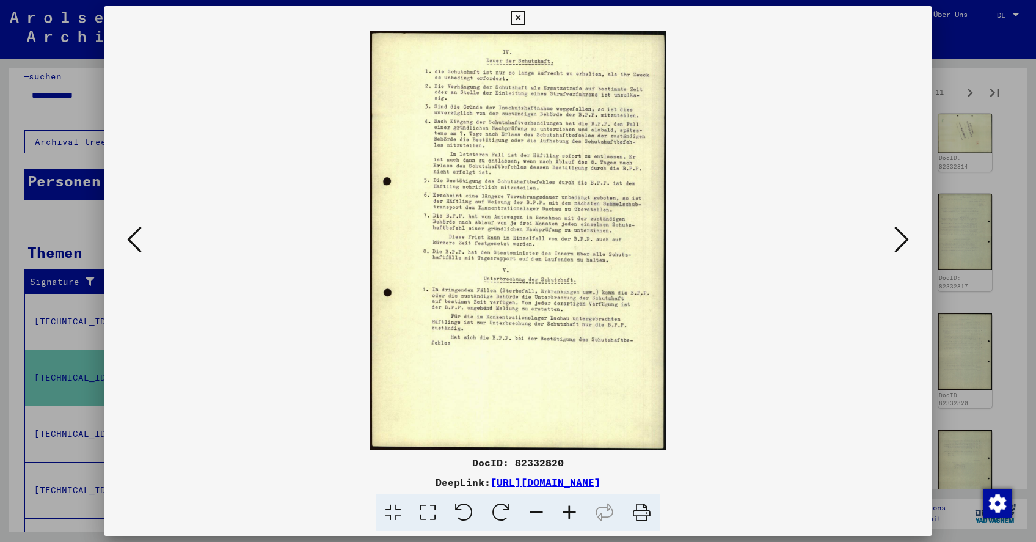
click at [901, 241] on icon at bounding box center [901, 239] width 15 height 29
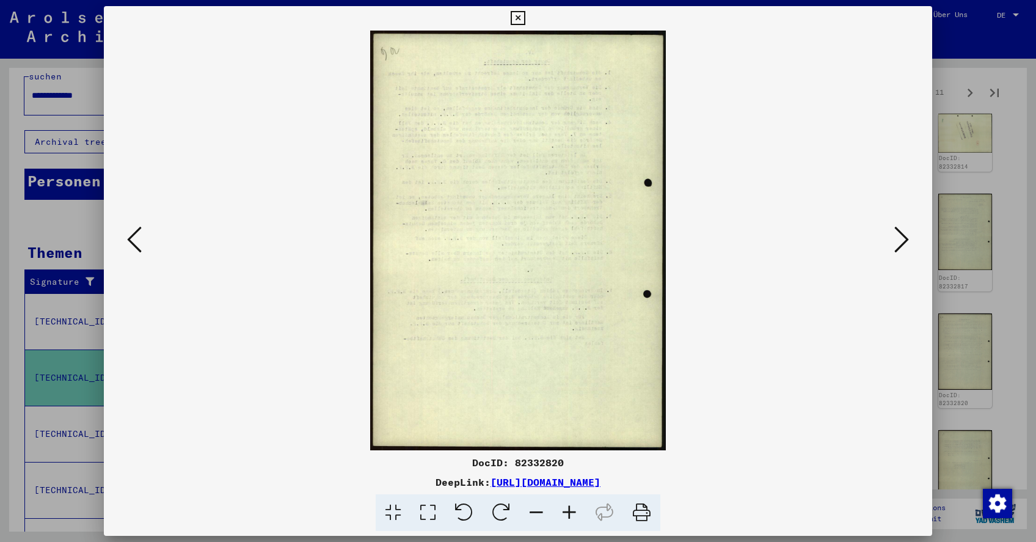
click at [901, 241] on icon at bounding box center [901, 239] width 15 height 29
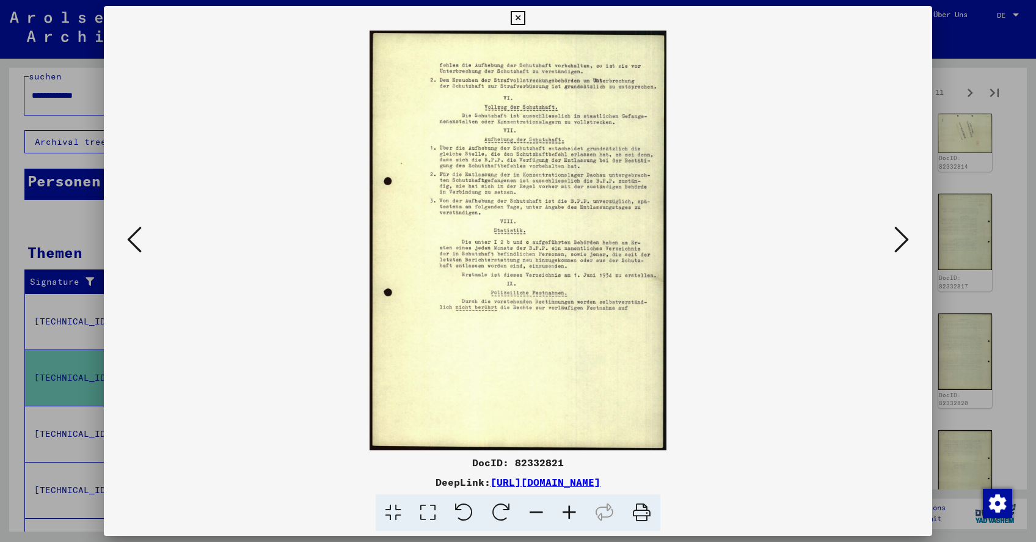
click at [901, 241] on icon at bounding box center [901, 239] width 15 height 29
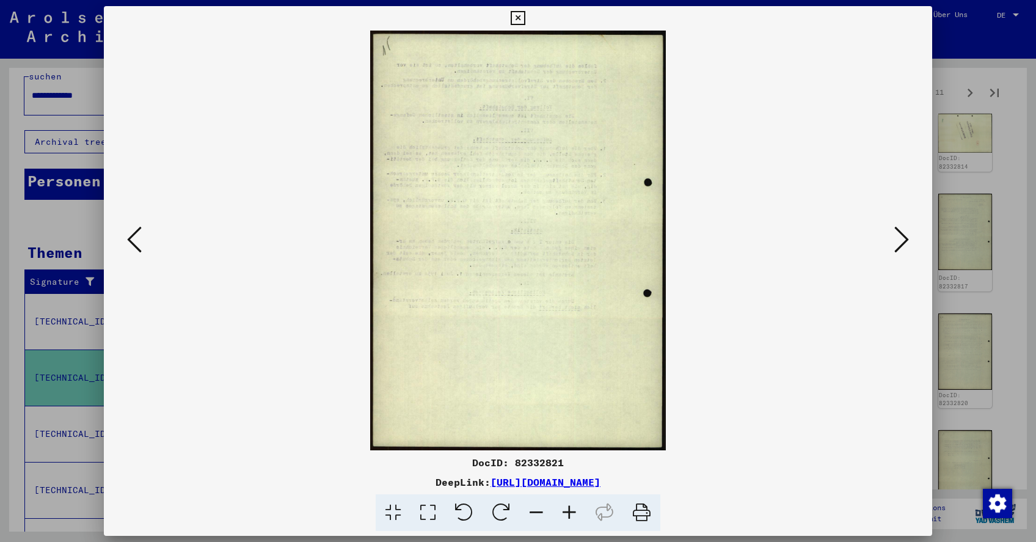
click at [901, 241] on icon at bounding box center [901, 239] width 15 height 29
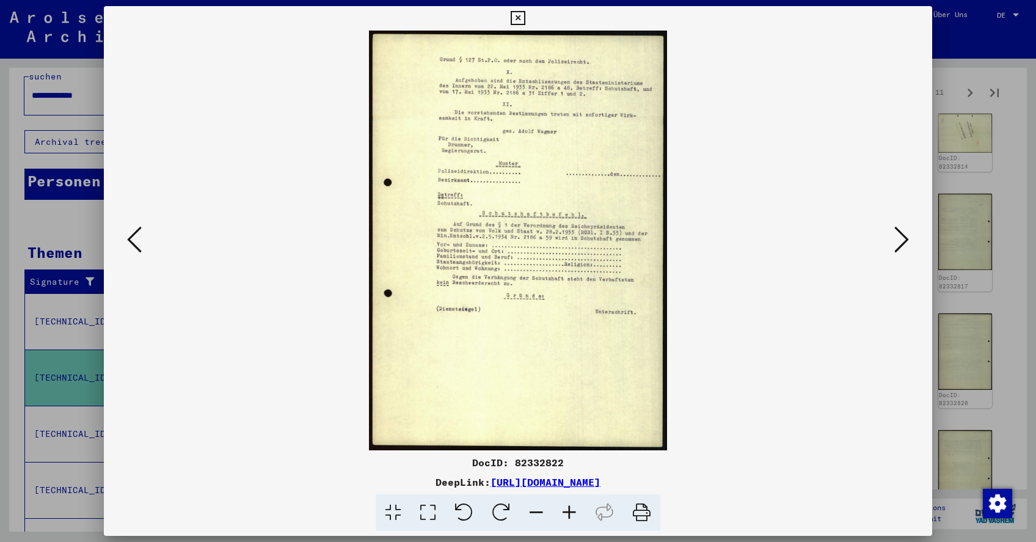
click at [901, 241] on icon at bounding box center [901, 239] width 15 height 29
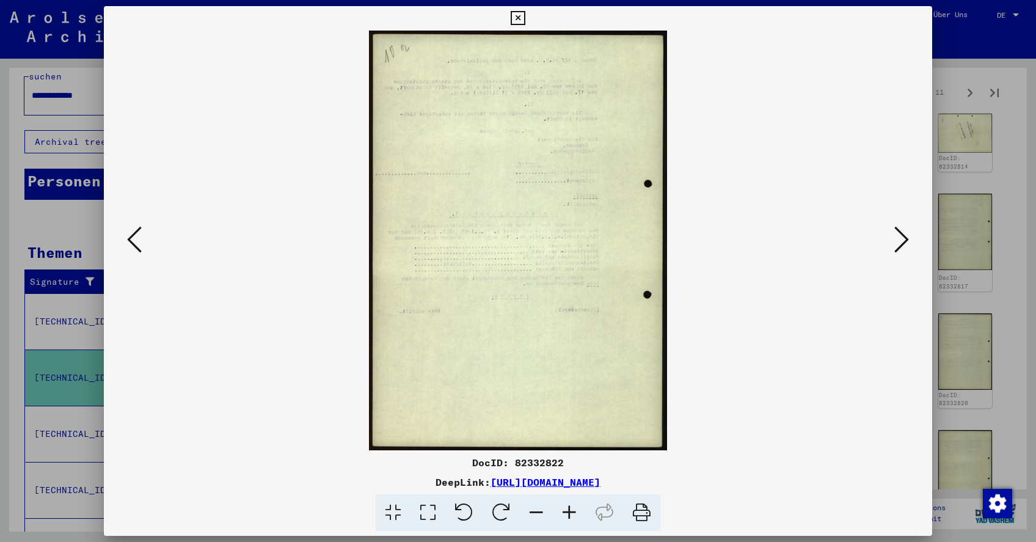
click at [901, 241] on icon at bounding box center [901, 239] width 15 height 29
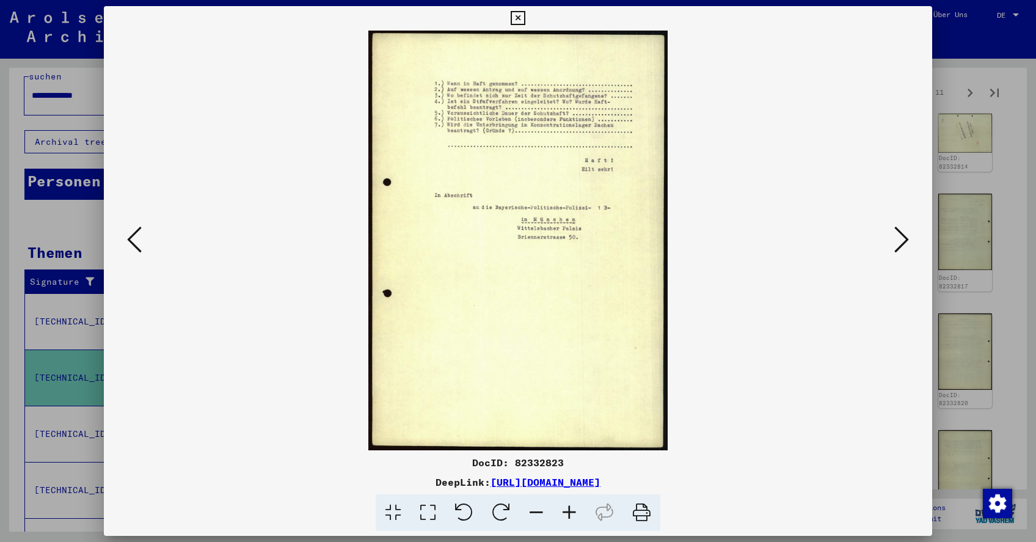
click at [901, 241] on icon at bounding box center [901, 239] width 15 height 29
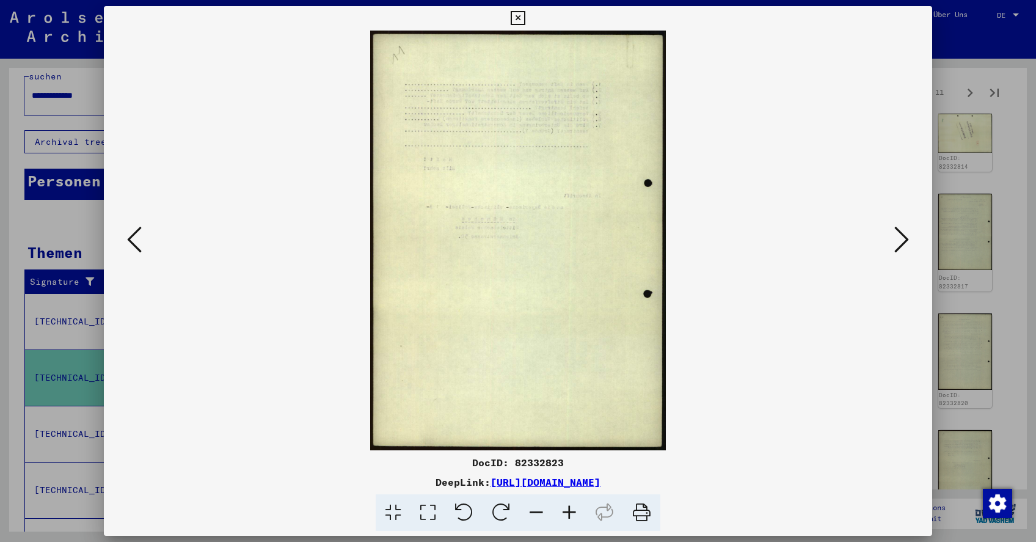
click at [901, 241] on icon at bounding box center [901, 239] width 15 height 29
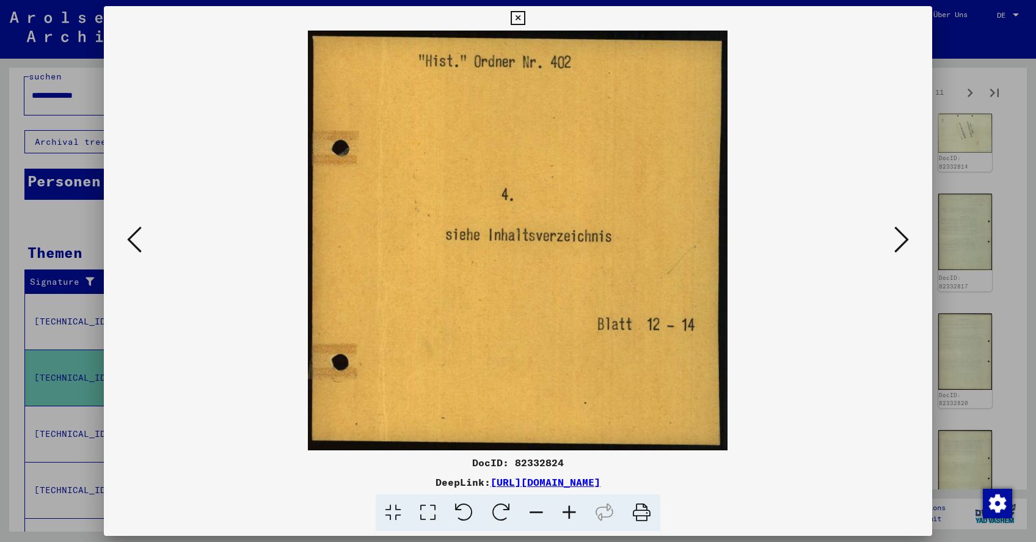
click at [901, 241] on icon at bounding box center [901, 239] width 15 height 29
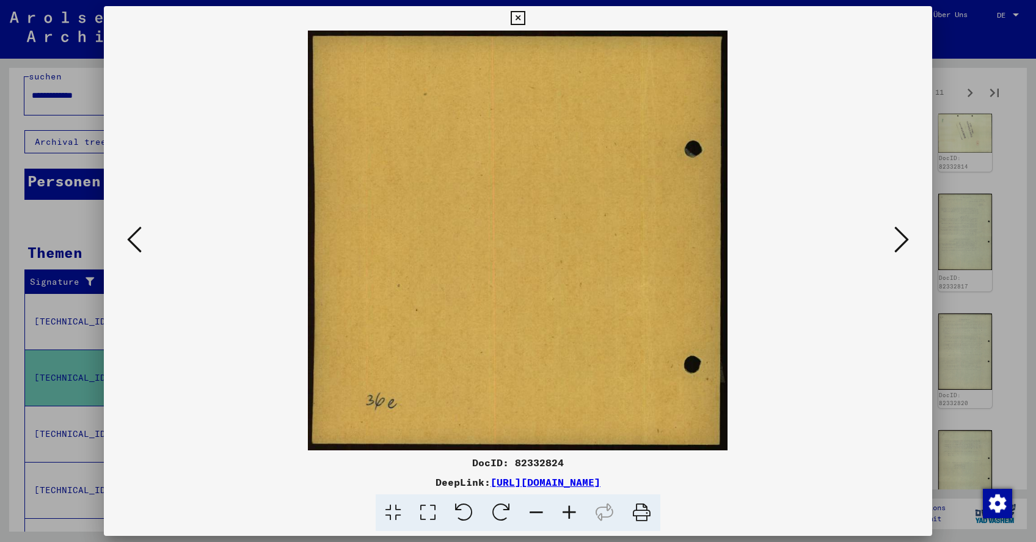
click at [901, 241] on icon at bounding box center [901, 239] width 15 height 29
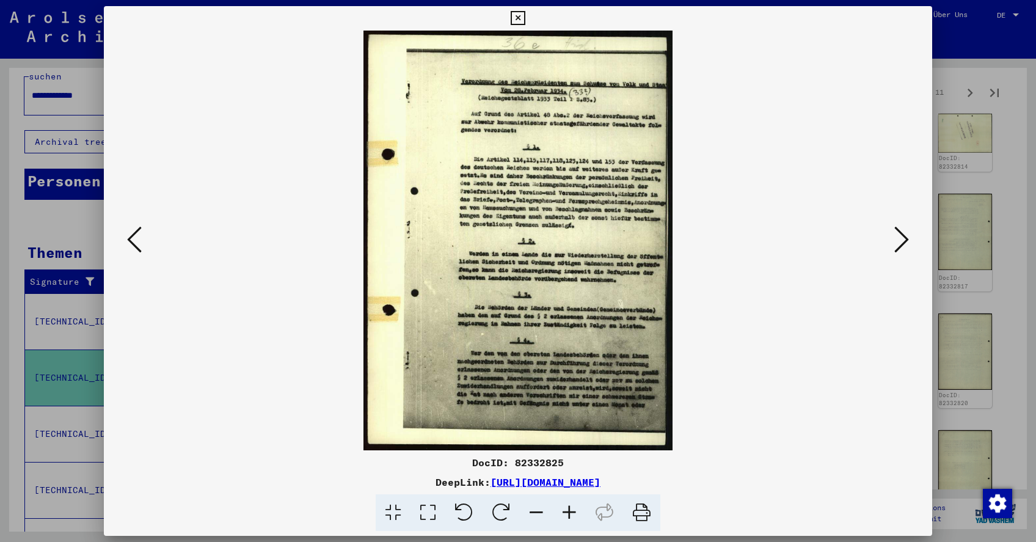
click at [901, 241] on icon at bounding box center [901, 239] width 15 height 29
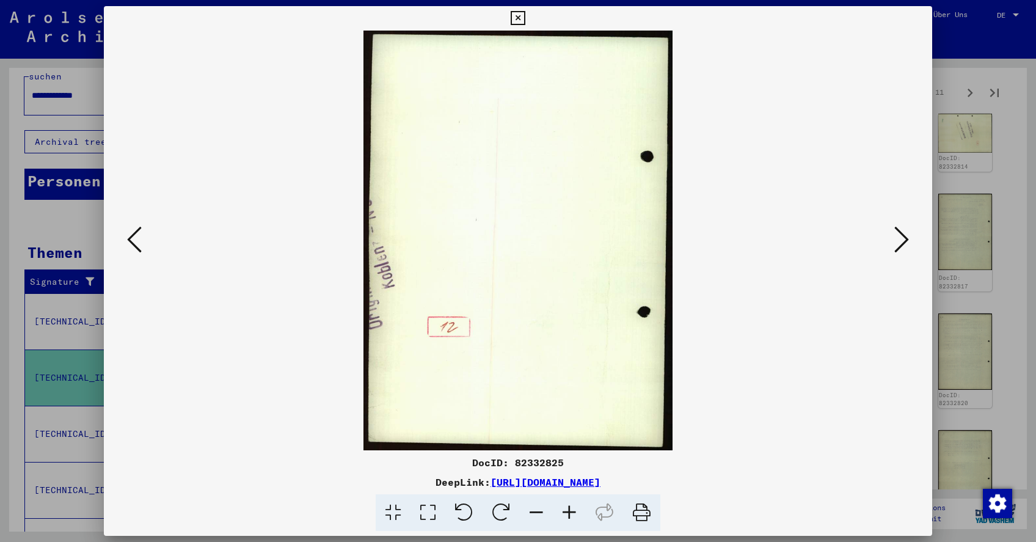
click at [901, 241] on icon at bounding box center [901, 239] width 15 height 29
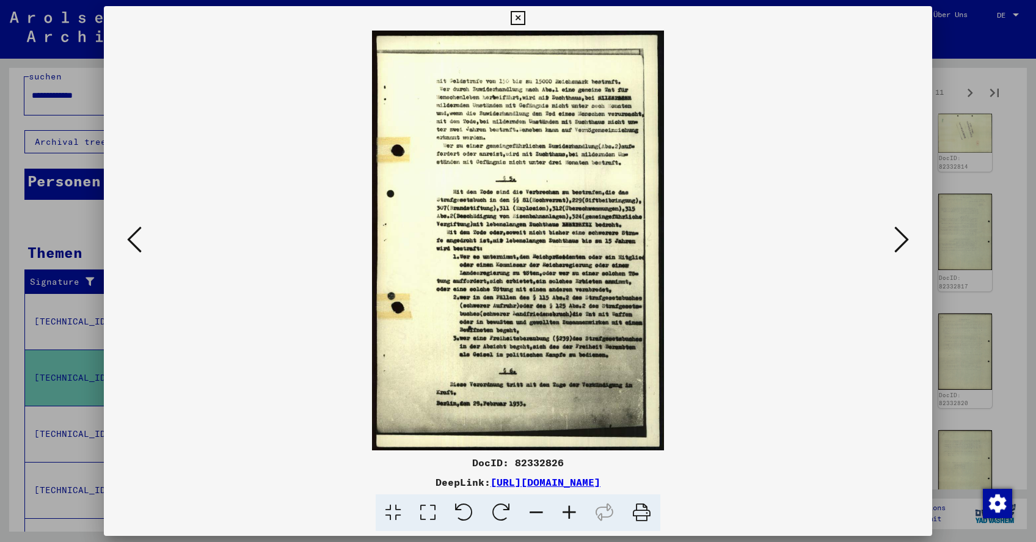
click at [901, 241] on icon at bounding box center [901, 239] width 15 height 29
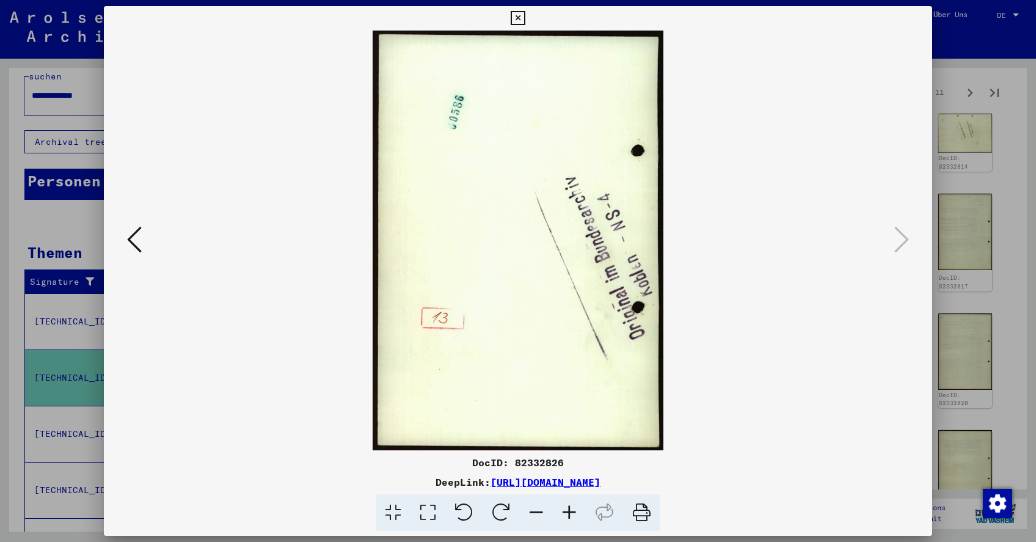
click at [524, 21] on icon at bounding box center [517, 18] width 14 height 15
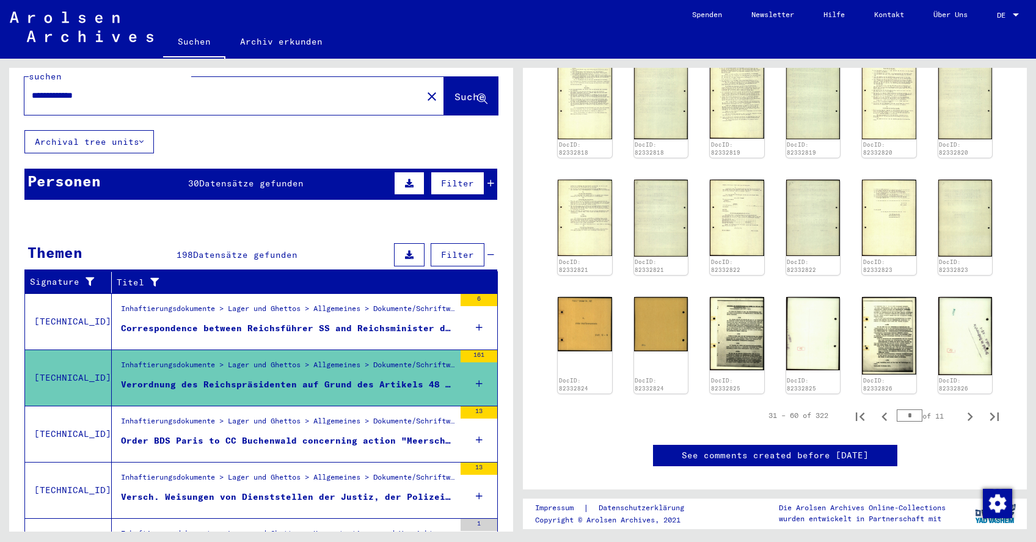
scroll to position [996, 0]
click at [970, 407] on icon "Next page" at bounding box center [969, 415] width 17 height 17
type input "*"
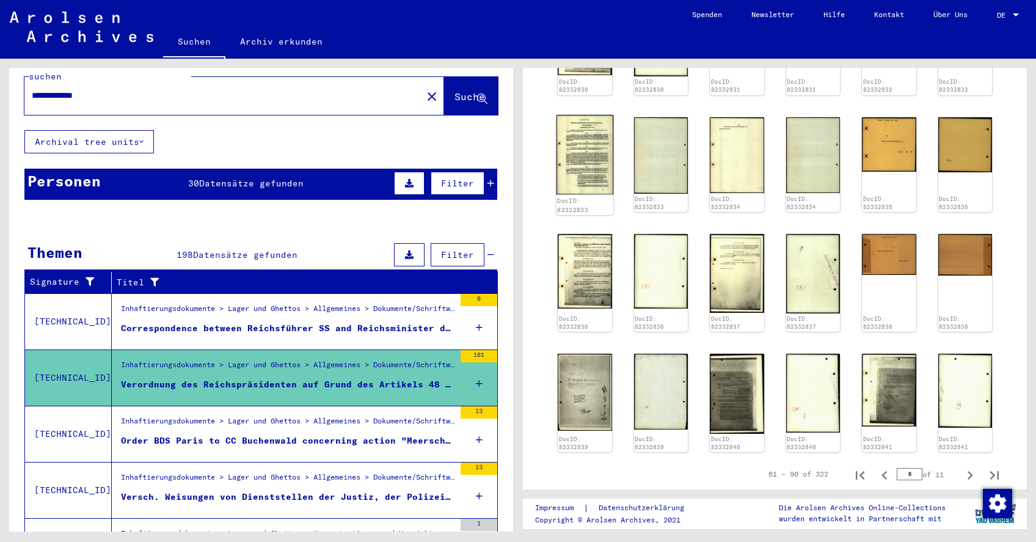
click at [583, 115] on img at bounding box center [584, 155] width 57 height 80
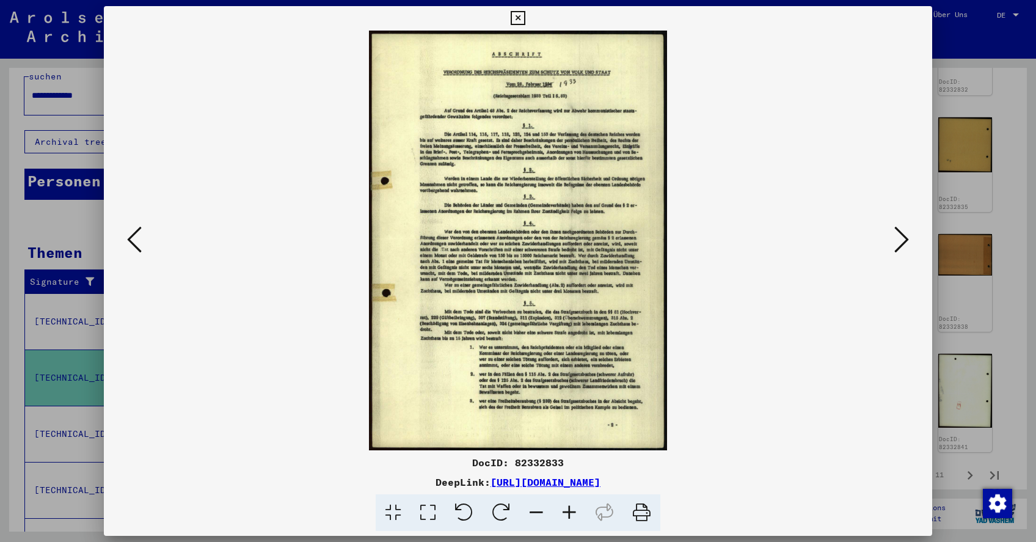
click at [583, 114] on img at bounding box center [517, 240] width 745 height 419
click at [642, 511] on icon at bounding box center [641, 512] width 37 height 37
click at [899, 237] on icon at bounding box center [901, 239] width 15 height 29
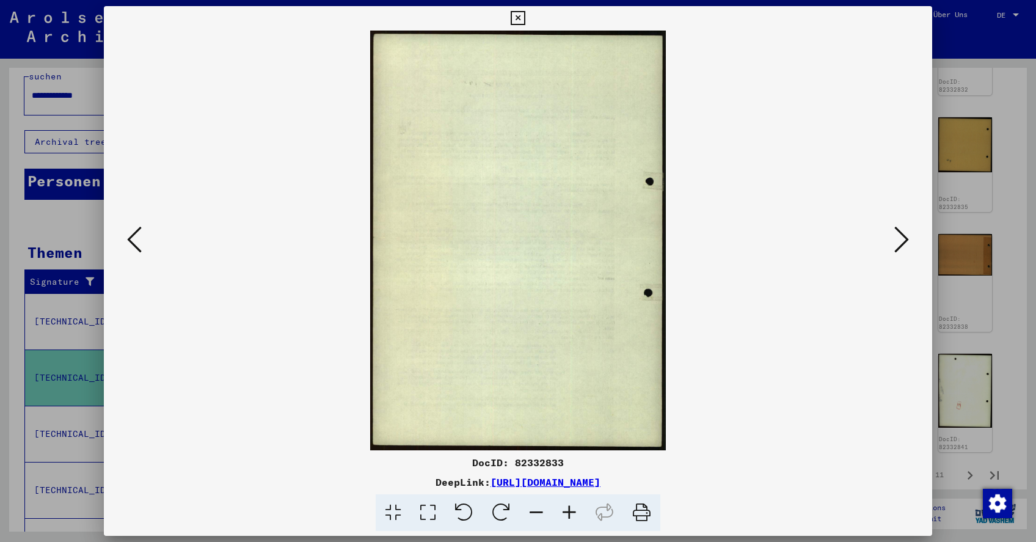
click at [899, 237] on icon at bounding box center [901, 239] width 15 height 29
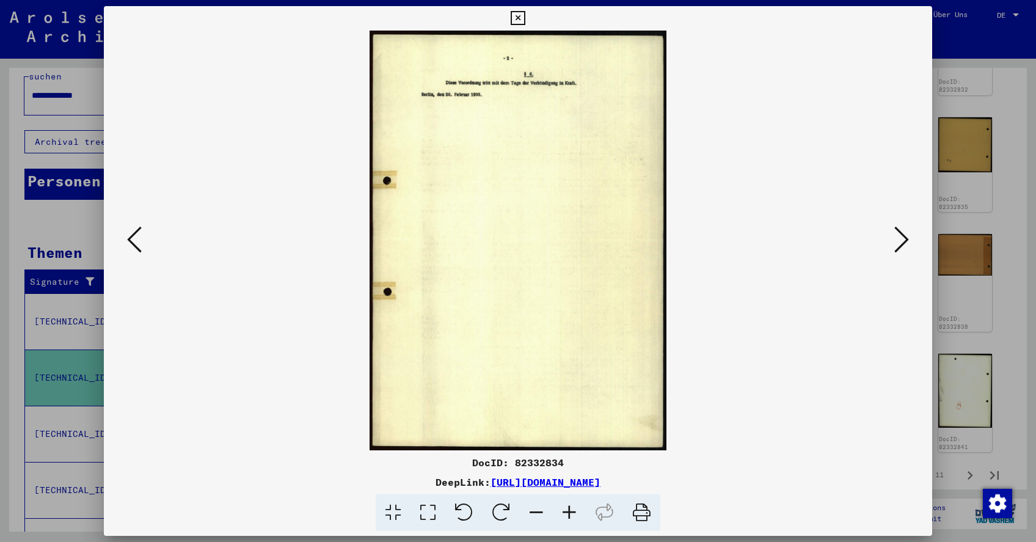
click at [899, 237] on icon at bounding box center [901, 239] width 15 height 29
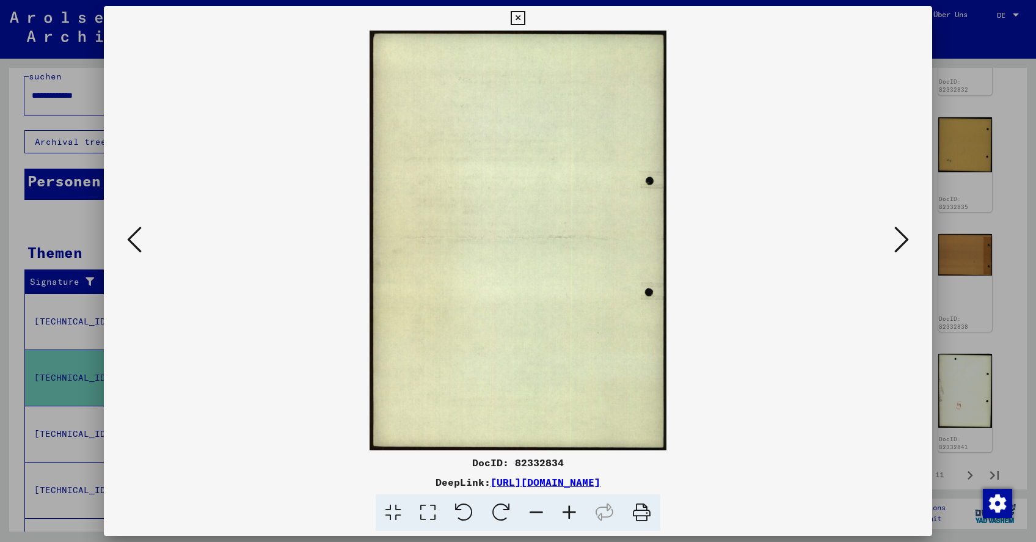
click at [899, 237] on icon at bounding box center [901, 239] width 15 height 29
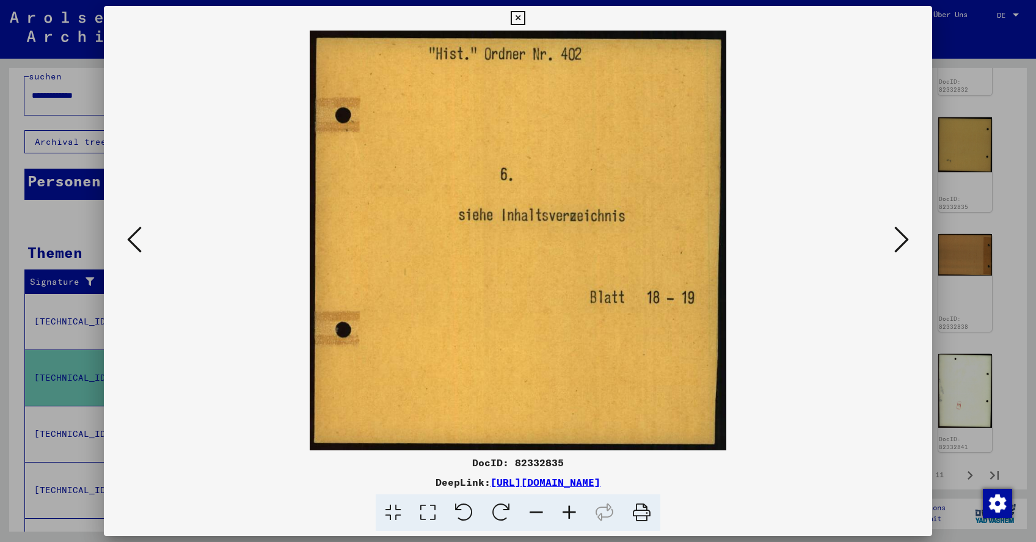
click at [899, 237] on icon at bounding box center [901, 239] width 15 height 29
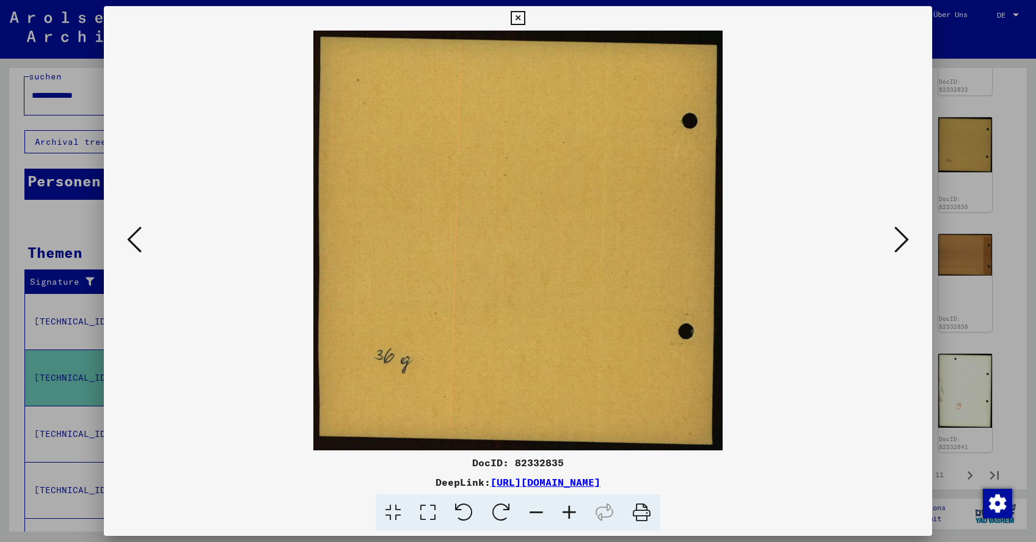
click at [899, 237] on icon at bounding box center [901, 239] width 15 height 29
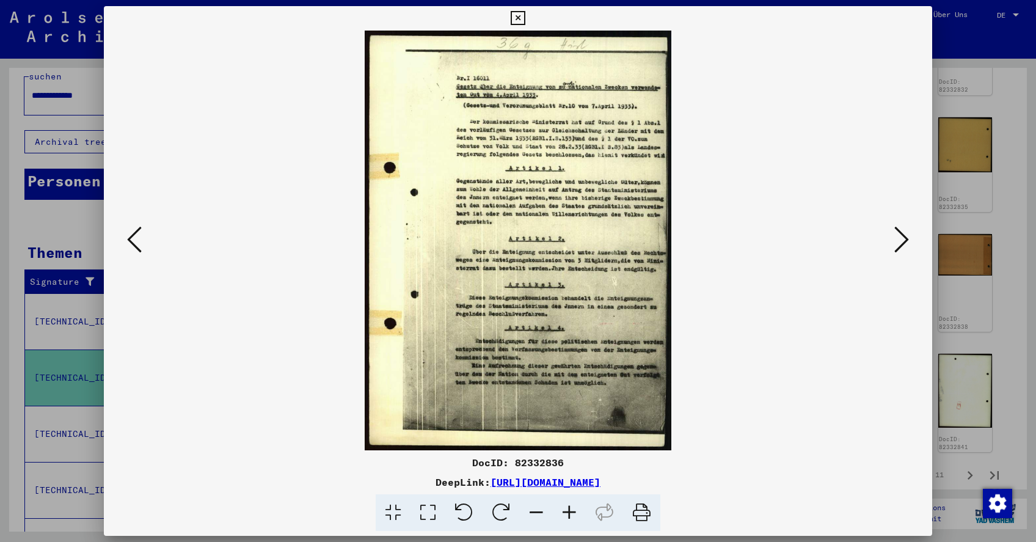
click at [524, 18] on icon at bounding box center [517, 18] width 14 height 15
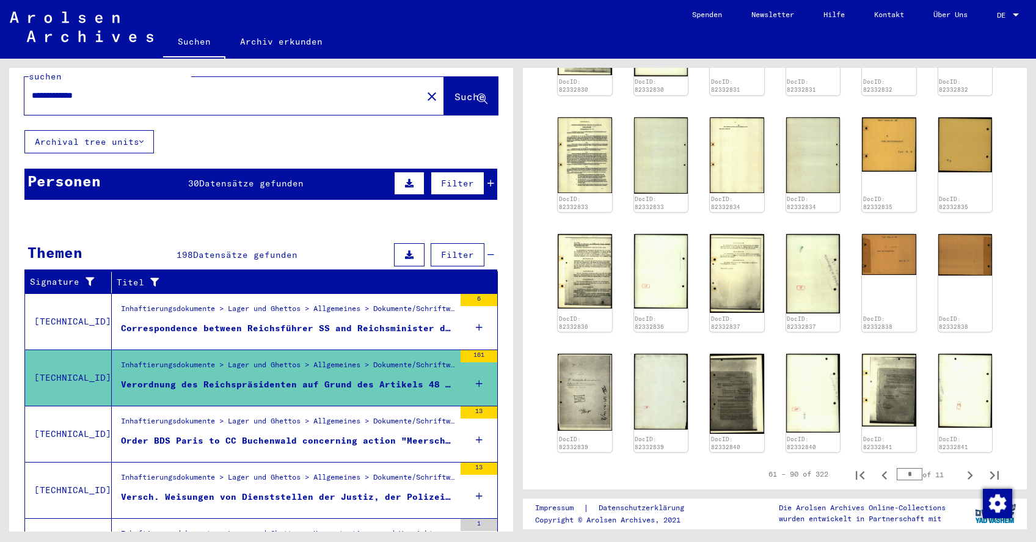
click at [234, 434] on div "Order BDS Paris to CC Buchenwald concerning action "Meerschaum"" at bounding box center [287, 440] width 333 height 13
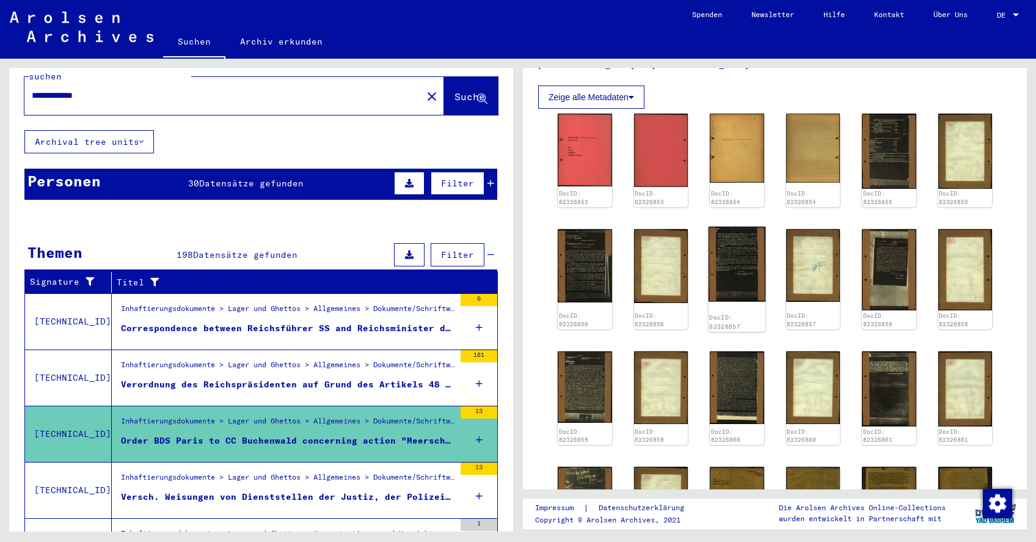
scroll to position [253, 0]
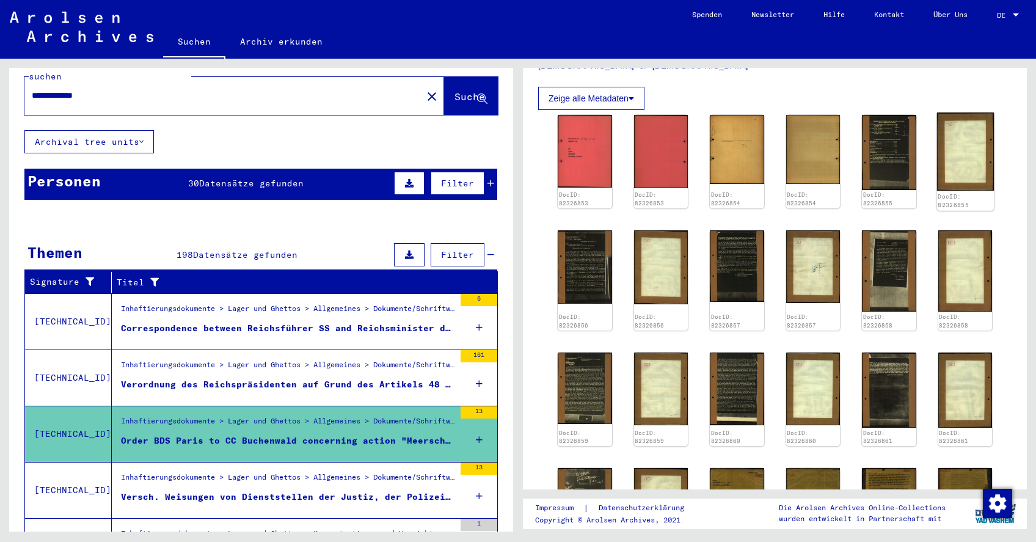
click at [962, 151] on img at bounding box center [964, 151] width 57 height 78
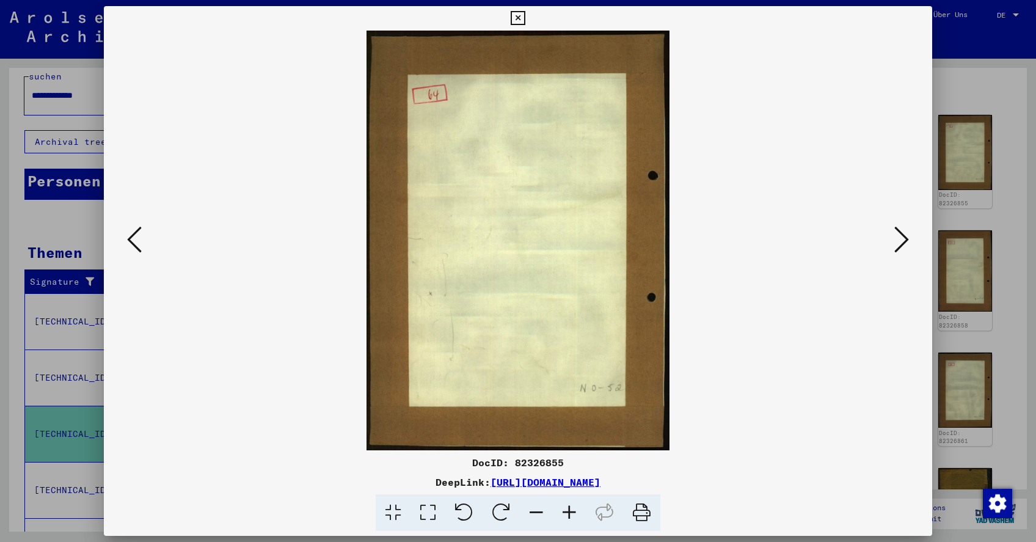
click at [137, 244] on icon at bounding box center [134, 239] width 15 height 29
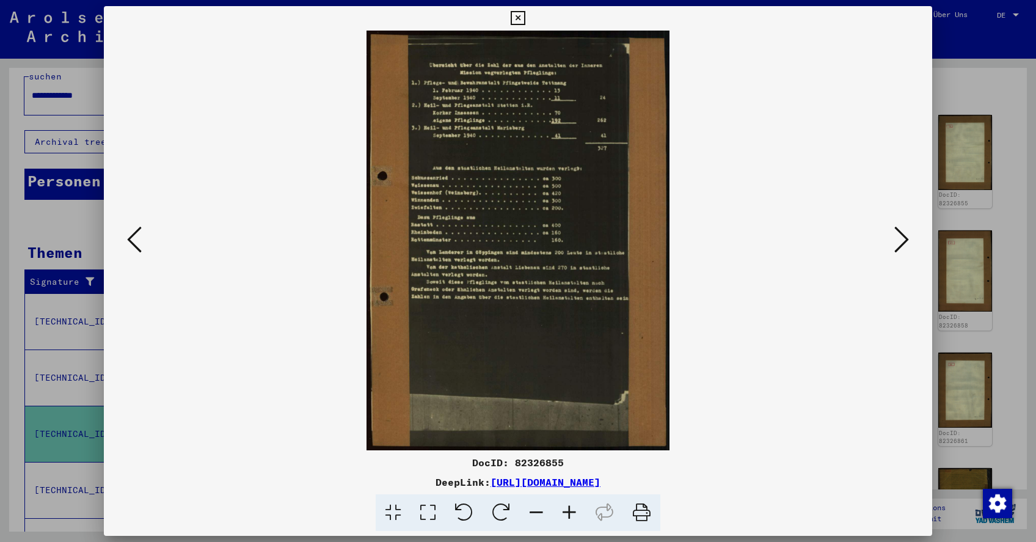
scroll to position [0, 0]
click at [570, 510] on icon at bounding box center [569, 512] width 33 height 37
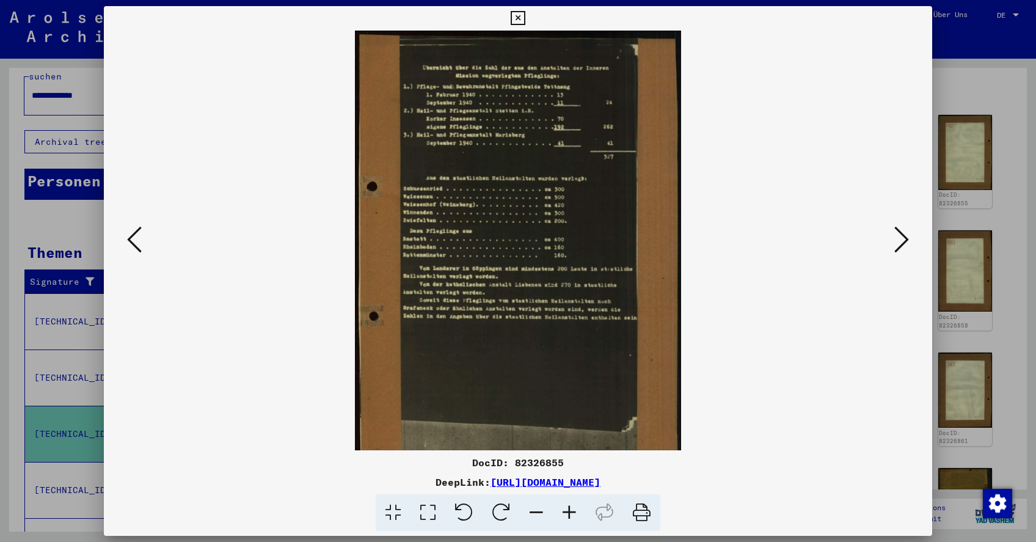
click at [570, 509] on icon at bounding box center [569, 512] width 33 height 37
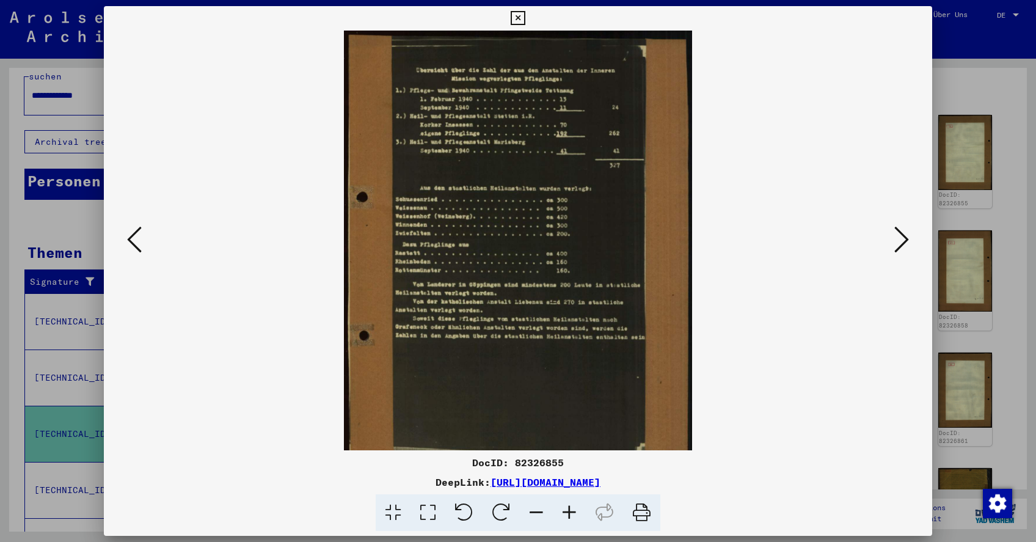
click at [570, 509] on icon at bounding box center [569, 512] width 33 height 37
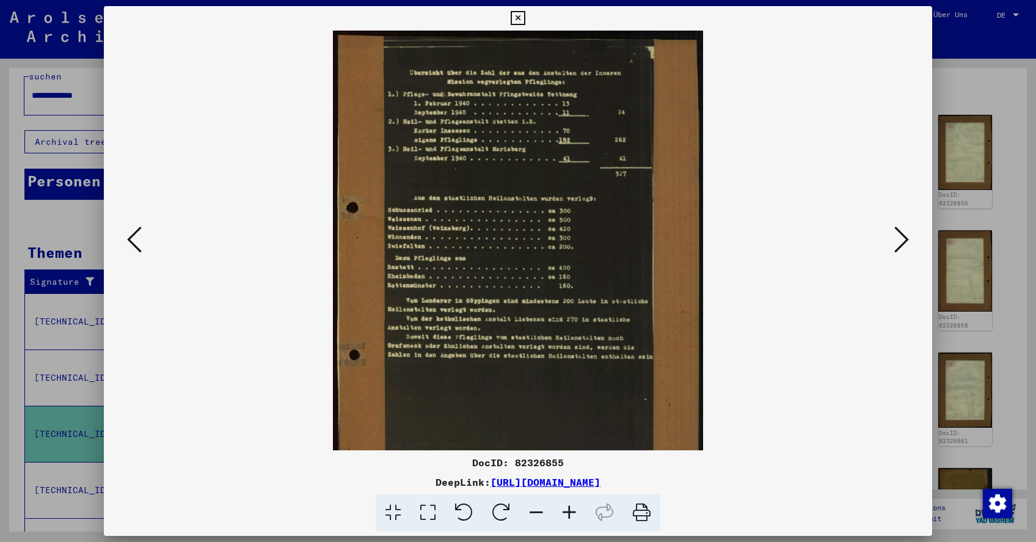
click at [570, 509] on icon at bounding box center [569, 512] width 33 height 37
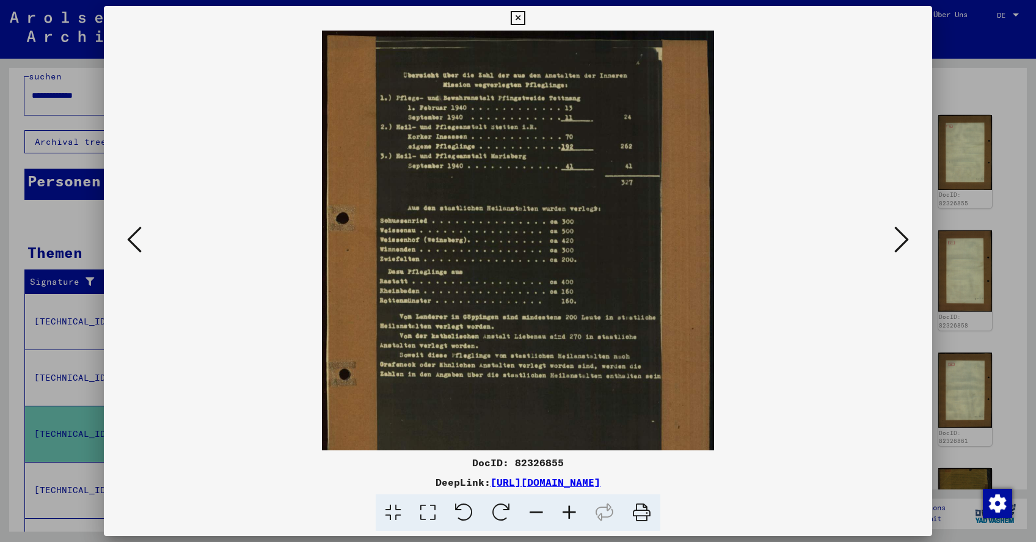
click at [904, 240] on icon at bounding box center [901, 239] width 15 height 29
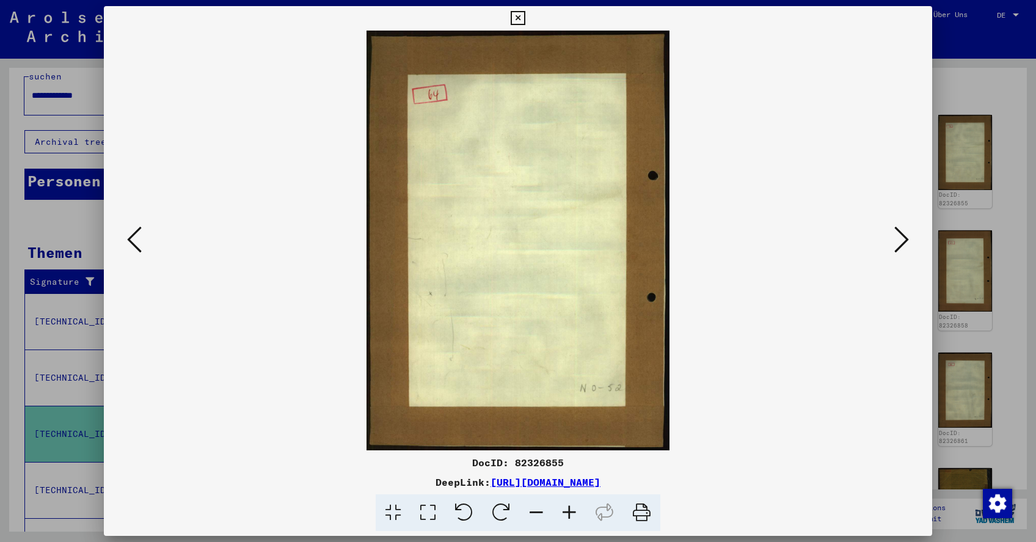
click at [904, 240] on icon at bounding box center [901, 239] width 15 height 29
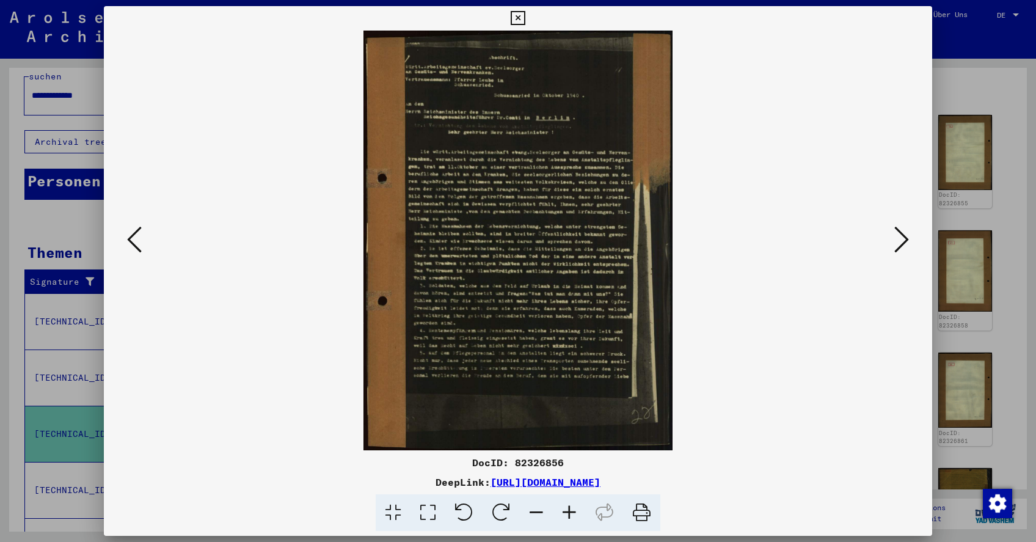
click at [565, 510] on icon at bounding box center [569, 512] width 33 height 37
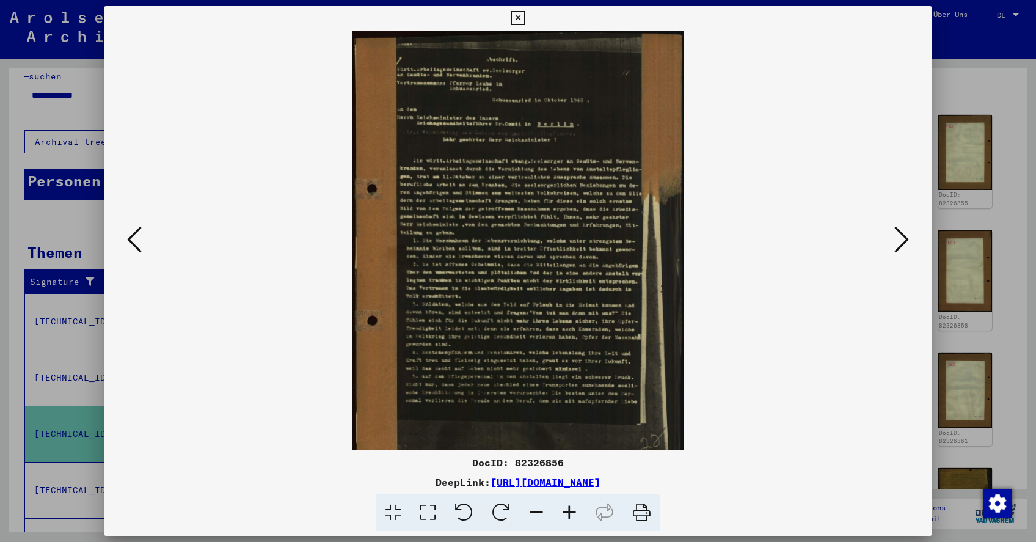
click at [565, 510] on icon at bounding box center [569, 512] width 33 height 37
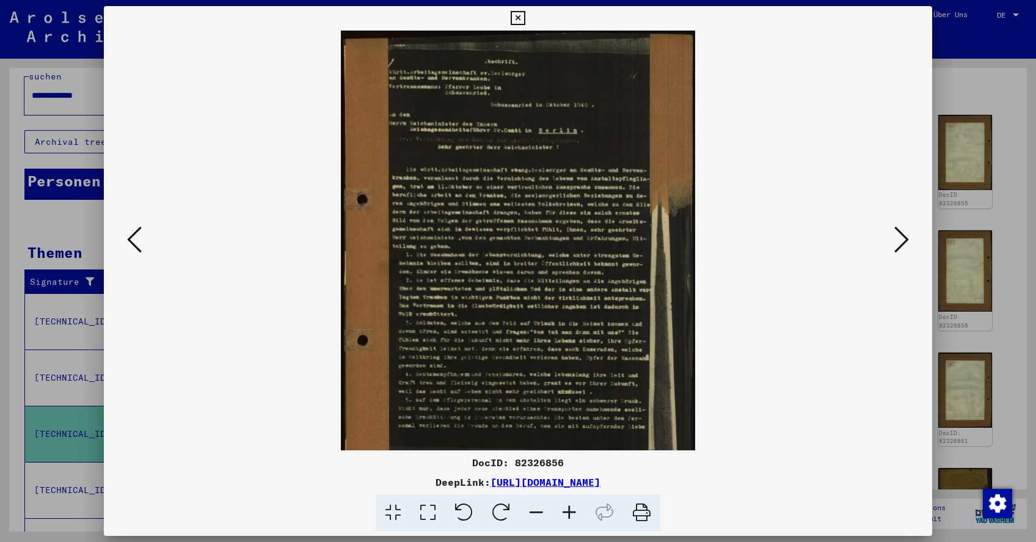
click at [565, 510] on icon at bounding box center [569, 512] width 33 height 37
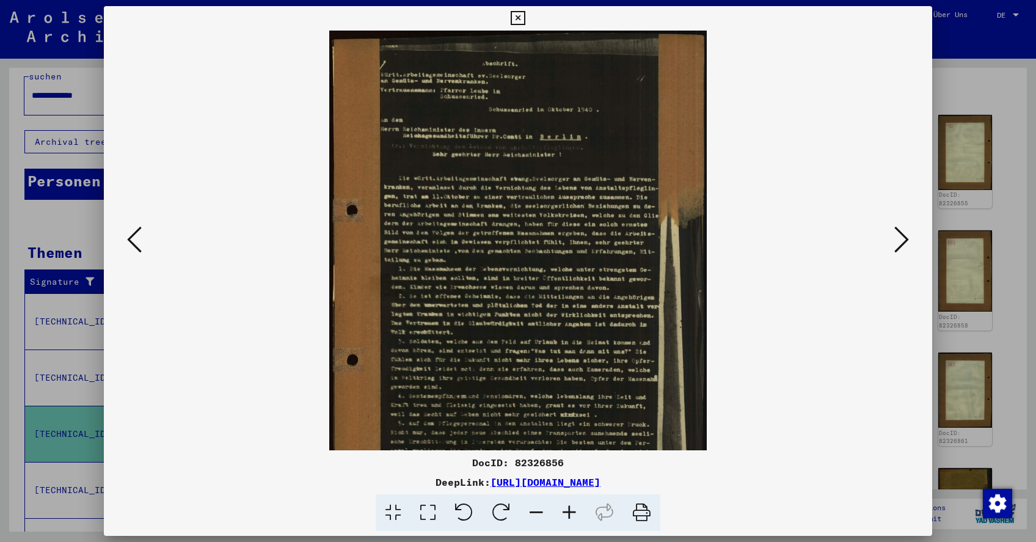
click at [565, 510] on icon at bounding box center [569, 512] width 33 height 37
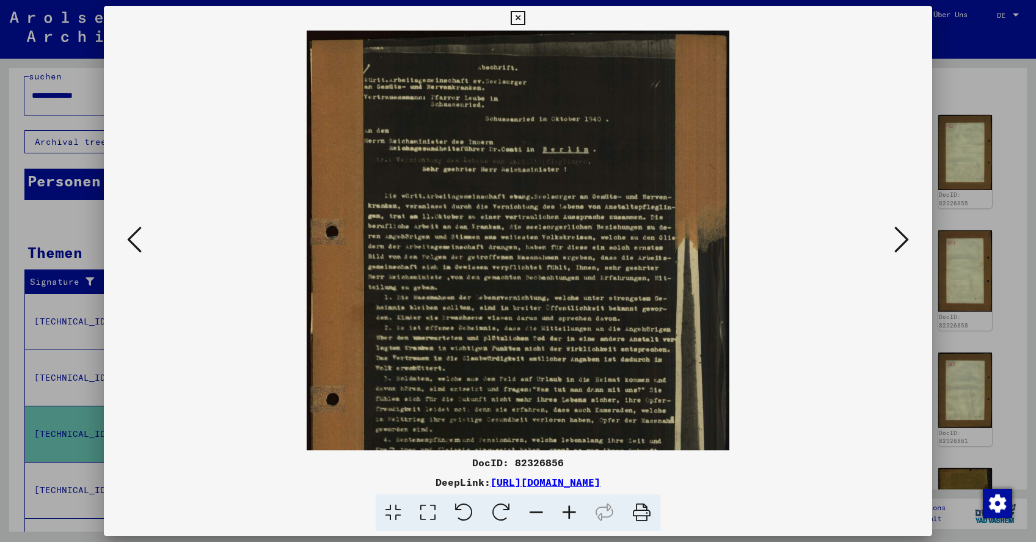
click at [565, 509] on icon at bounding box center [569, 512] width 33 height 37
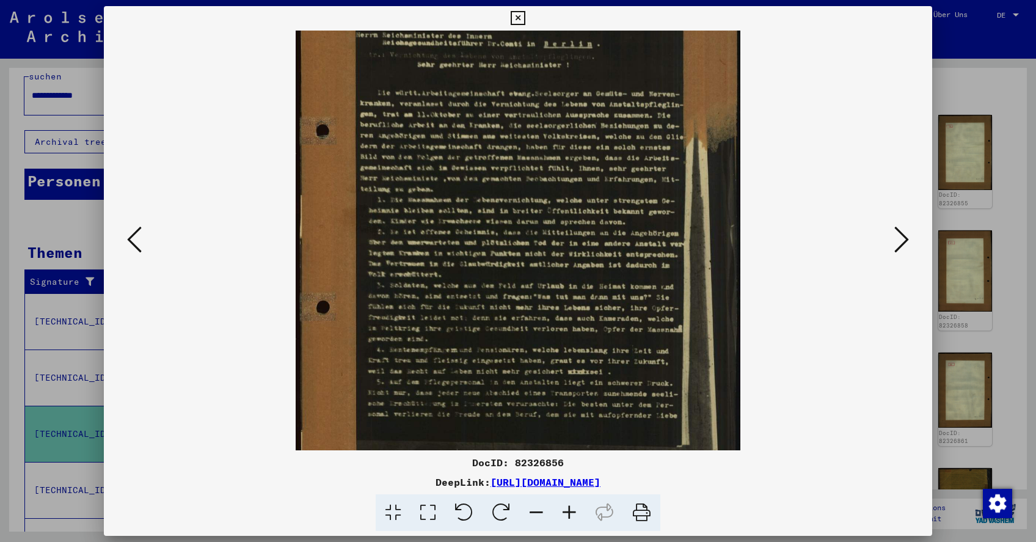
scroll to position [112, 0]
drag, startPoint x: 584, startPoint y: 377, endPoint x: 612, endPoint y: 266, distance: 114.6
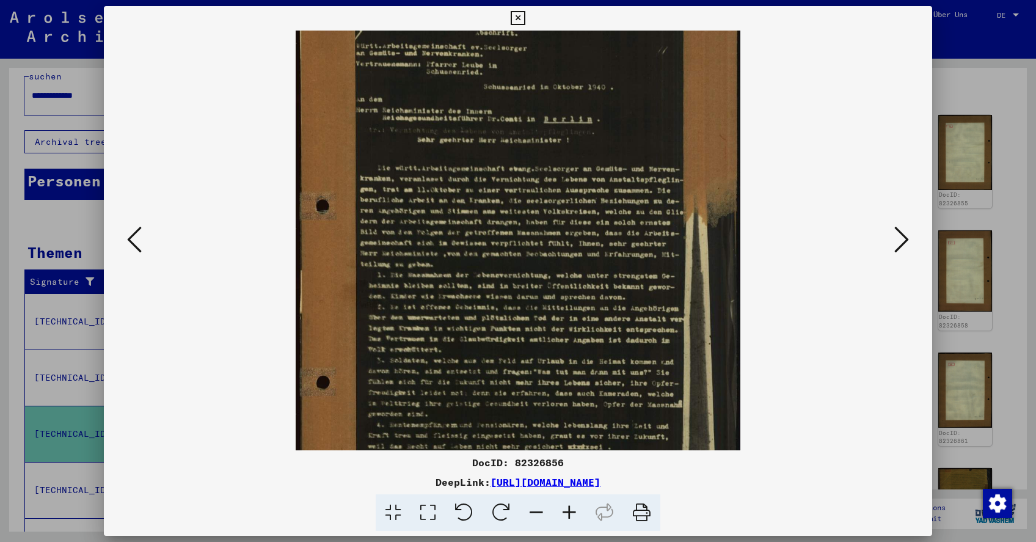
scroll to position [26, 0]
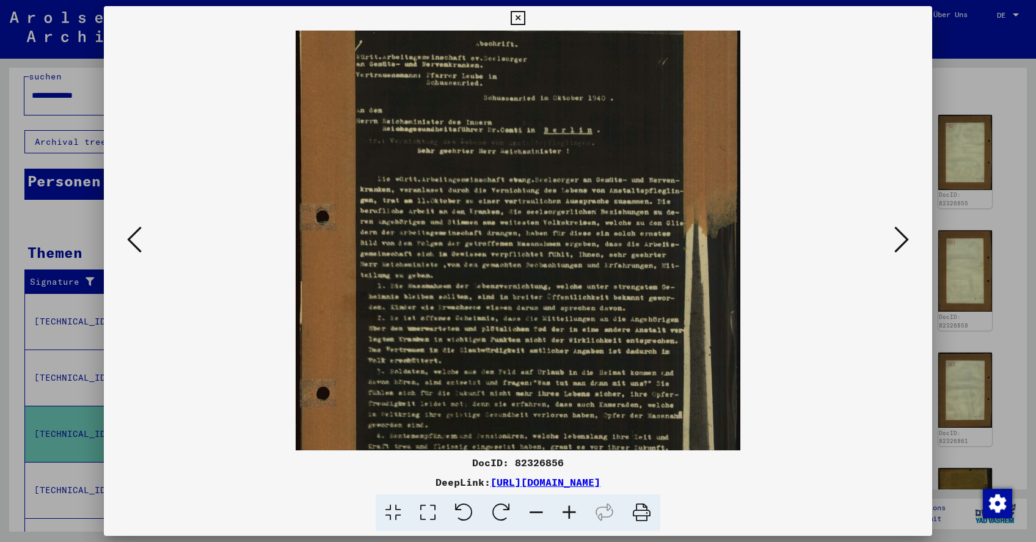
drag, startPoint x: 543, startPoint y: 237, endPoint x: 532, endPoint y: 324, distance: 87.4
click at [902, 238] on icon at bounding box center [901, 239] width 15 height 29
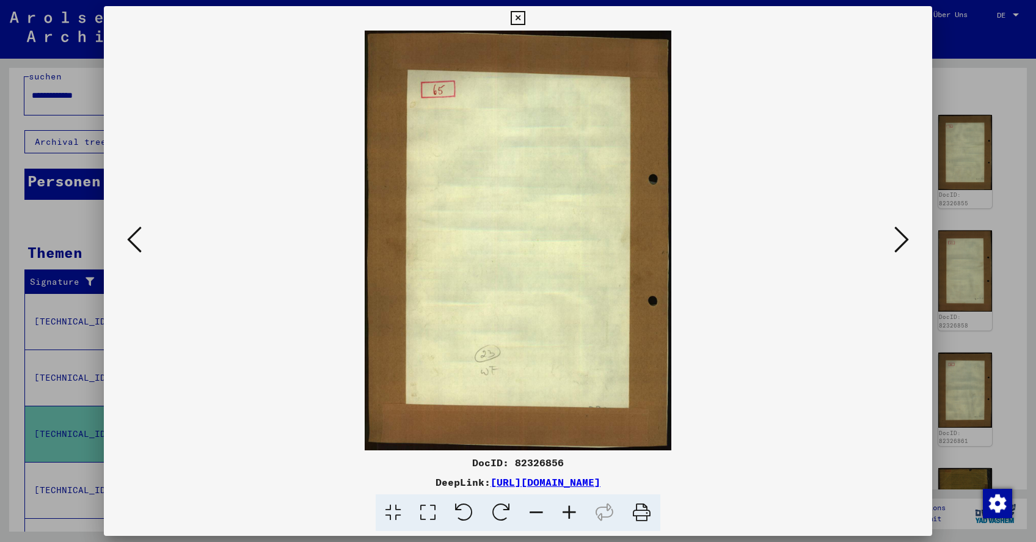
click at [902, 238] on icon at bounding box center [901, 239] width 15 height 29
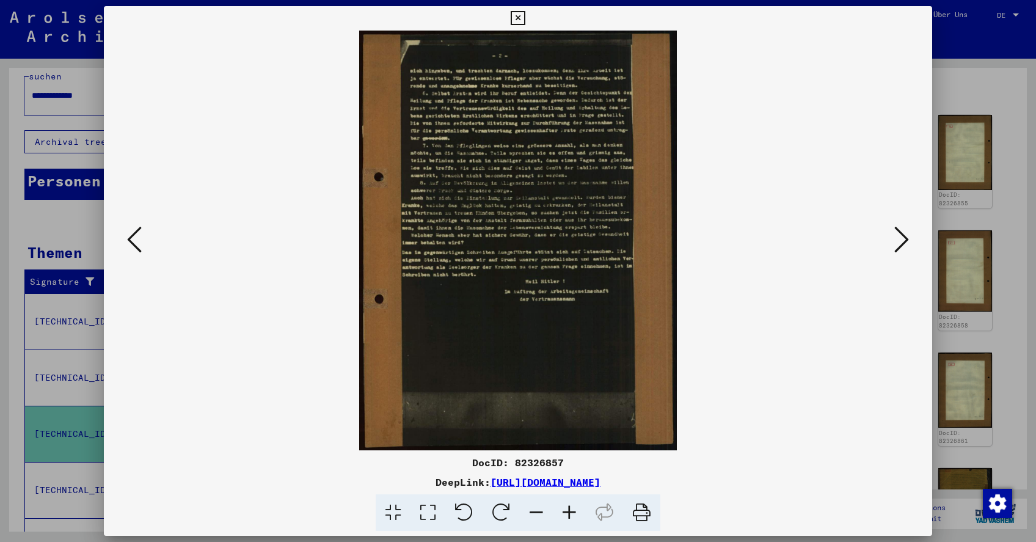
click at [902, 238] on icon at bounding box center [901, 239] width 15 height 29
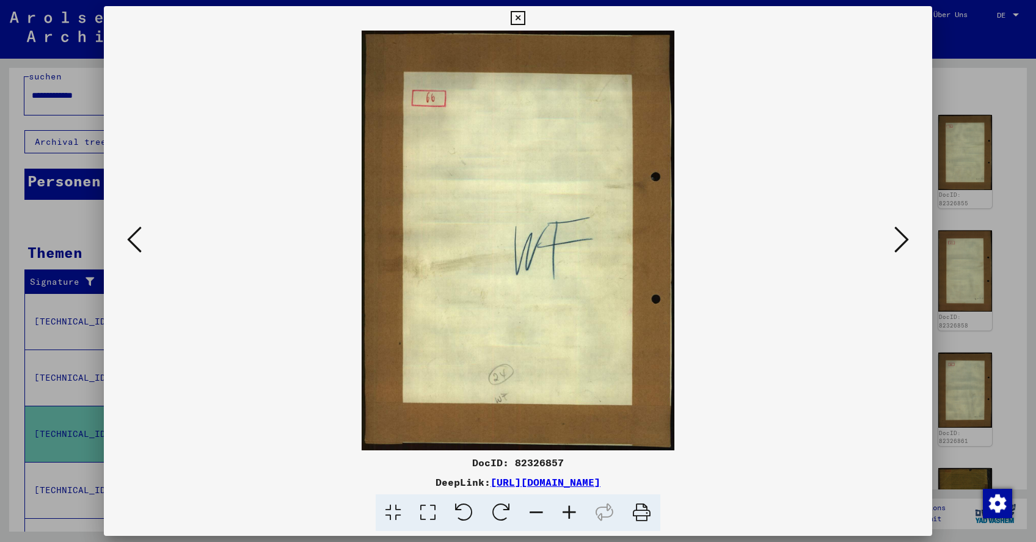
click at [902, 238] on icon at bounding box center [901, 239] width 15 height 29
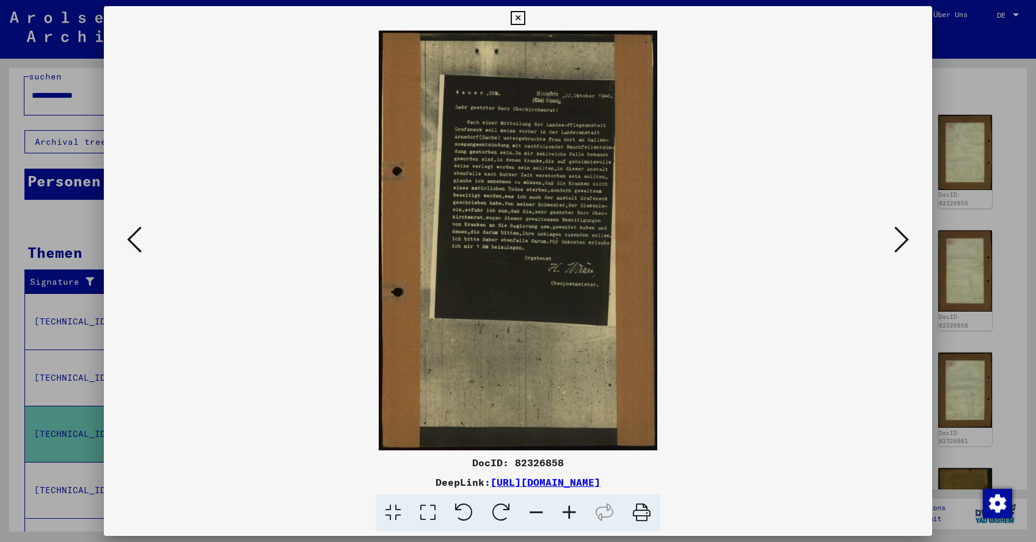
click at [764, 225] on viewer-one-image at bounding box center [517, 240] width 745 height 419
click at [902, 239] on icon at bounding box center [901, 239] width 15 height 29
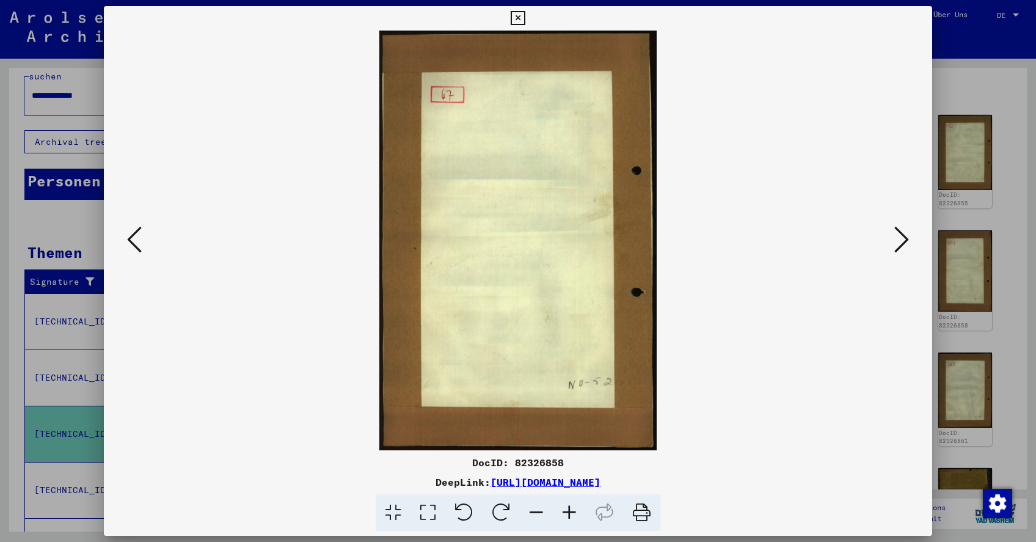
click at [902, 239] on icon at bounding box center [901, 239] width 15 height 29
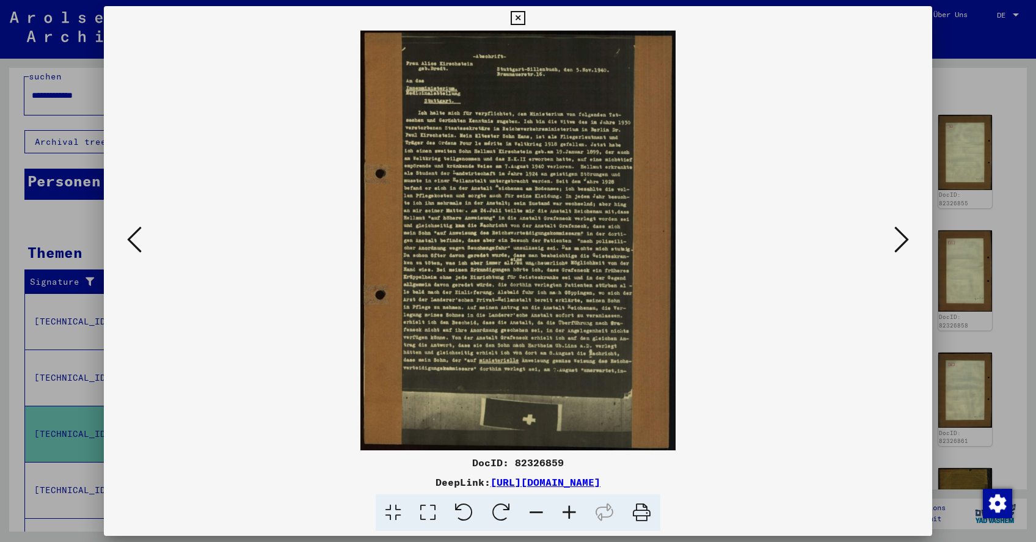
click at [902, 239] on icon at bounding box center [901, 239] width 15 height 29
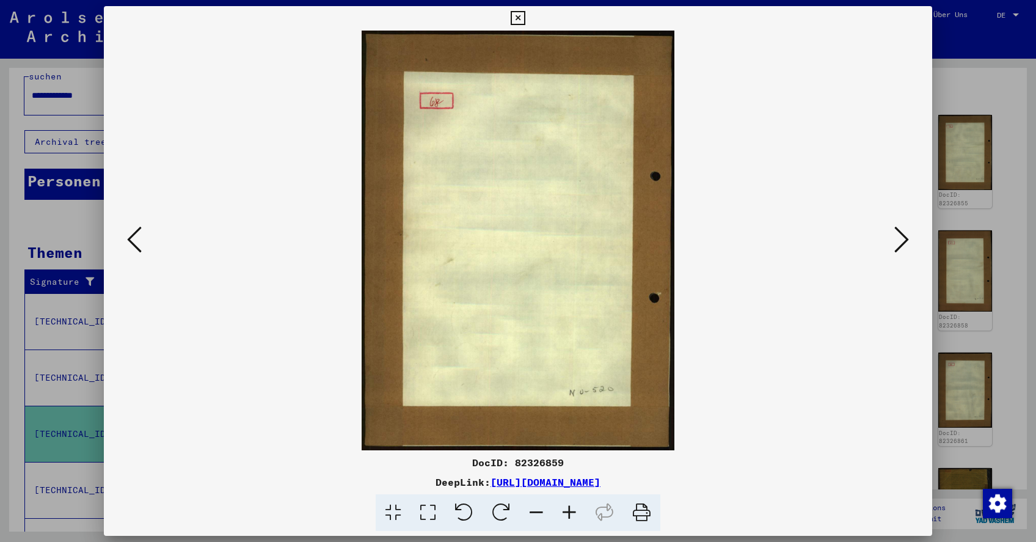
click at [902, 239] on icon at bounding box center [901, 239] width 15 height 29
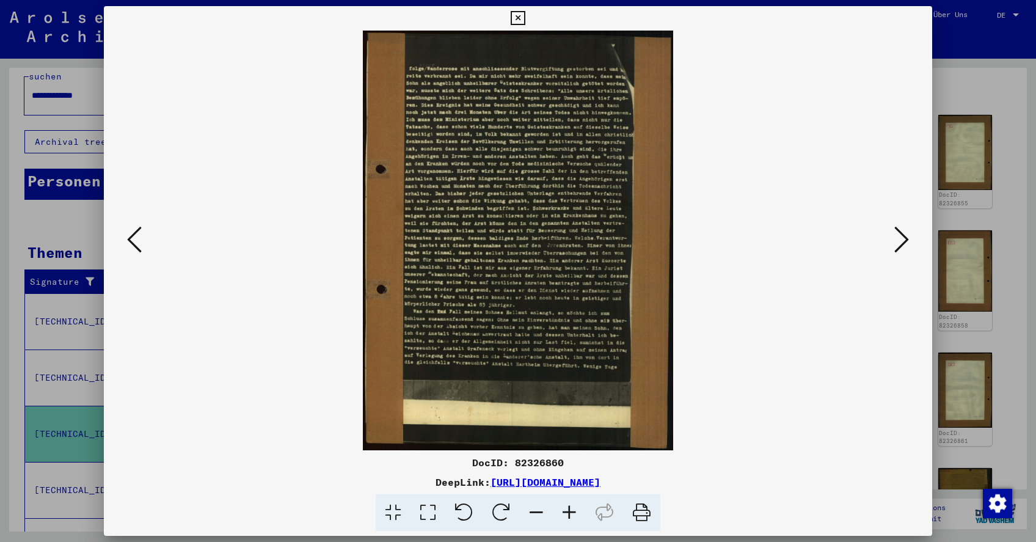
click at [902, 239] on icon at bounding box center [901, 239] width 15 height 29
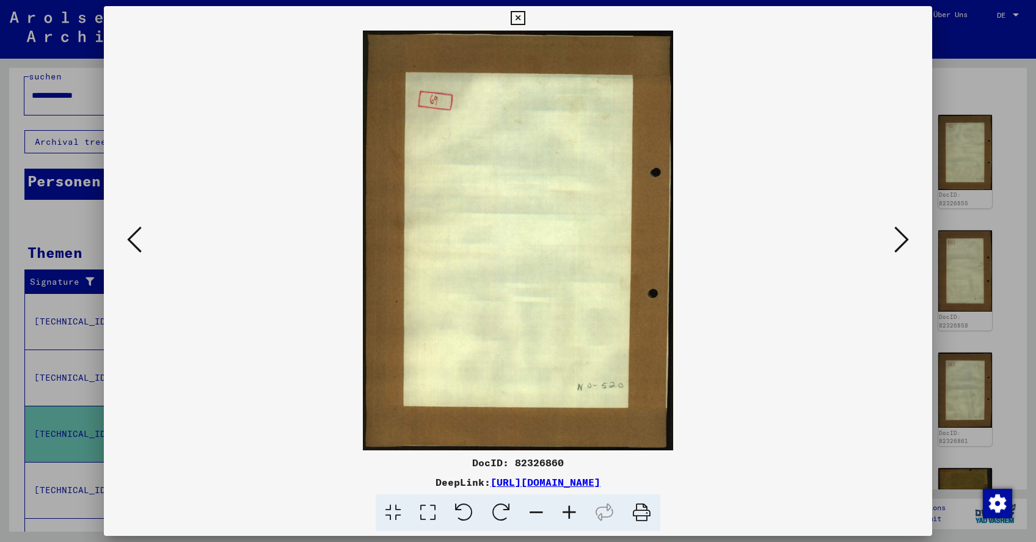
click at [902, 239] on icon at bounding box center [901, 239] width 15 height 29
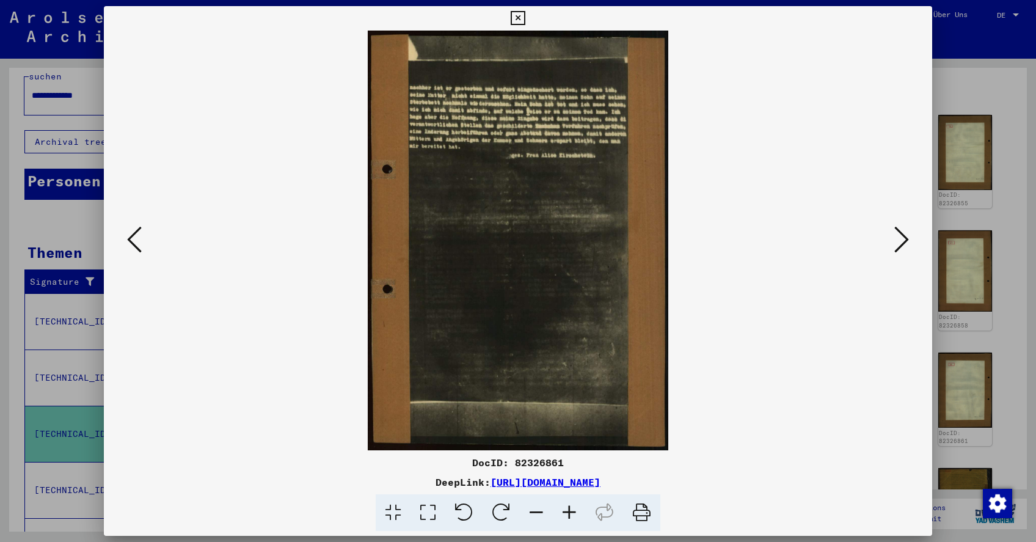
click at [902, 239] on icon at bounding box center [901, 239] width 15 height 29
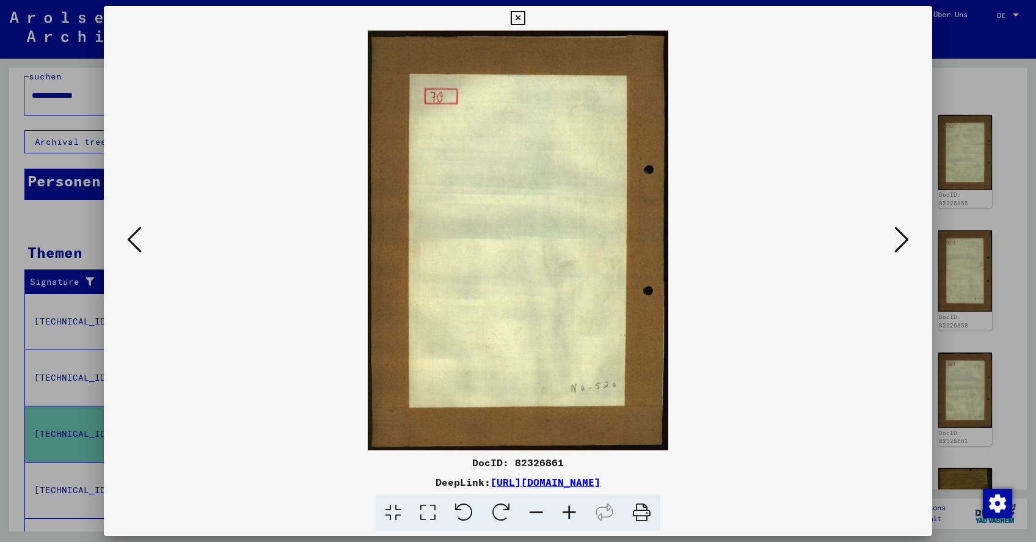
click at [902, 239] on icon at bounding box center [901, 239] width 15 height 29
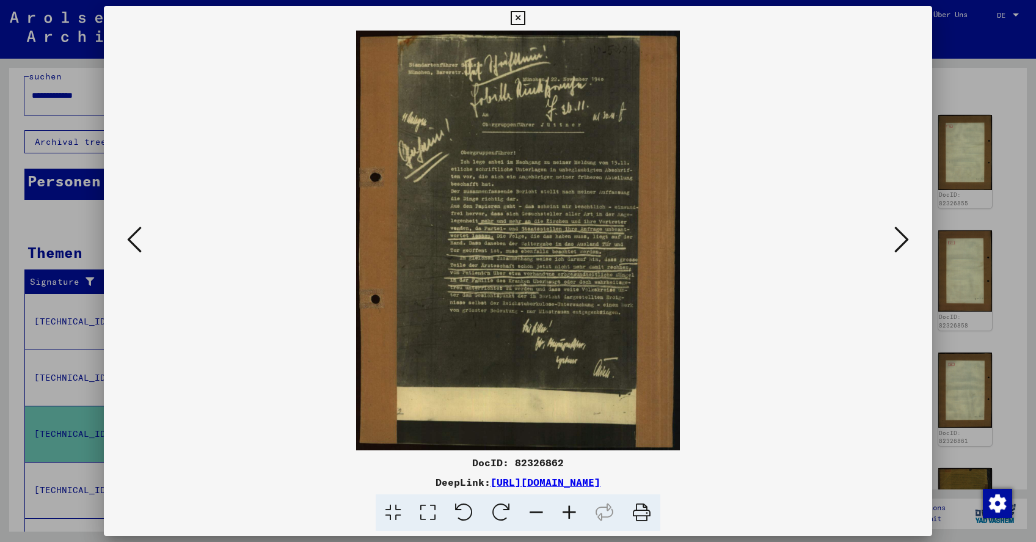
click at [571, 512] on icon at bounding box center [569, 512] width 33 height 37
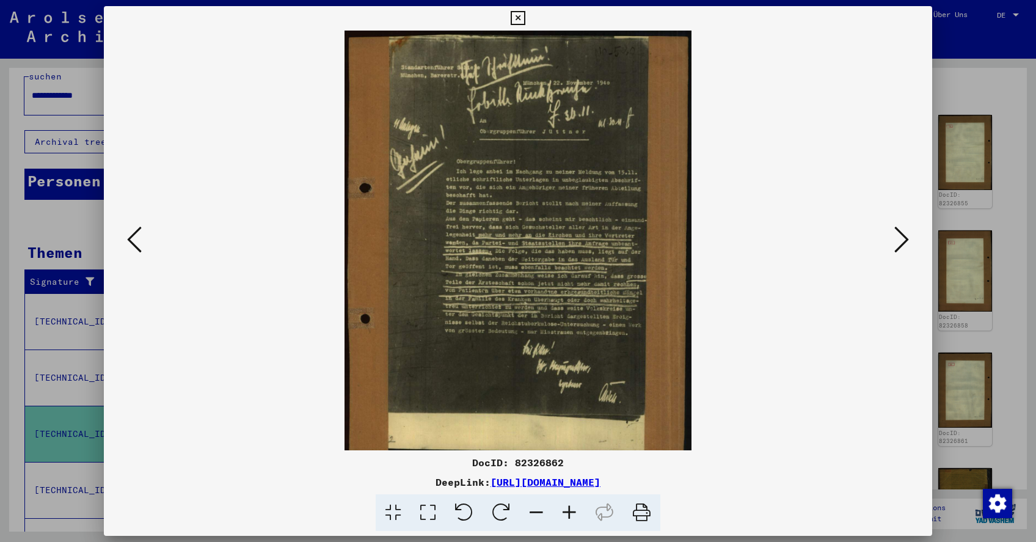
click at [571, 512] on icon at bounding box center [569, 512] width 33 height 37
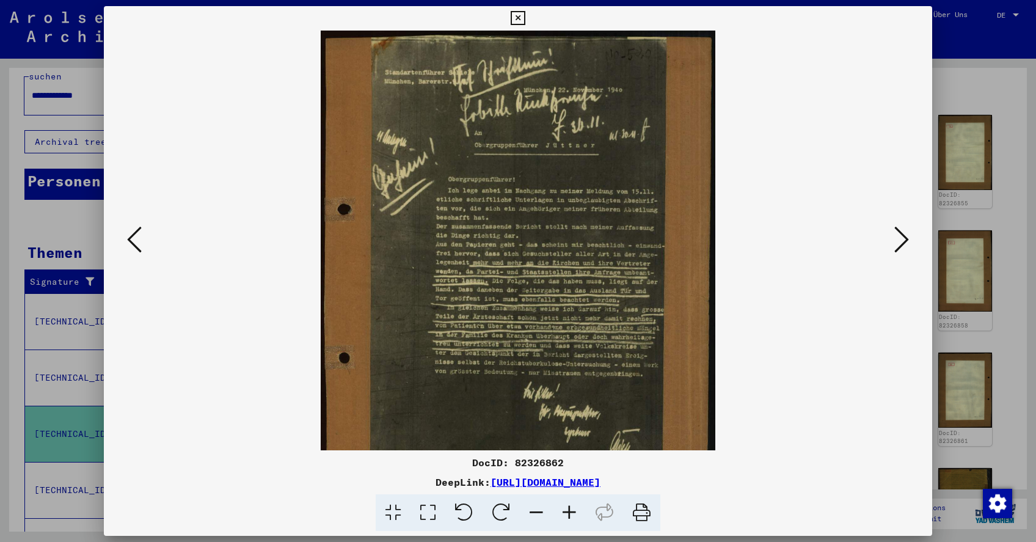
click at [571, 512] on icon at bounding box center [569, 512] width 33 height 37
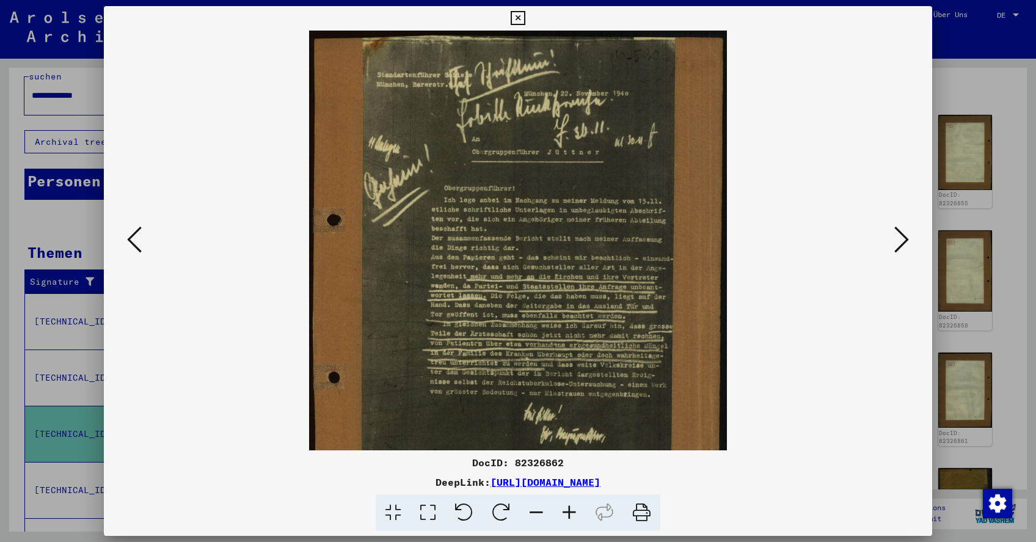
click at [571, 512] on icon at bounding box center [569, 512] width 33 height 37
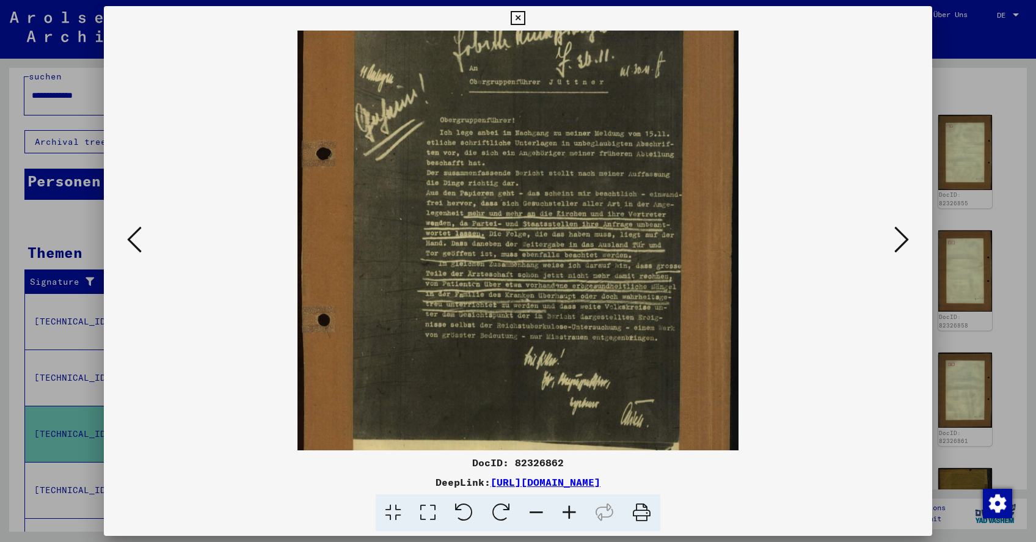
scroll to position [78, 0]
drag, startPoint x: 625, startPoint y: 397, endPoint x: 599, endPoint y: 319, distance: 82.4
click at [645, 356] on img at bounding box center [517, 238] width 441 height 572
click at [900, 235] on icon at bounding box center [901, 239] width 15 height 29
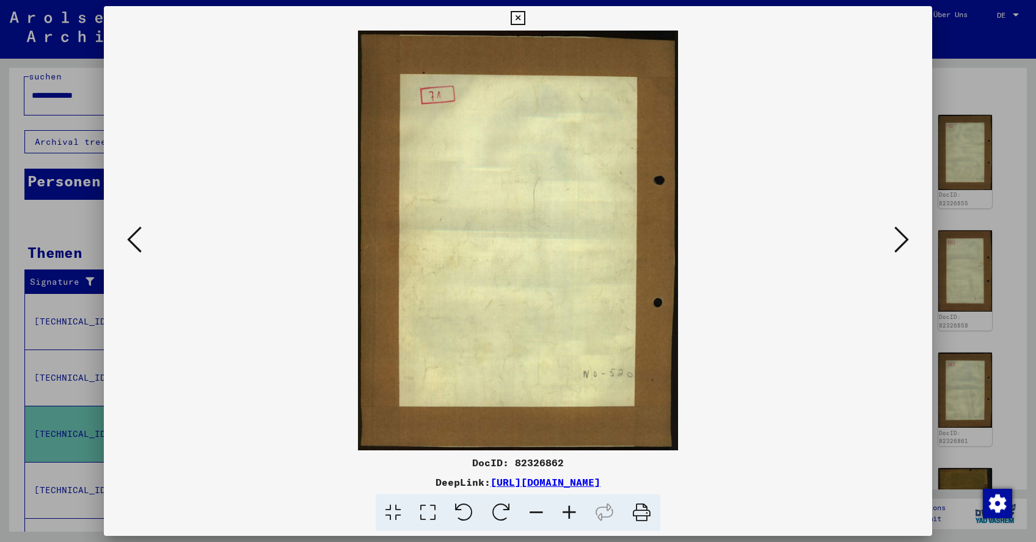
scroll to position [0, 0]
click at [900, 235] on icon at bounding box center [901, 239] width 15 height 29
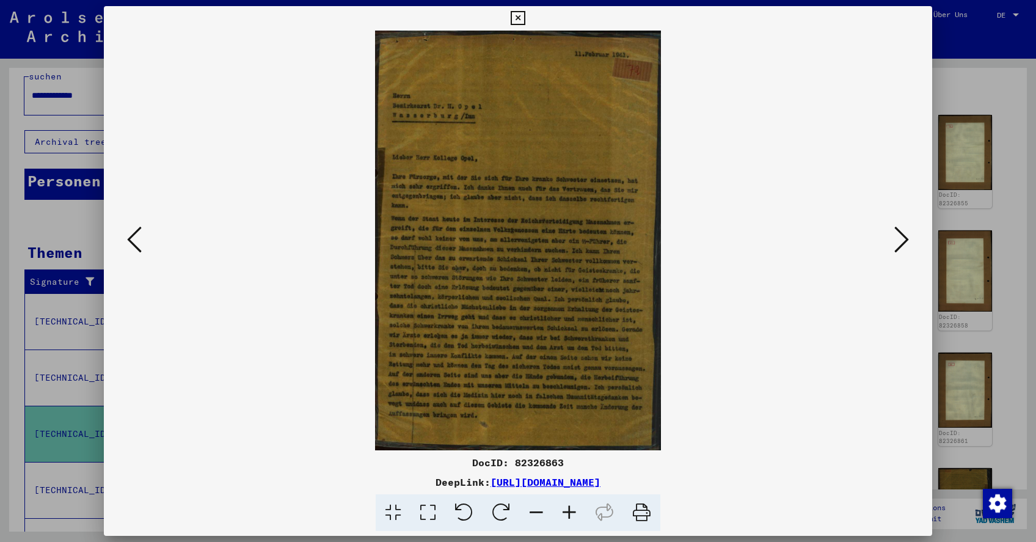
click at [900, 235] on icon at bounding box center [901, 239] width 15 height 29
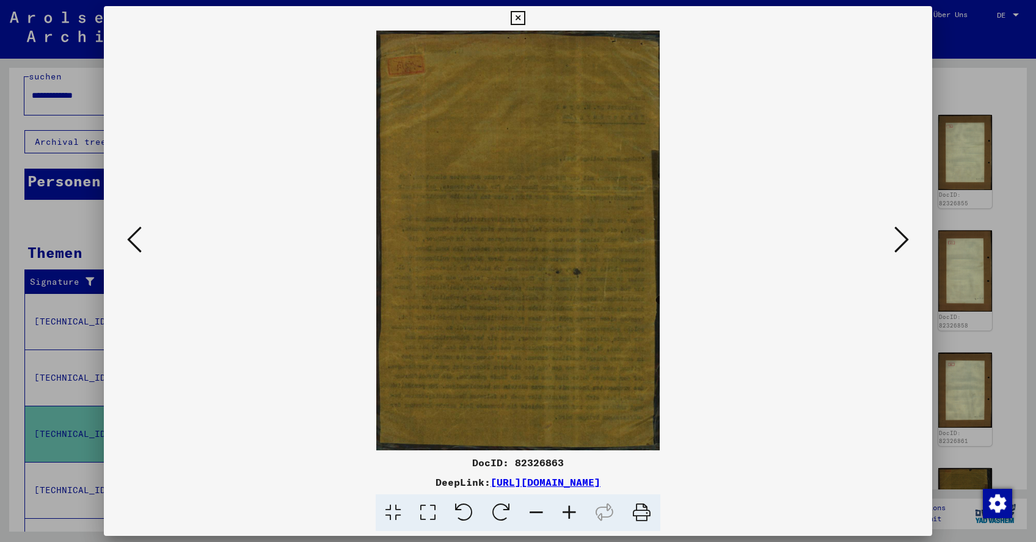
click at [900, 235] on icon at bounding box center [901, 239] width 15 height 29
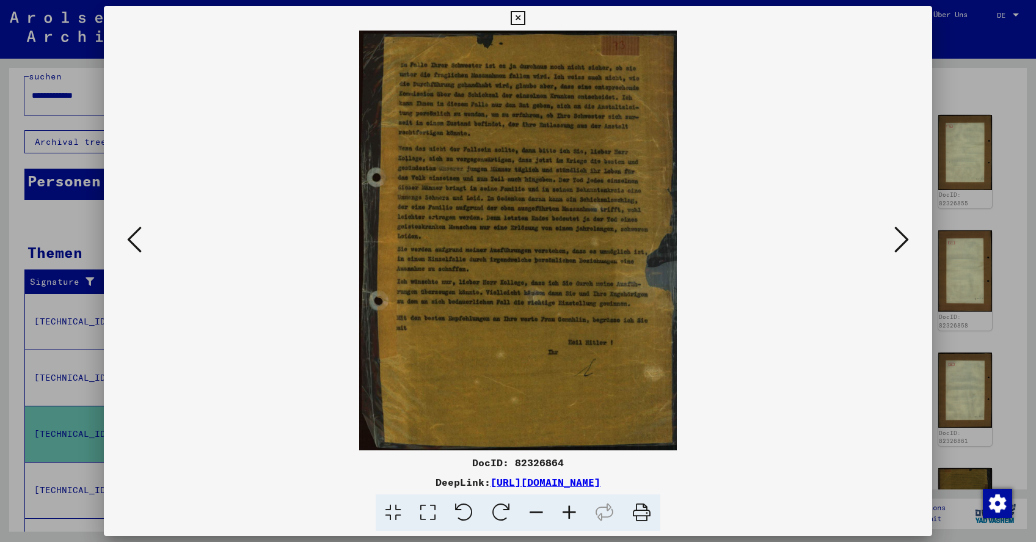
click at [900, 235] on icon at bounding box center [901, 239] width 15 height 29
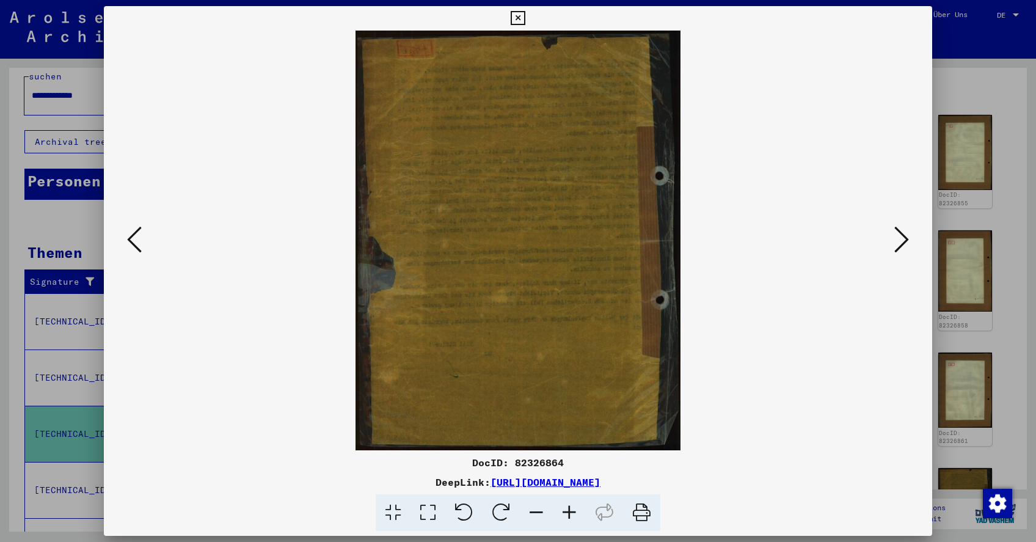
click at [900, 235] on icon at bounding box center [901, 239] width 15 height 29
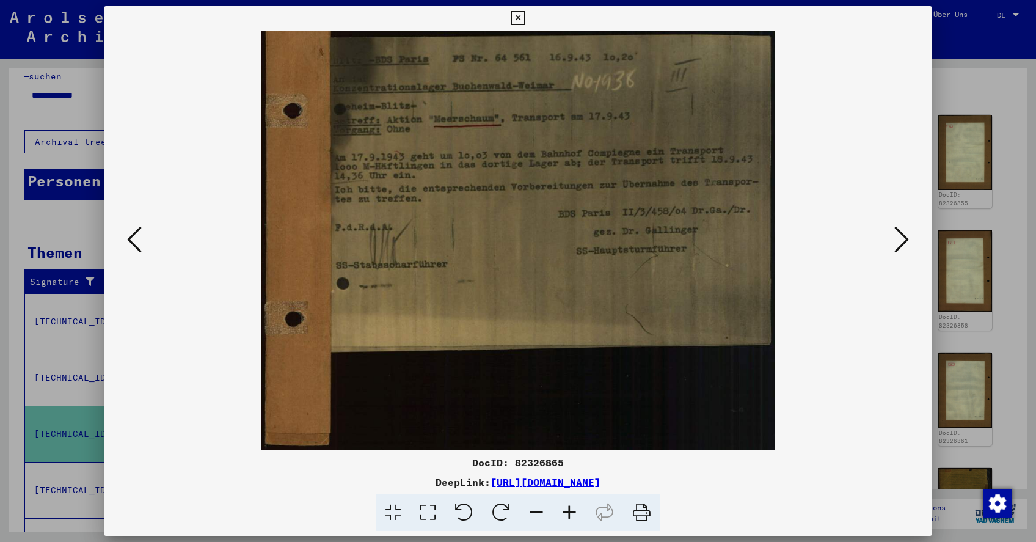
click at [900, 235] on icon at bounding box center [901, 239] width 15 height 29
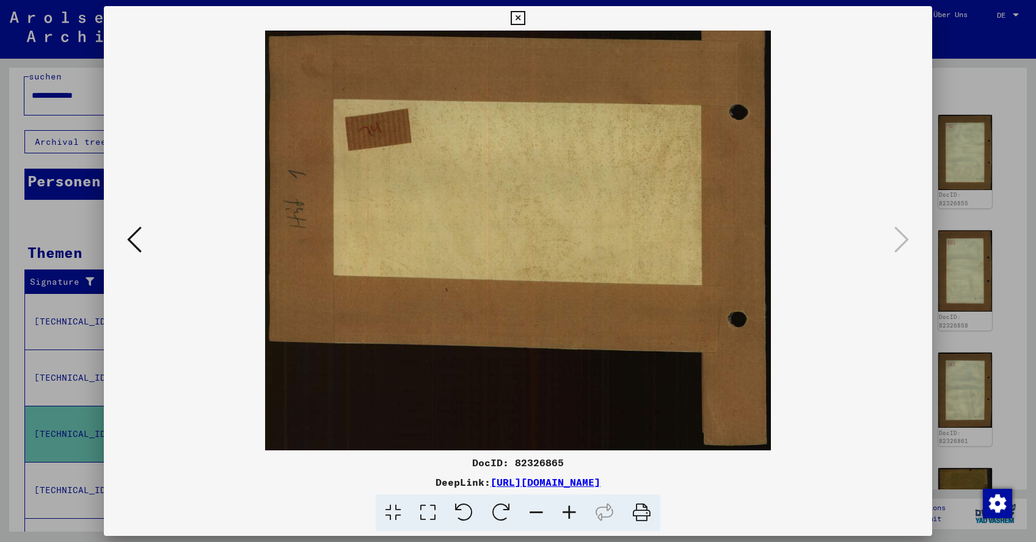
click at [524, 17] on icon at bounding box center [517, 18] width 14 height 15
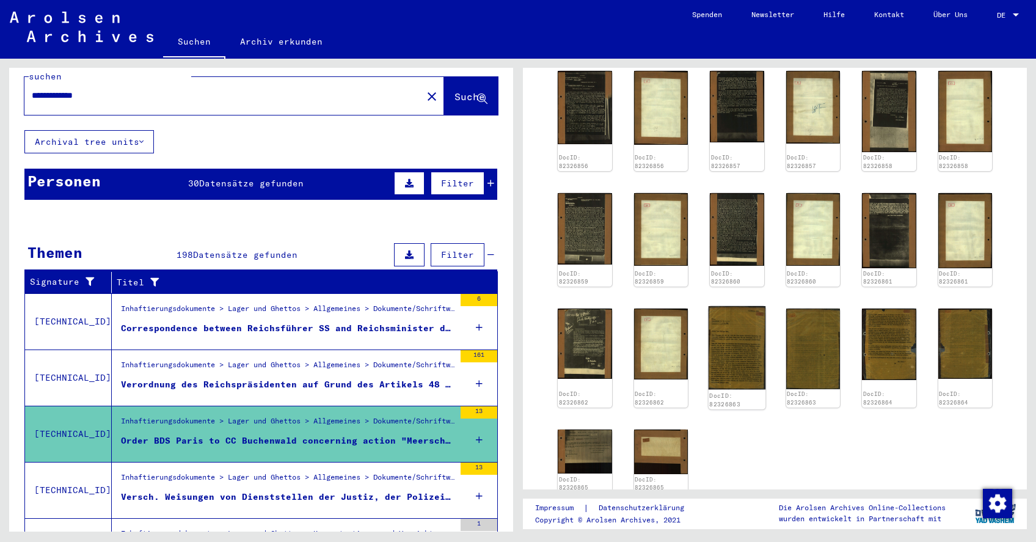
scroll to position [404, 0]
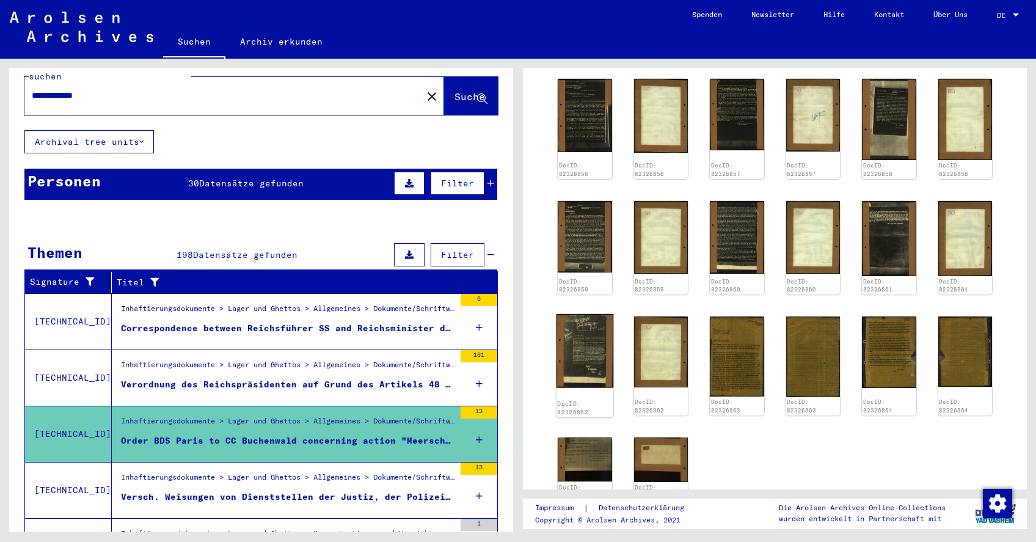
click at [593, 330] on img at bounding box center [584, 351] width 57 height 74
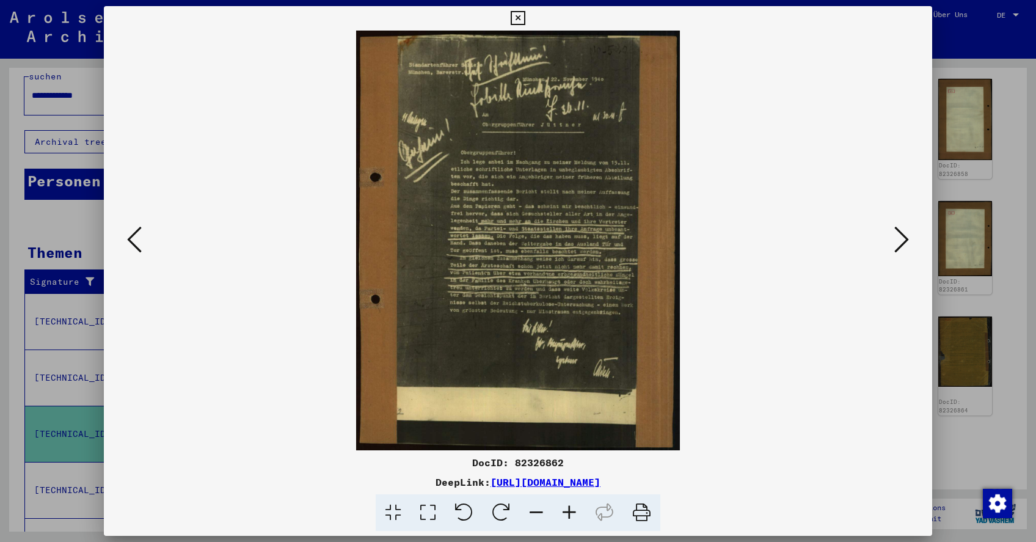
click at [593, 330] on img at bounding box center [517, 240] width 745 height 419
click at [524, 18] on icon at bounding box center [517, 18] width 14 height 15
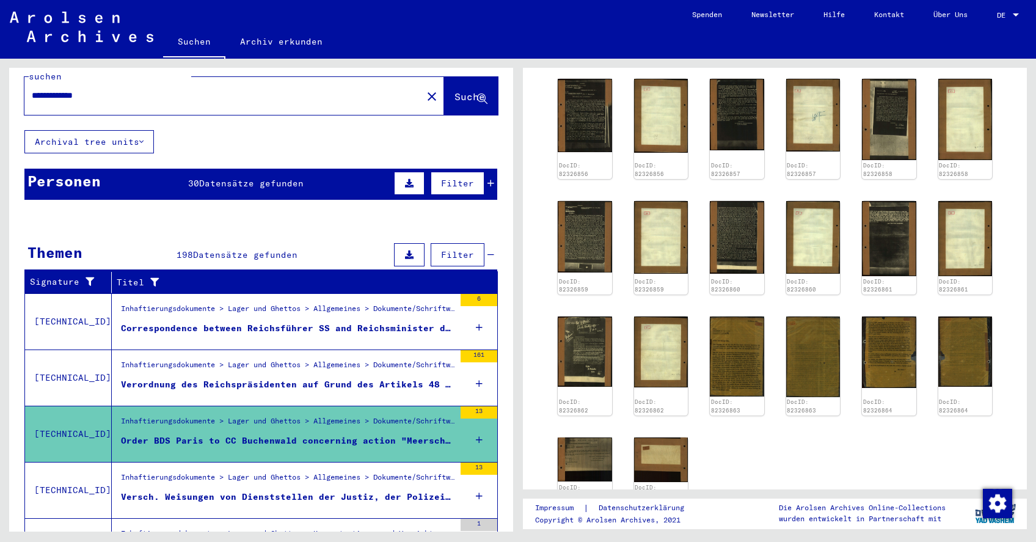
click at [269, 490] on div "Versch. Weisungen von Dienststellen der Justiz, der Polizei, sowie anderer [DEM…" at bounding box center [287, 496] width 333 height 13
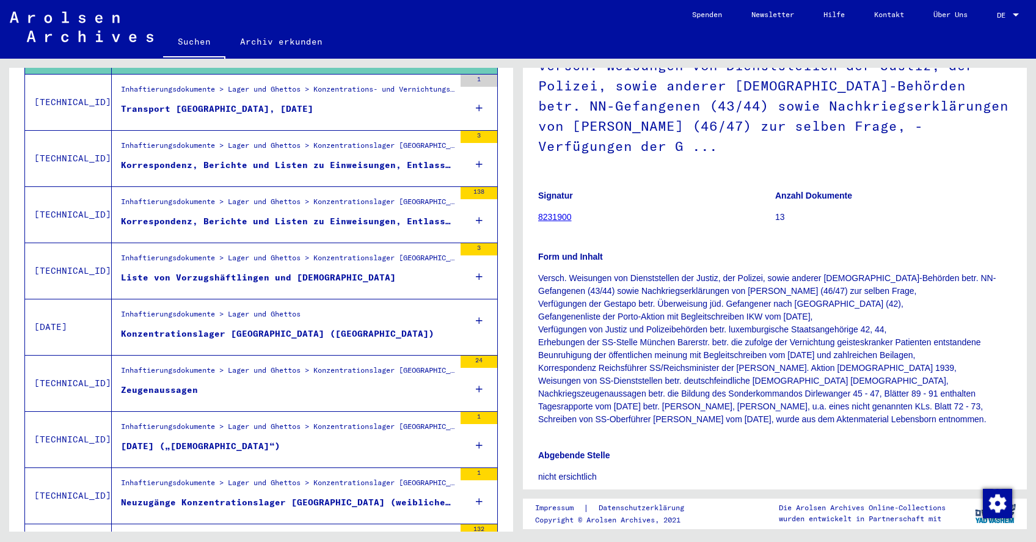
scroll to position [469, 0]
click at [250, 272] on div "Liste von Vorzugshäftlingen und [DEMOGRAPHIC_DATA]" at bounding box center [258, 278] width 275 height 13
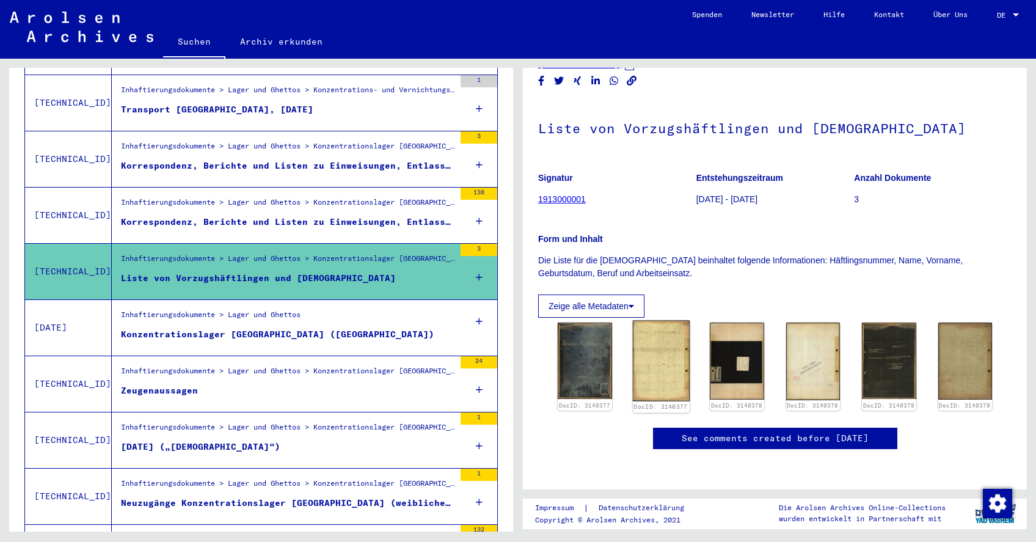
scroll to position [123, 0]
click at [658, 321] on img at bounding box center [660, 361] width 57 height 81
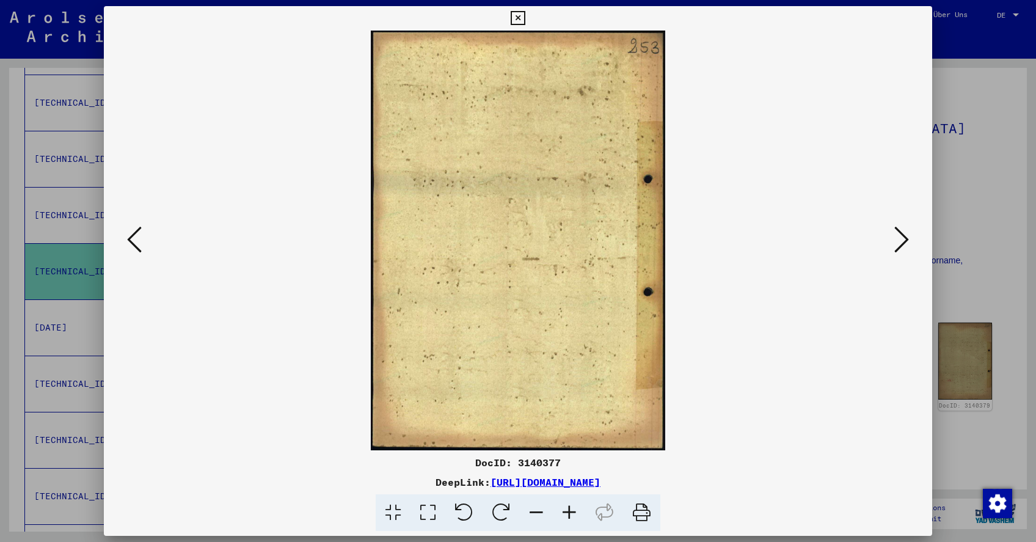
click at [899, 236] on icon at bounding box center [901, 239] width 15 height 29
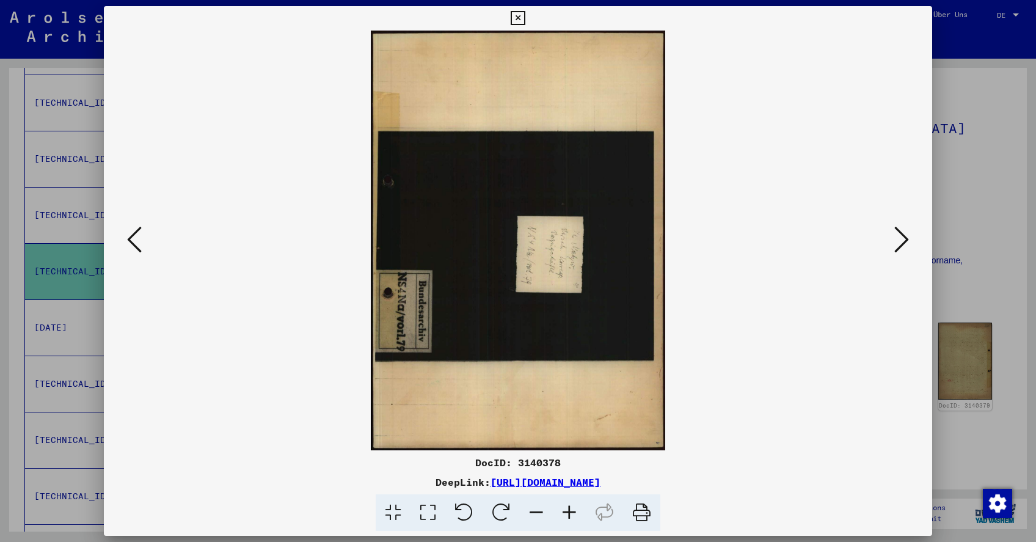
click at [899, 236] on icon at bounding box center [901, 239] width 15 height 29
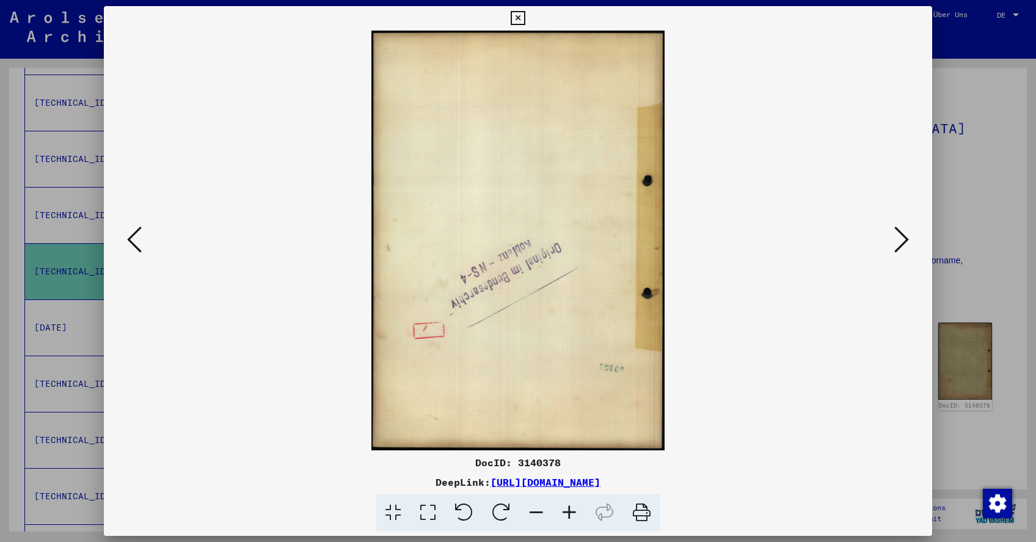
click at [899, 236] on icon at bounding box center [901, 239] width 15 height 29
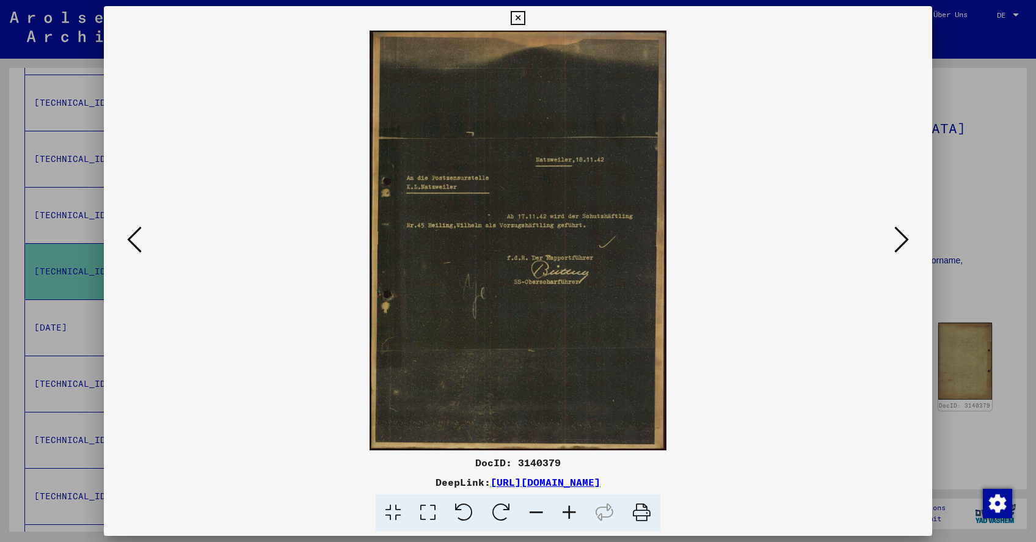
click at [899, 236] on icon at bounding box center [901, 239] width 15 height 29
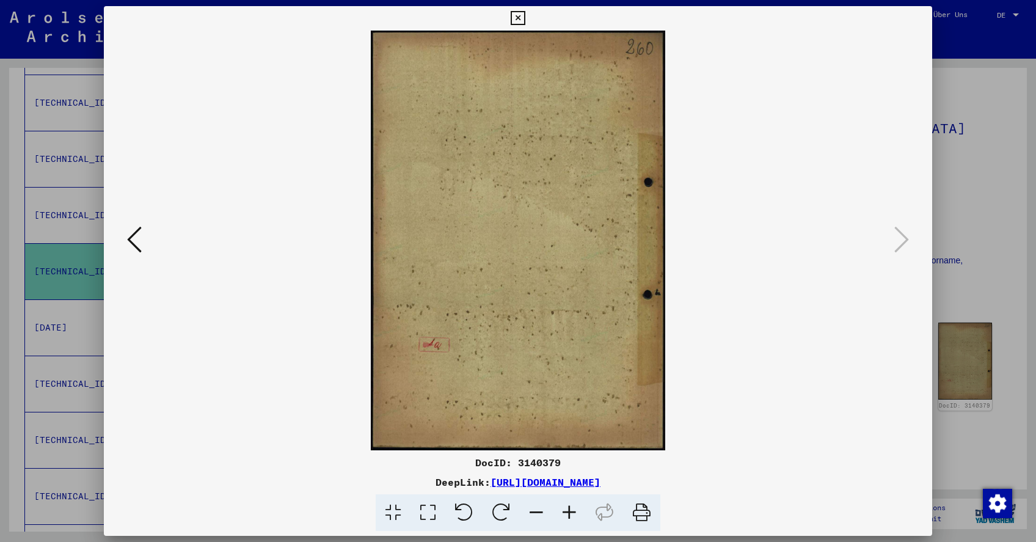
click at [524, 22] on icon at bounding box center [517, 18] width 14 height 15
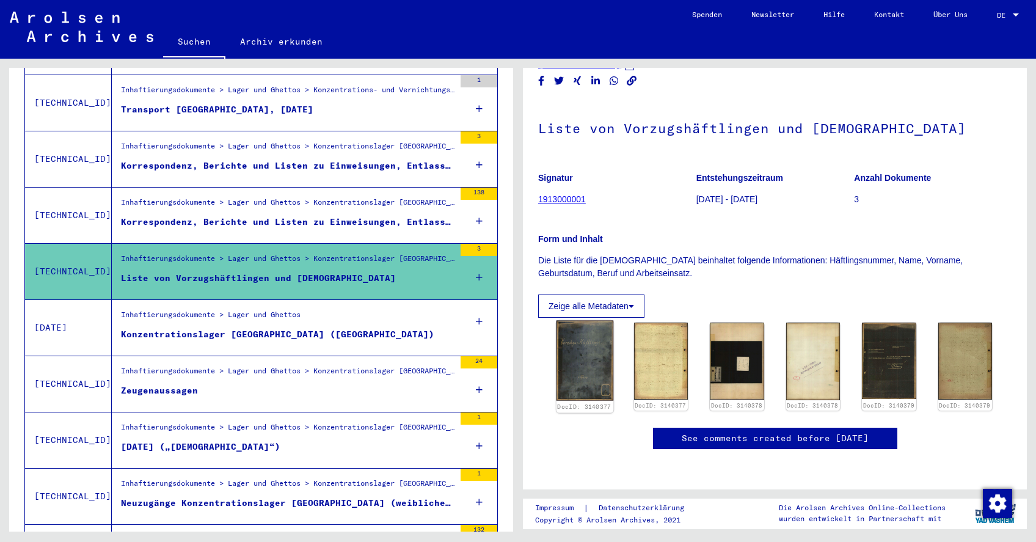
click at [581, 321] on img at bounding box center [584, 361] width 57 height 80
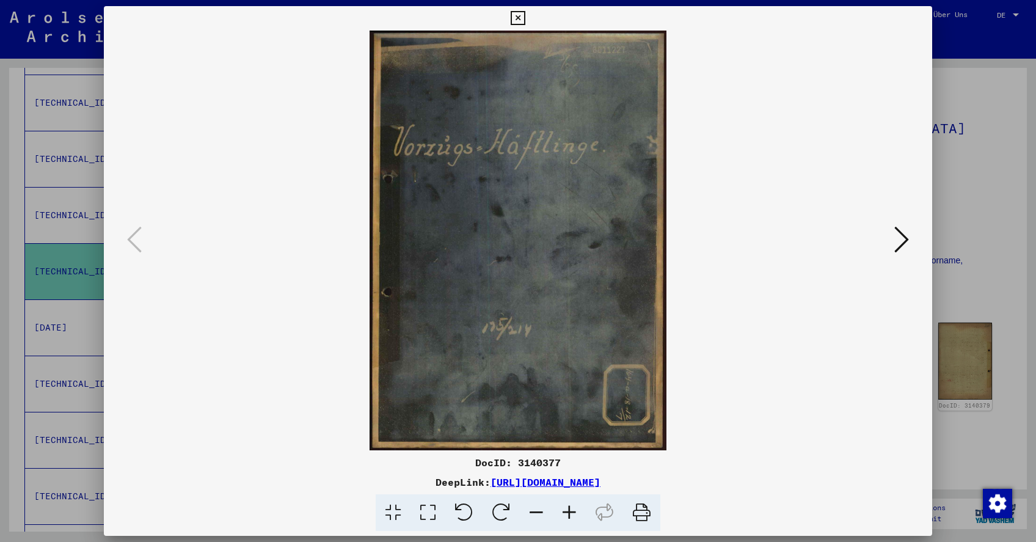
click at [901, 242] on icon at bounding box center [901, 239] width 15 height 29
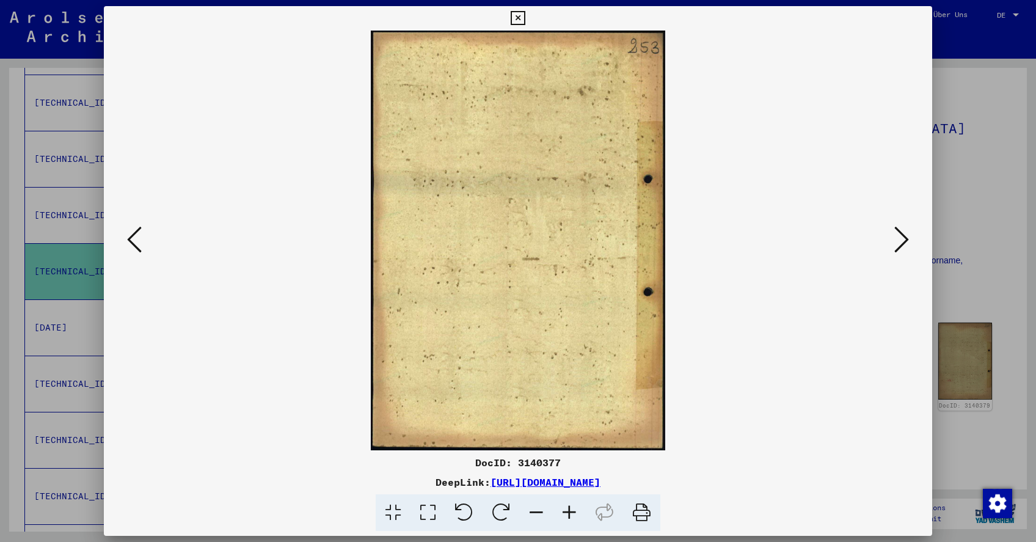
click at [901, 242] on icon at bounding box center [901, 239] width 15 height 29
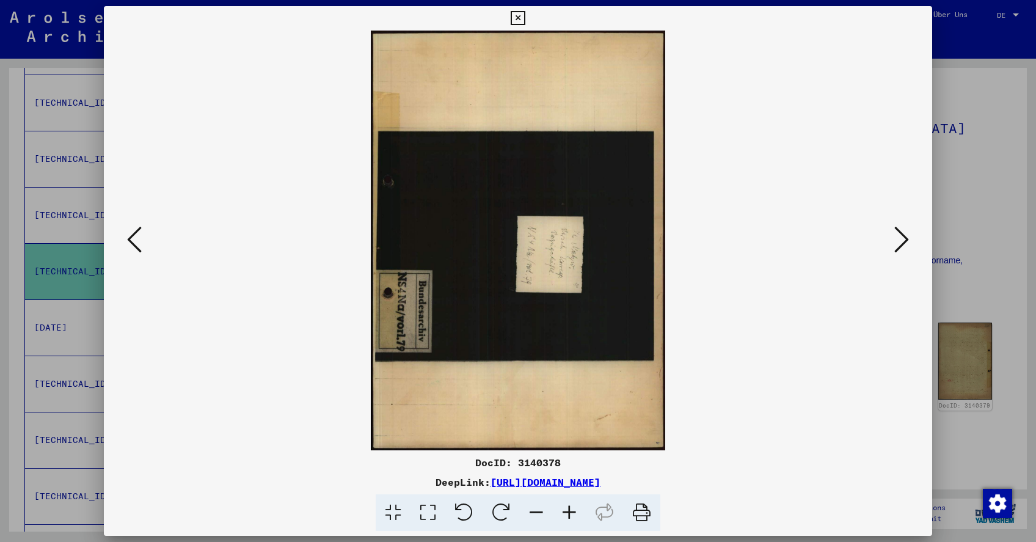
click at [901, 242] on icon at bounding box center [901, 239] width 15 height 29
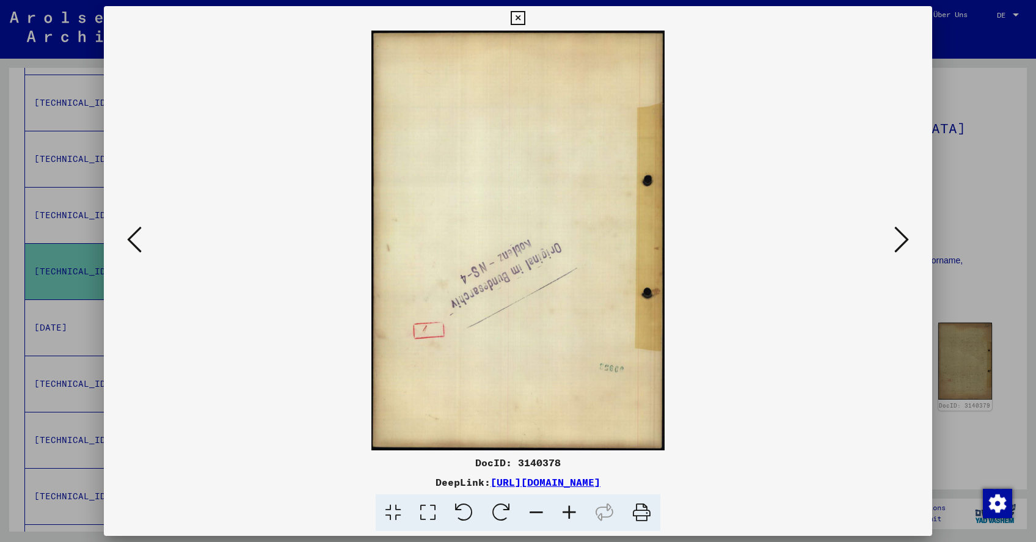
click at [901, 242] on icon at bounding box center [901, 239] width 15 height 29
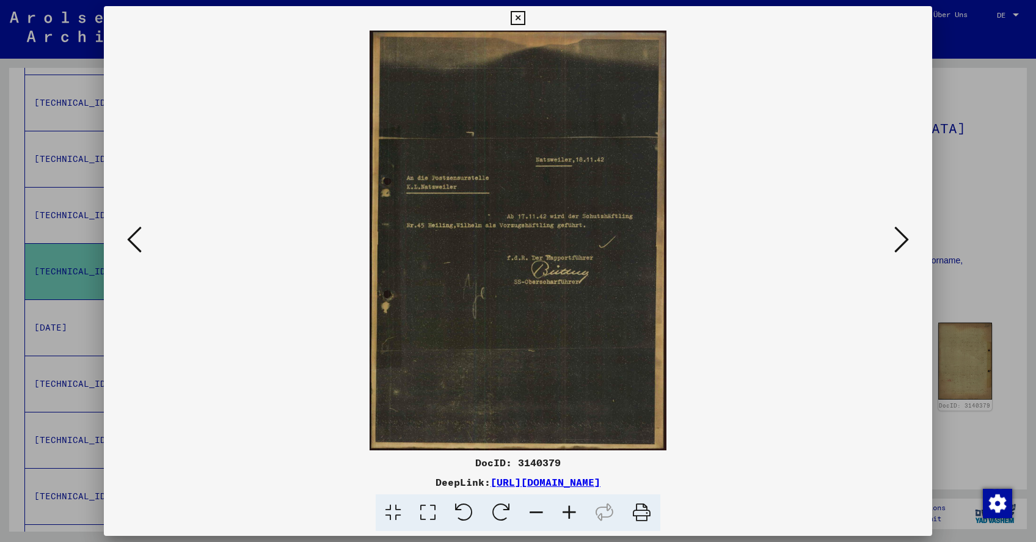
click at [901, 242] on icon at bounding box center [901, 239] width 15 height 29
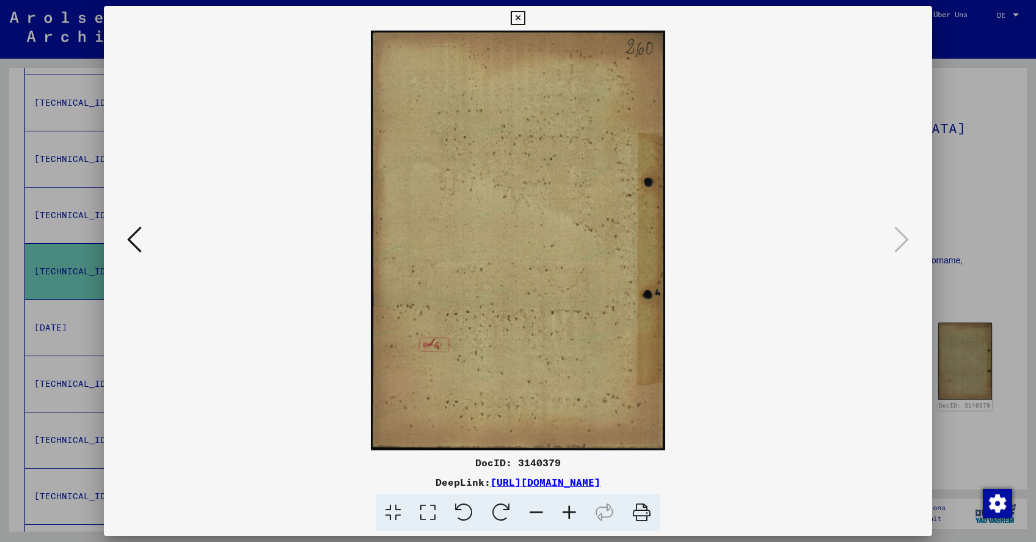
click at [524, 15] on icon at bounding box center [517, 18] width 14 height 15
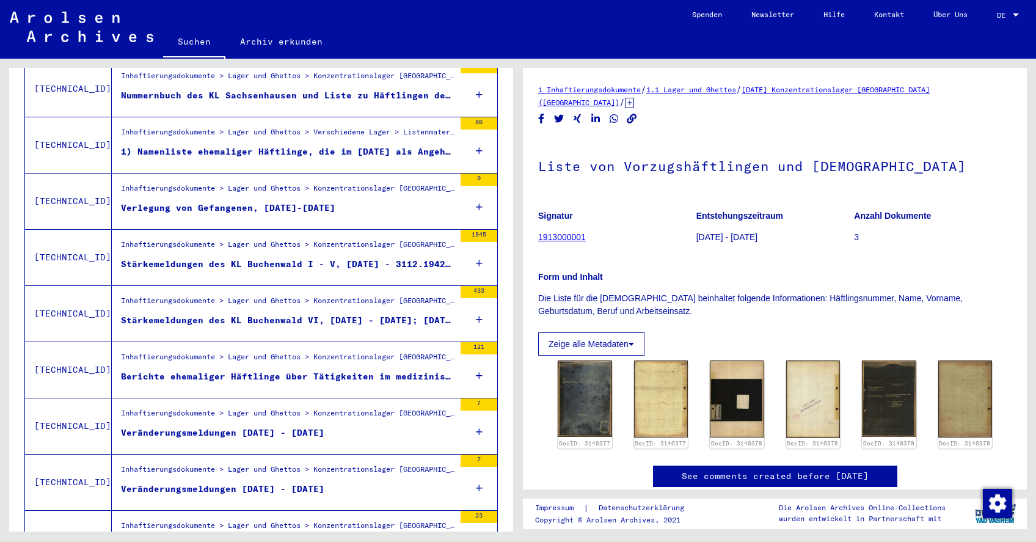
scroll to position [937, 0]
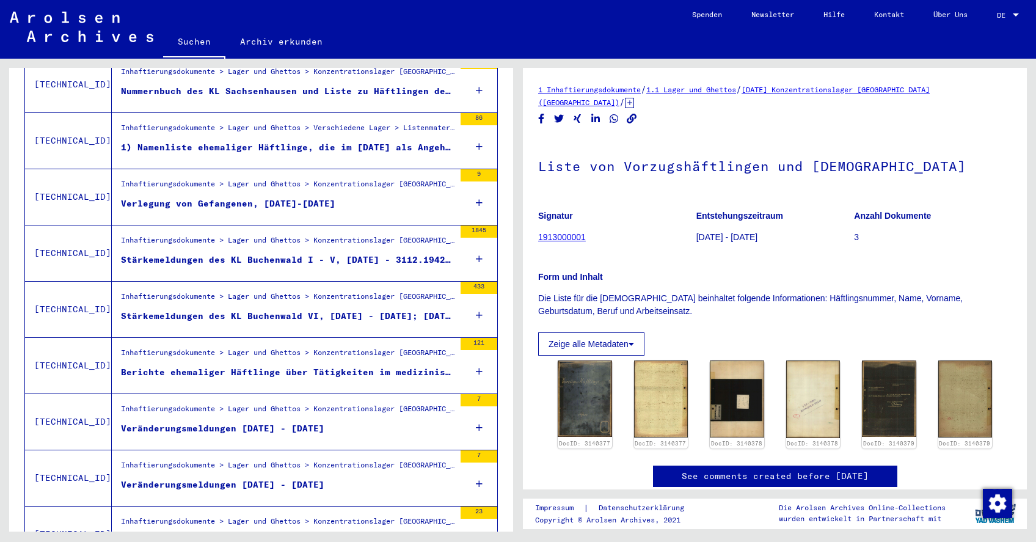
click at [243, 253] on div "Stärkemeldungen des KL Buchenwald I - V, [DATE] - 3112.1942 (Statistische Aufst…" at bounding box center [287, 259] width 333 height 13
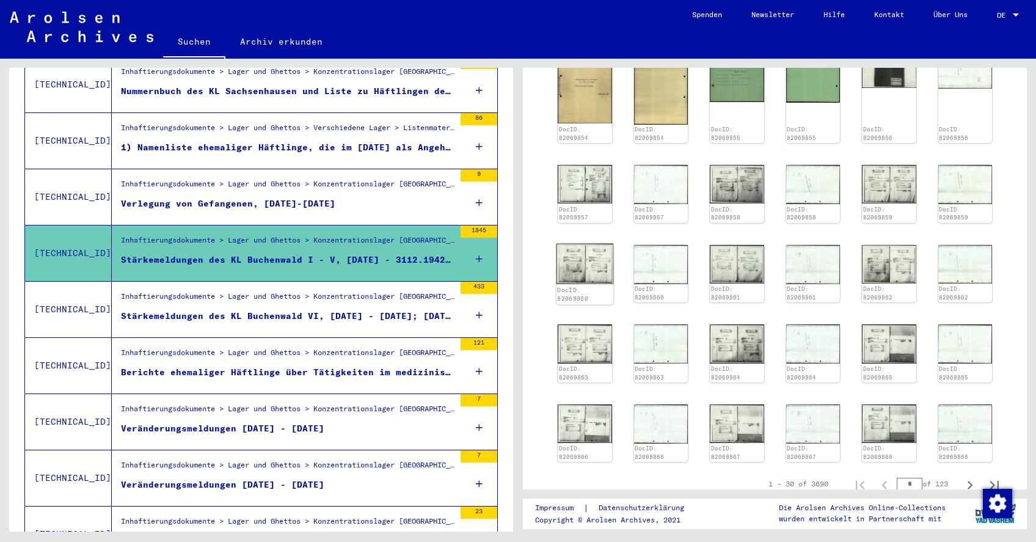
scroll to position [731, 0]
click at [882, 178] on img at bounding box center [888, 182] width 57 height 41
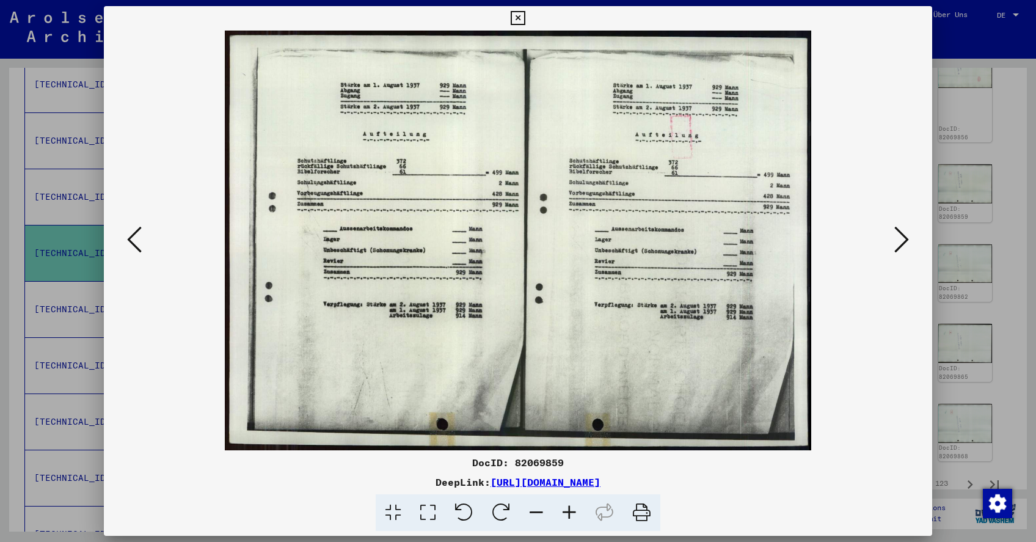
scroll to position [0, 0]
click at [132, 241] on icon at bounding box center [134, 239] width 15 height 29
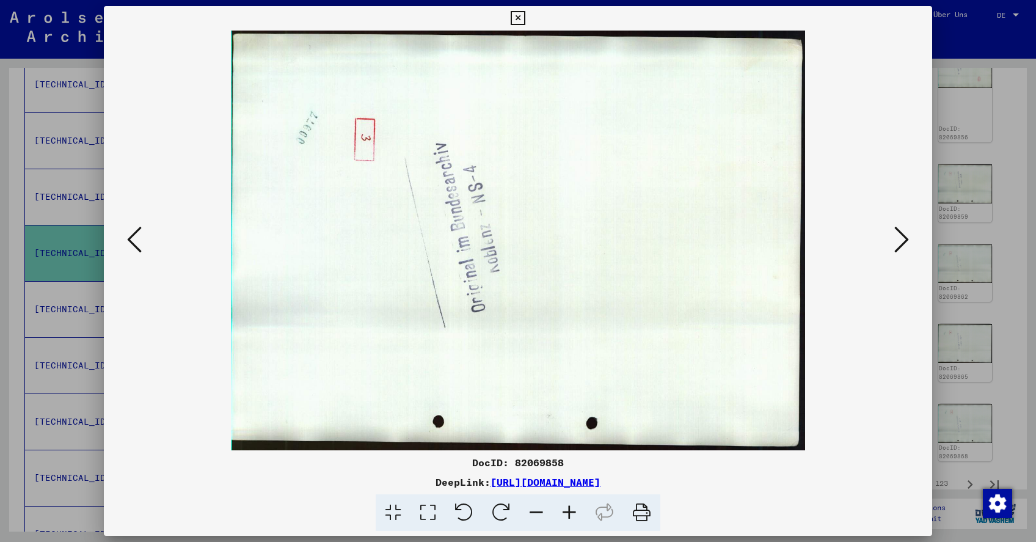
click at [132, 241] on icon at bounding box center [134, 239] width 15 height 29
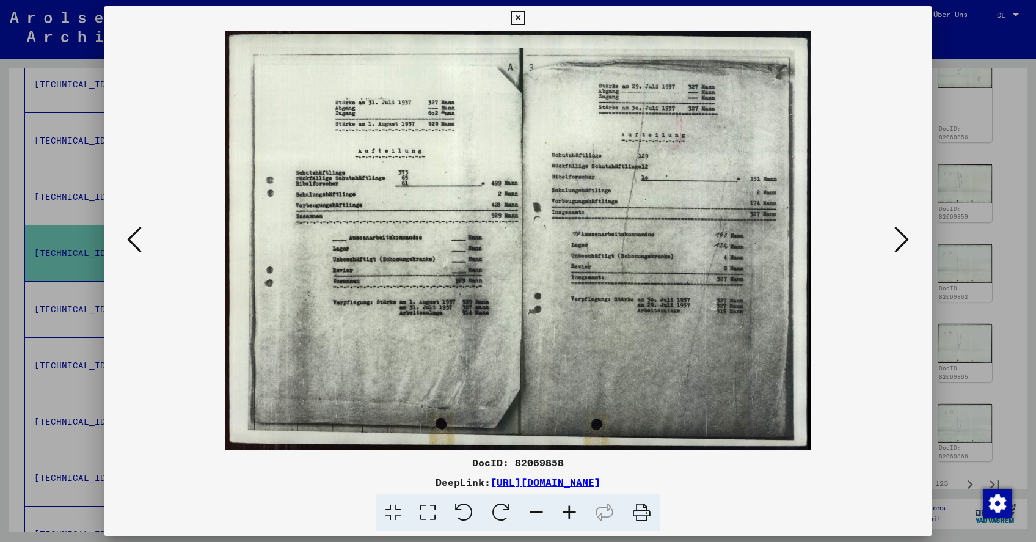
click at [132, 241] on icon at bounding box center [134, 239] width 15 height 29
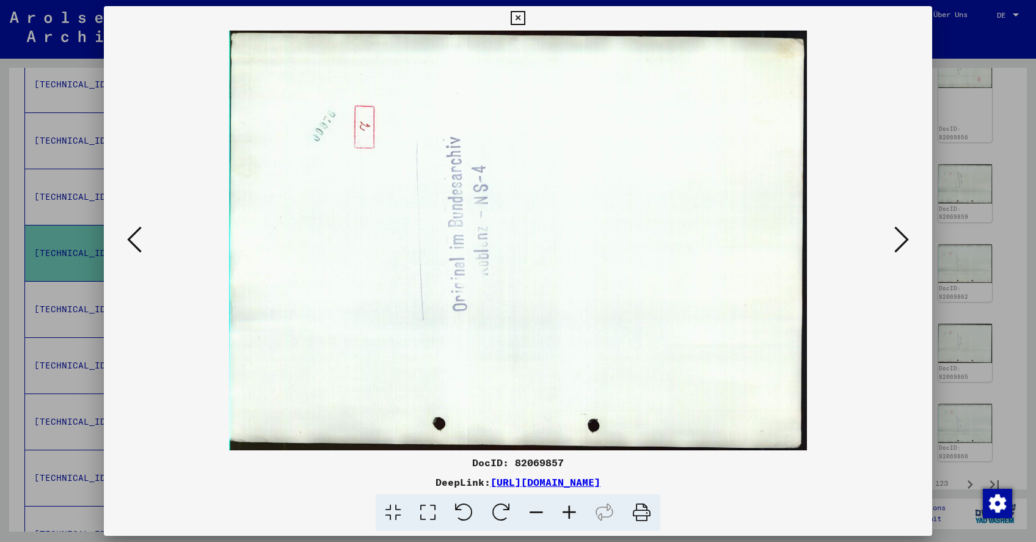
click at [132, 241] on icon at bounding box center [134, 239] width 15 height 29
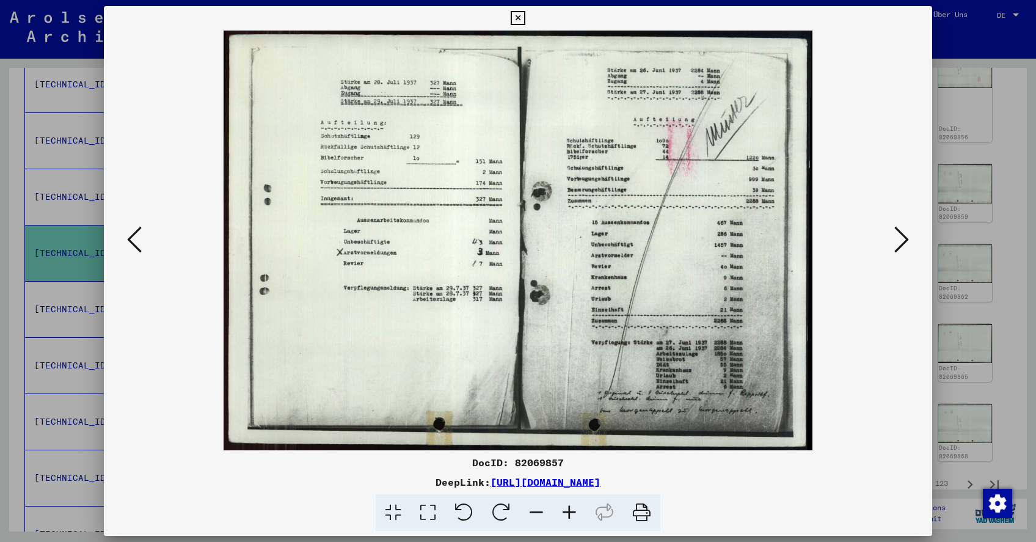
click at [132, 241] on icon at bounding box center [134, 239] width 15 height 29
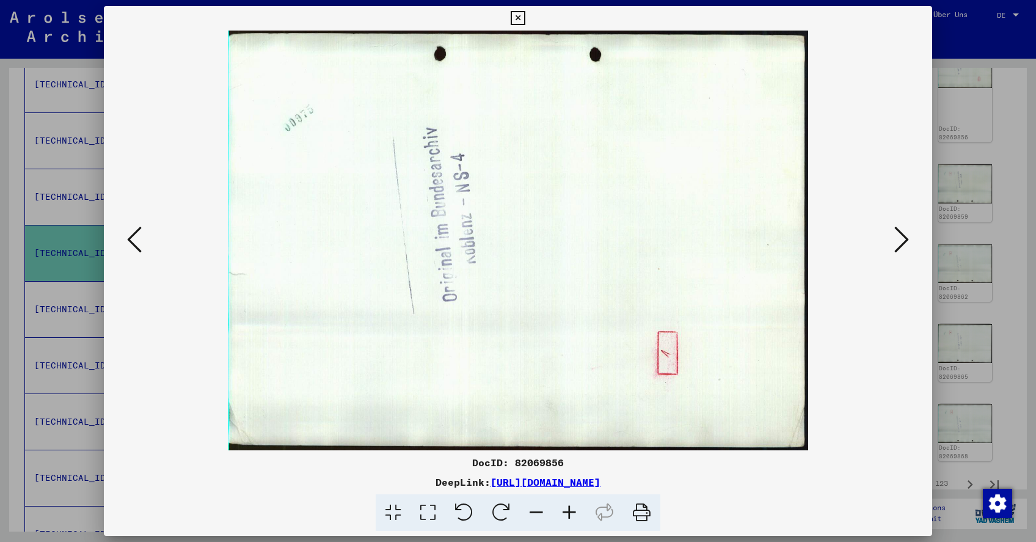
click at [132, 241] on icon at bounding box center [134, 239] width 15 height 29
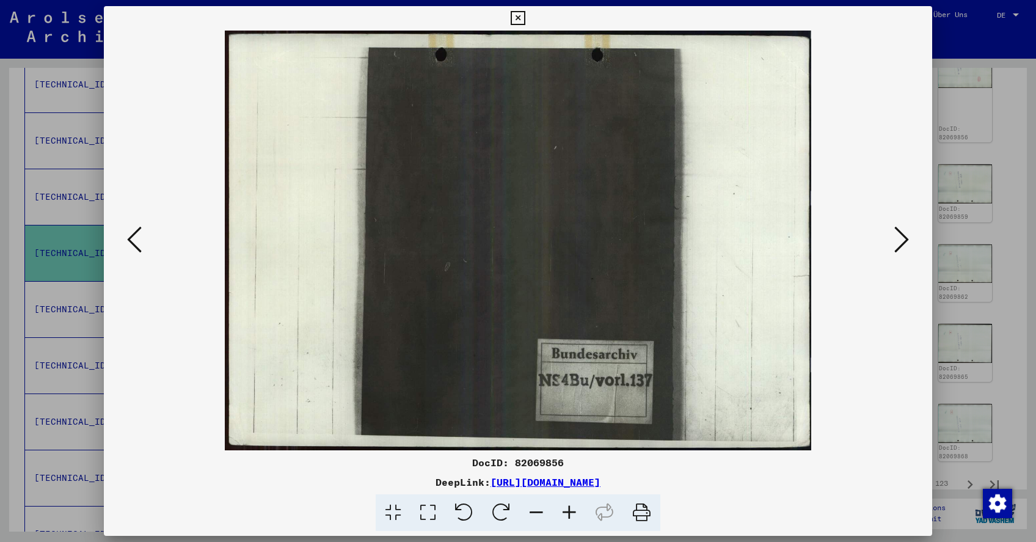
click at [132, 241] on icon at bounding box center [134, 239] width 15 height 29
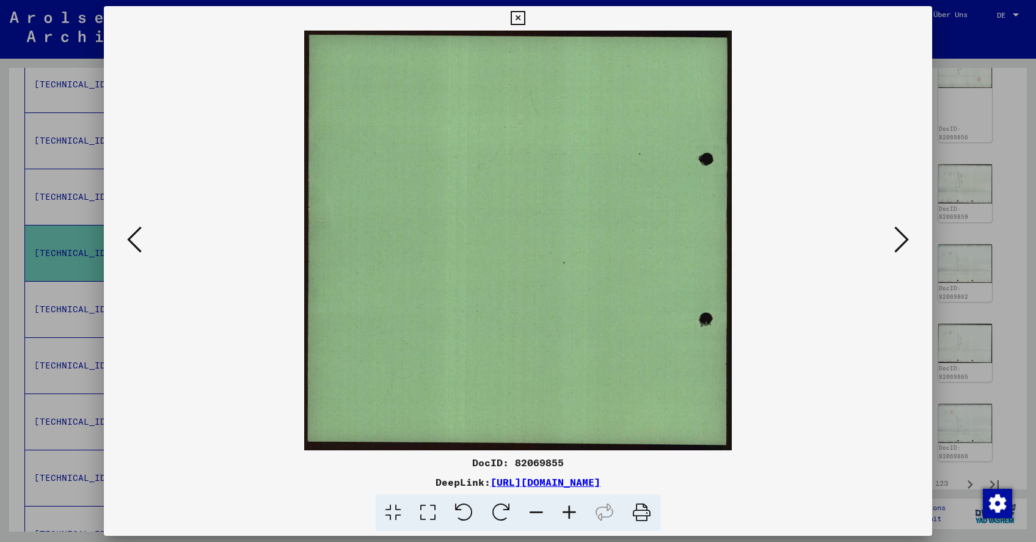
click at [132, 241] on icon at bounding box center [134, 239] width 15 height 29
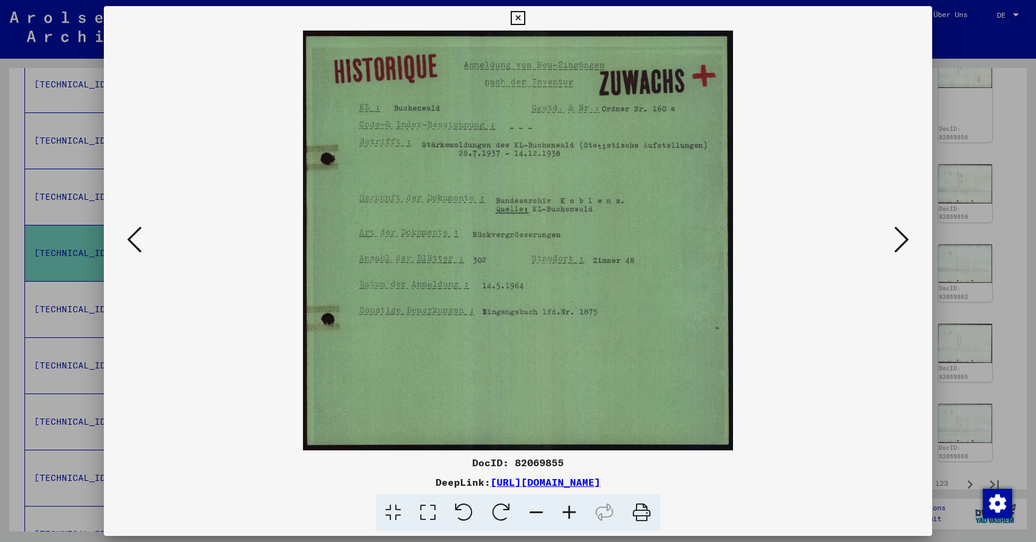
click at [132, 241] on icon at bounding box center [134, 239] width 15 height 29
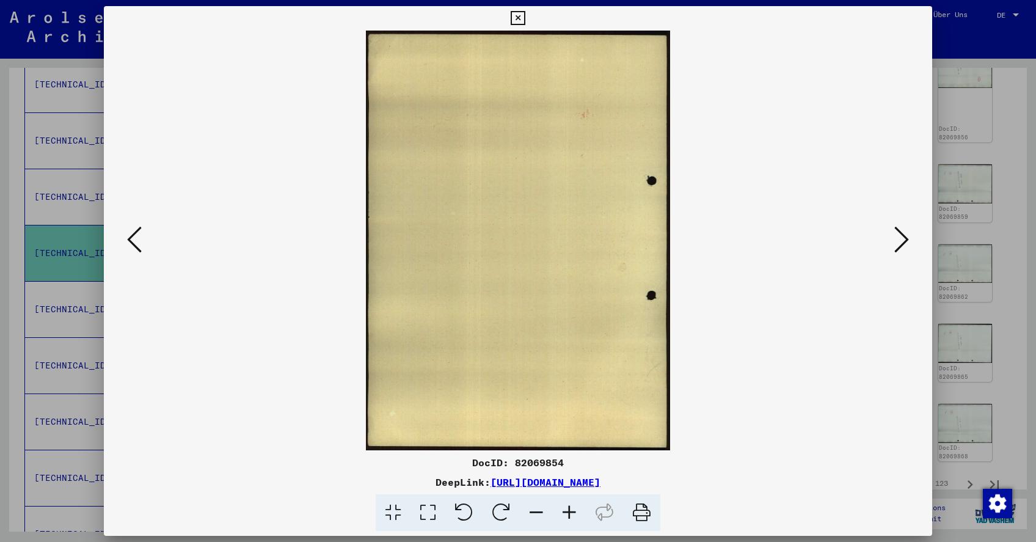
click at [132, 241] on icon at bounding box center [134, 239] width 15 height 29
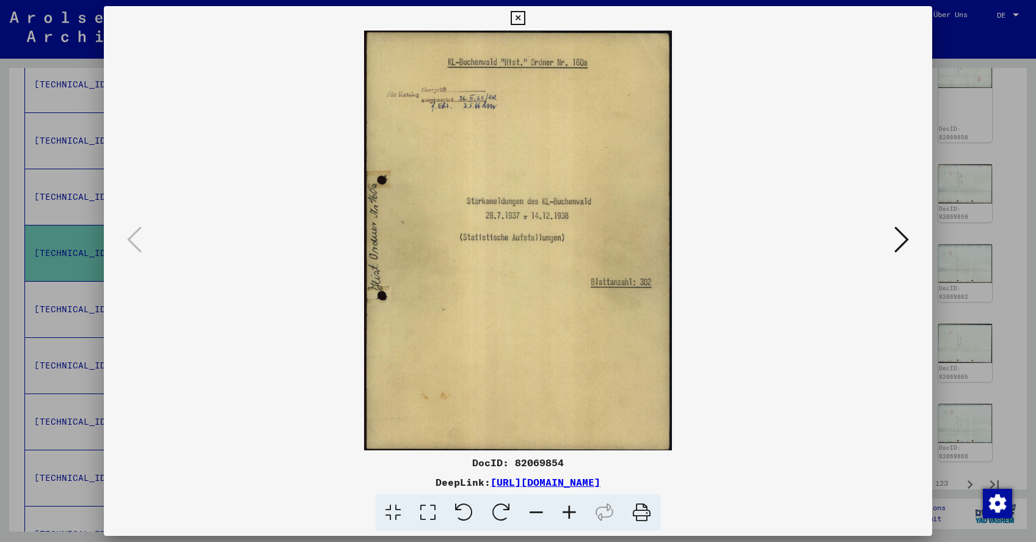
click at [524, 17] on icon at bounding box center [517, 18] width 14 height 15
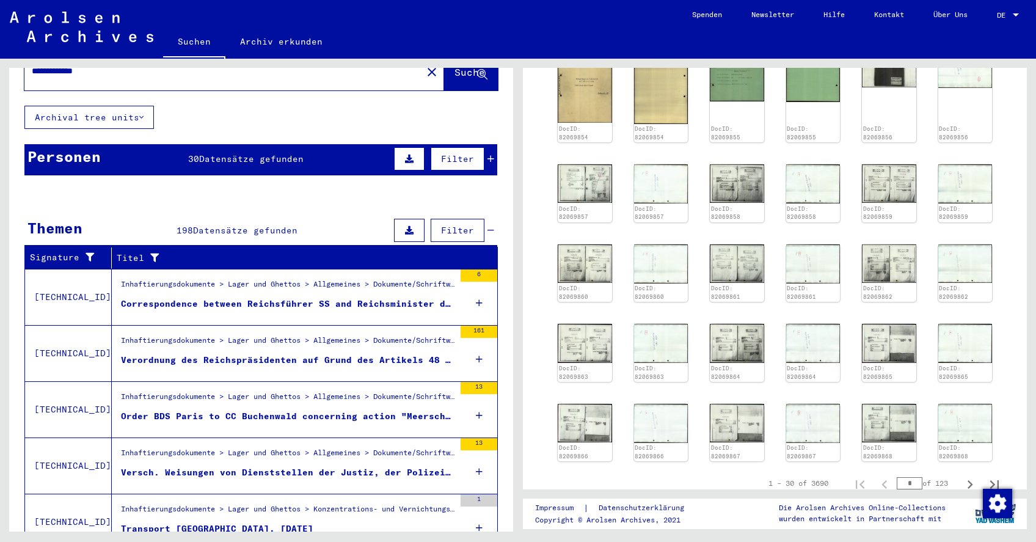
scroll to position [49, 0]
